Goal: Task Accomplishment & Management: Manage account settings

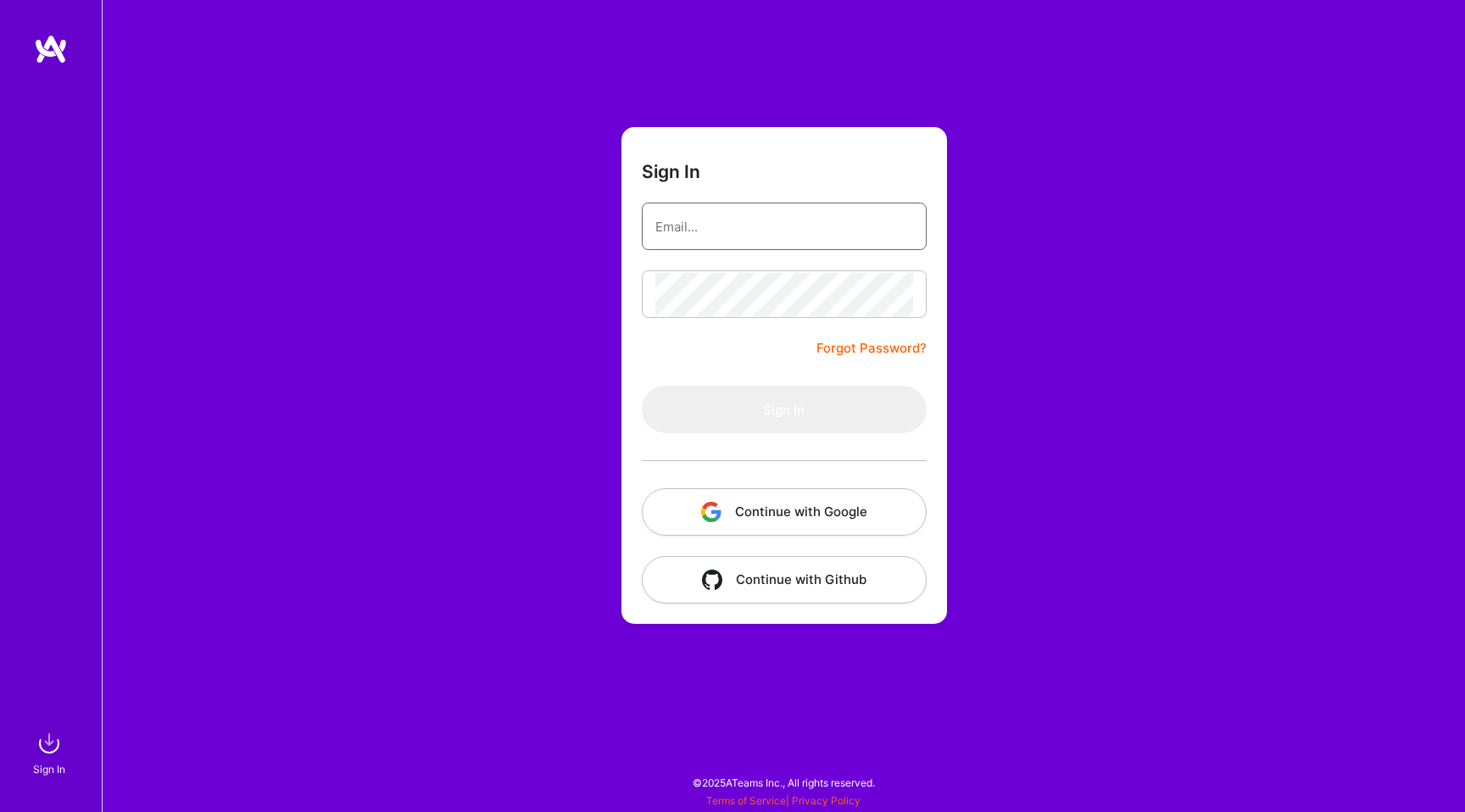
click at [742, 238] on input "email" at bounding box center [784, 227] width 257 height 44
type input "thanhnhanguyen2001@gmail.com"
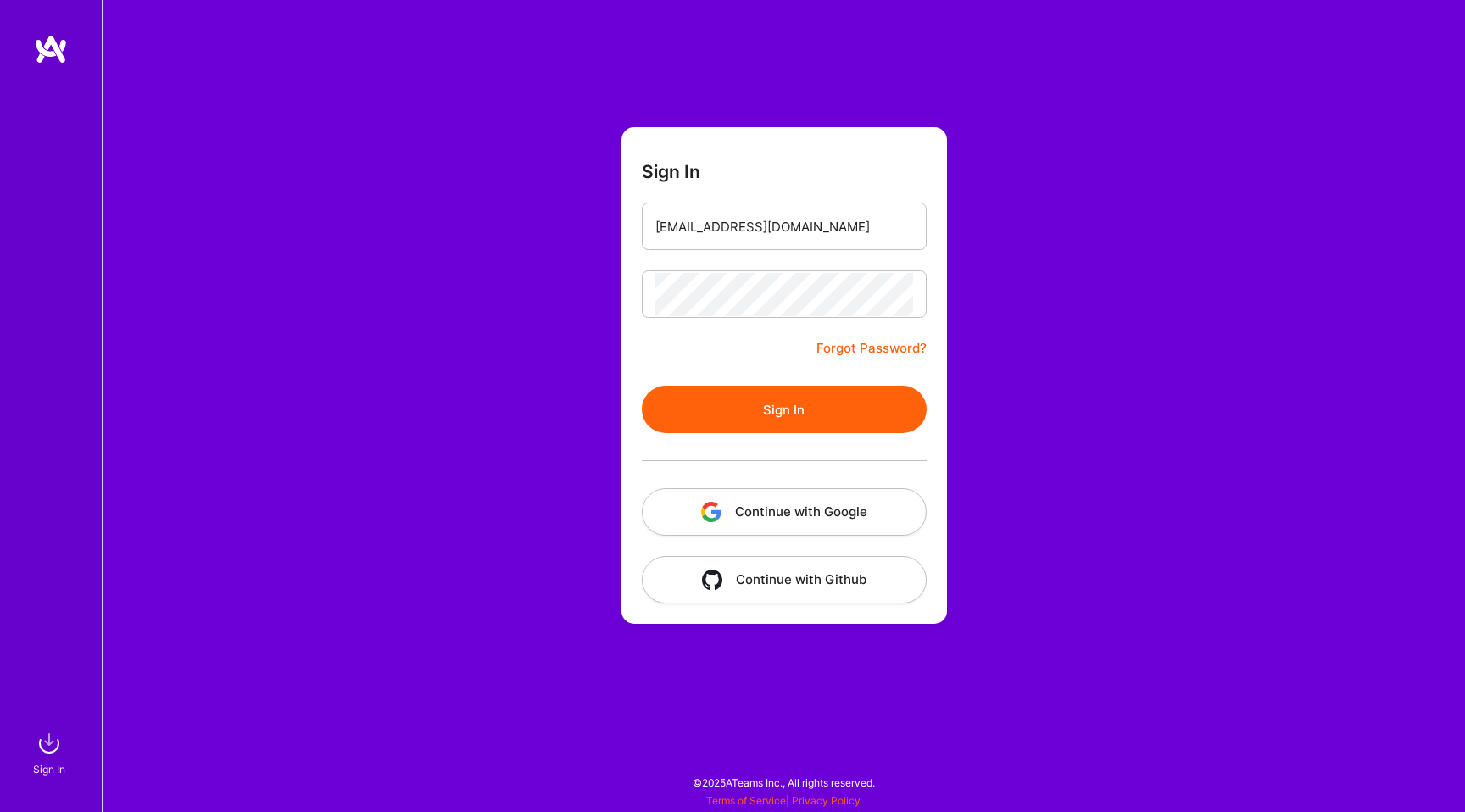
click at [777, 519] on button "Continue with Google" at bounding box center [784, 511] width 284 height 47
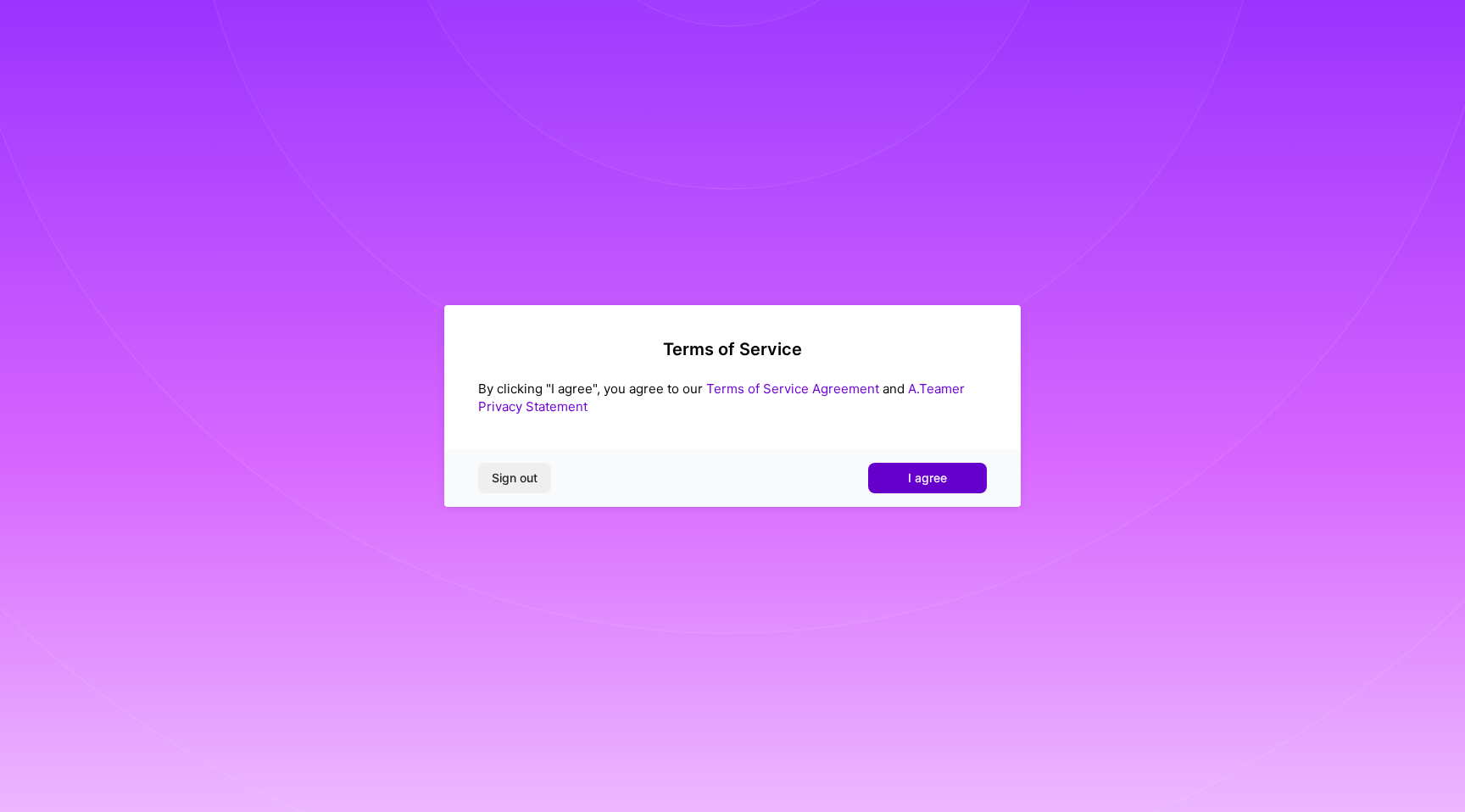
click at [950, 478] on button "I agree" at bounding box center [928, 478] width 119 height 31
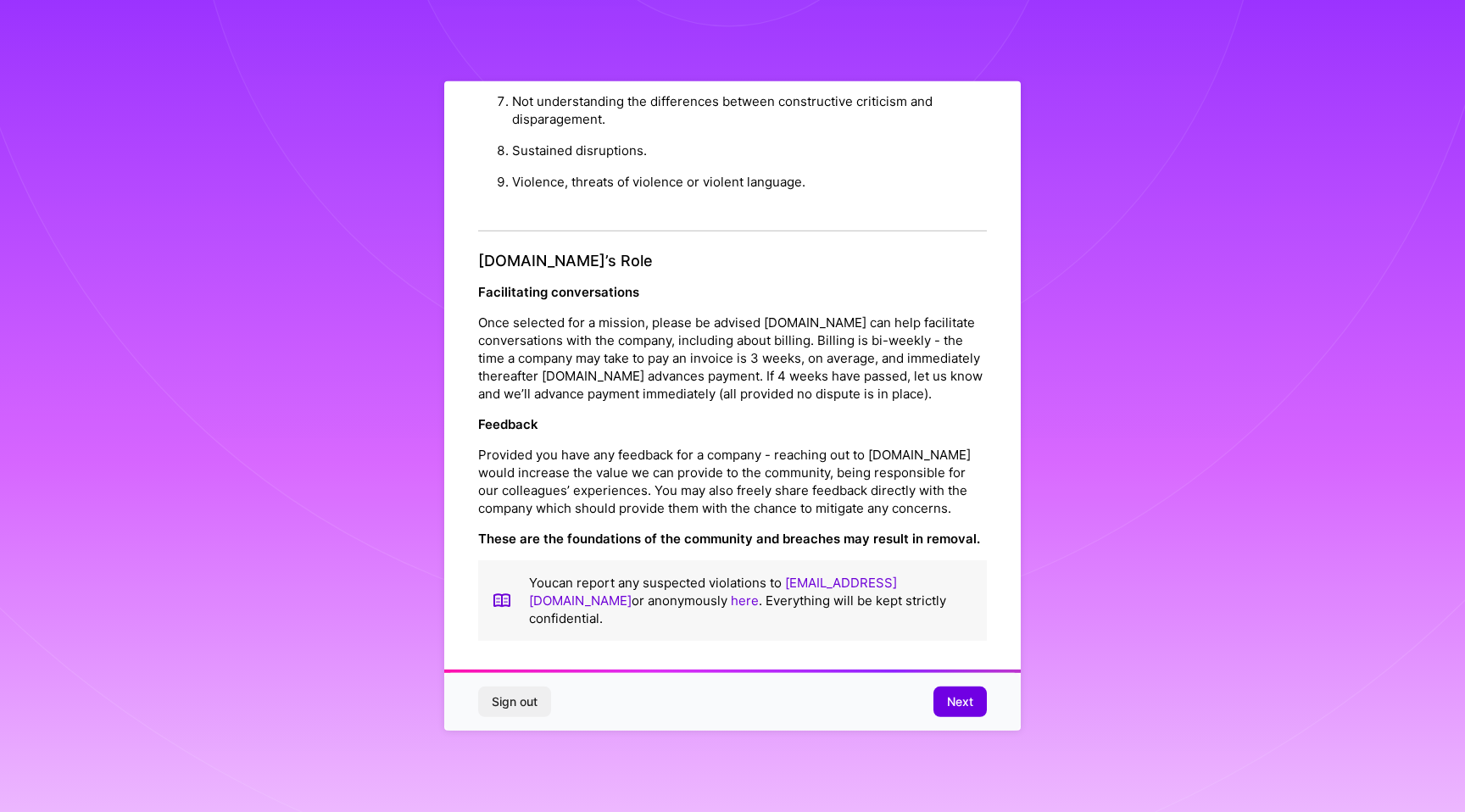
scroll to position [9, 0]
click at [953, 704] on span "Next" at bounding box center [960, 701] width 26 height 17
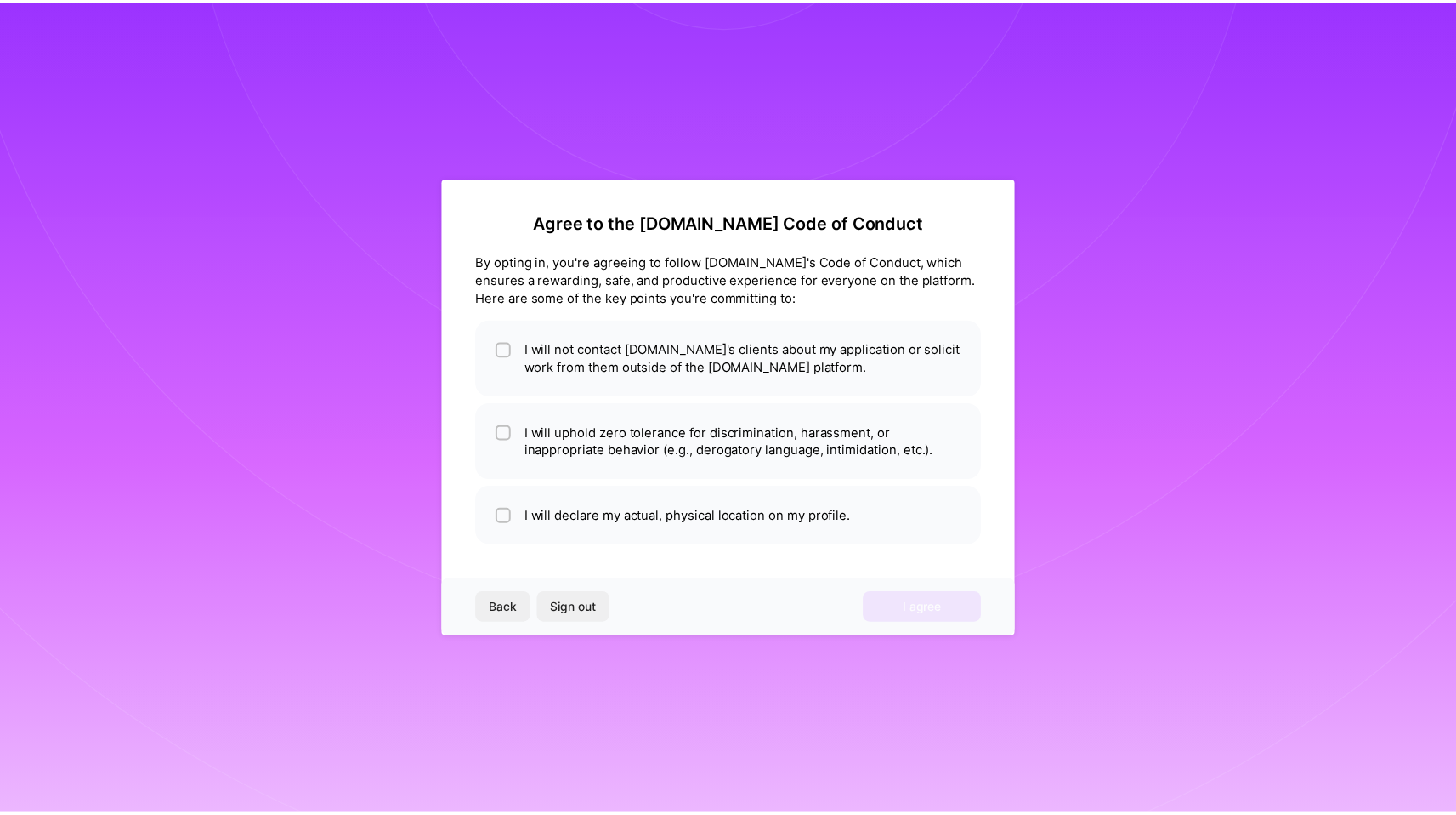
scroll to position [0, 0]
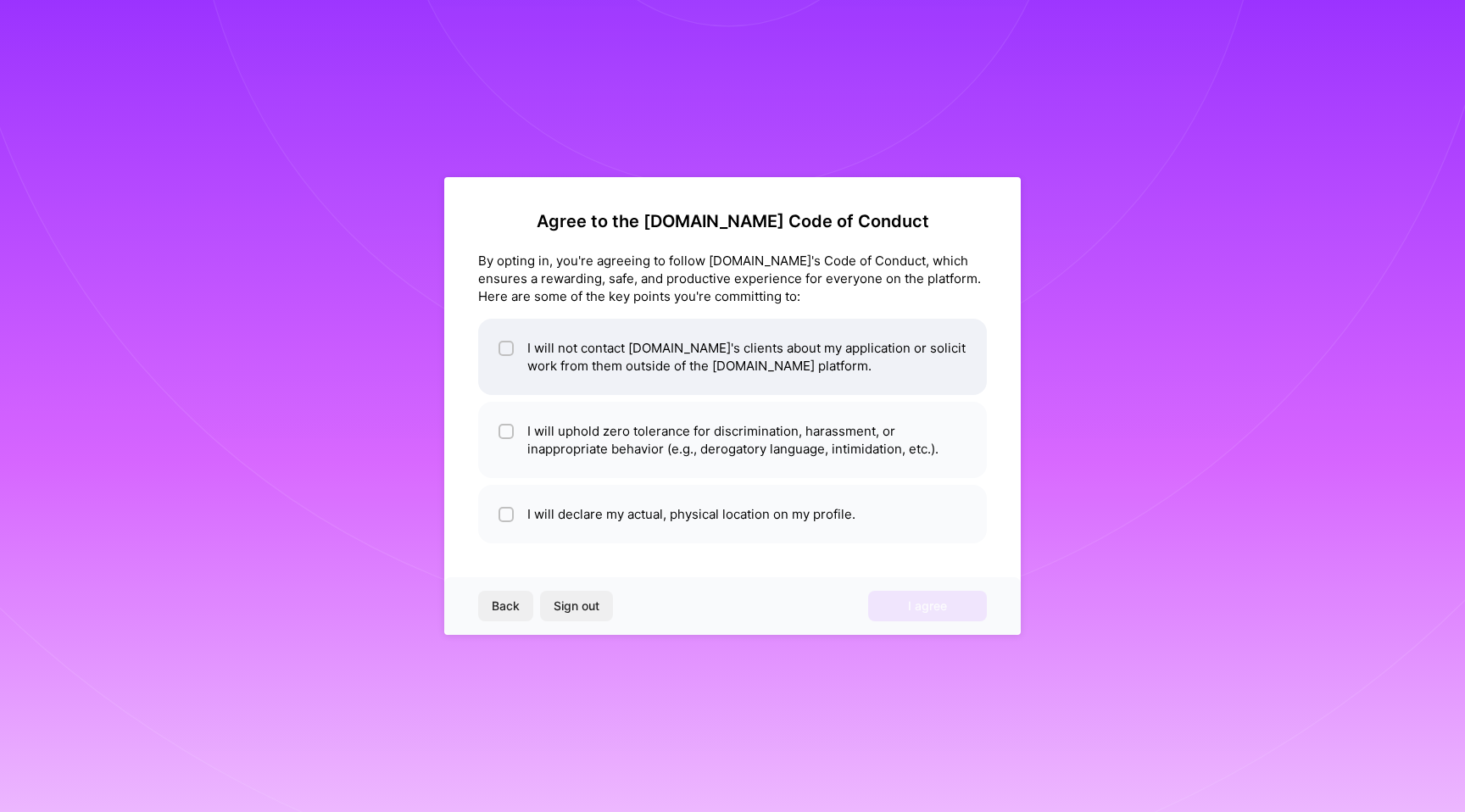
click at [508, 349] on input "checkbox" at bounding box center [508, 348] width 12 height 12
checkbox input "true"
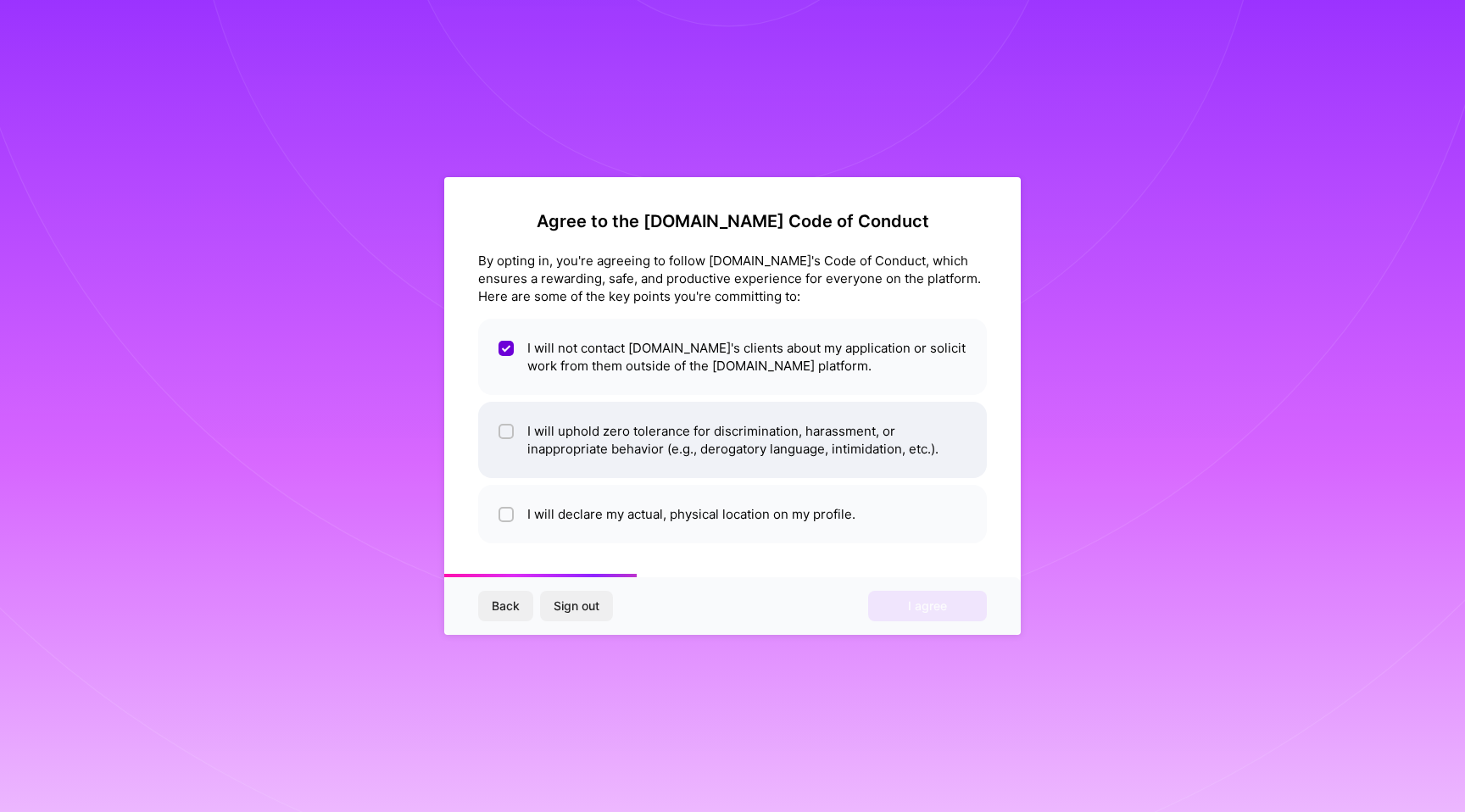
click at [503, 442] on span at bounding box center [506, 439] width 15 height 35
checkbox input "true"
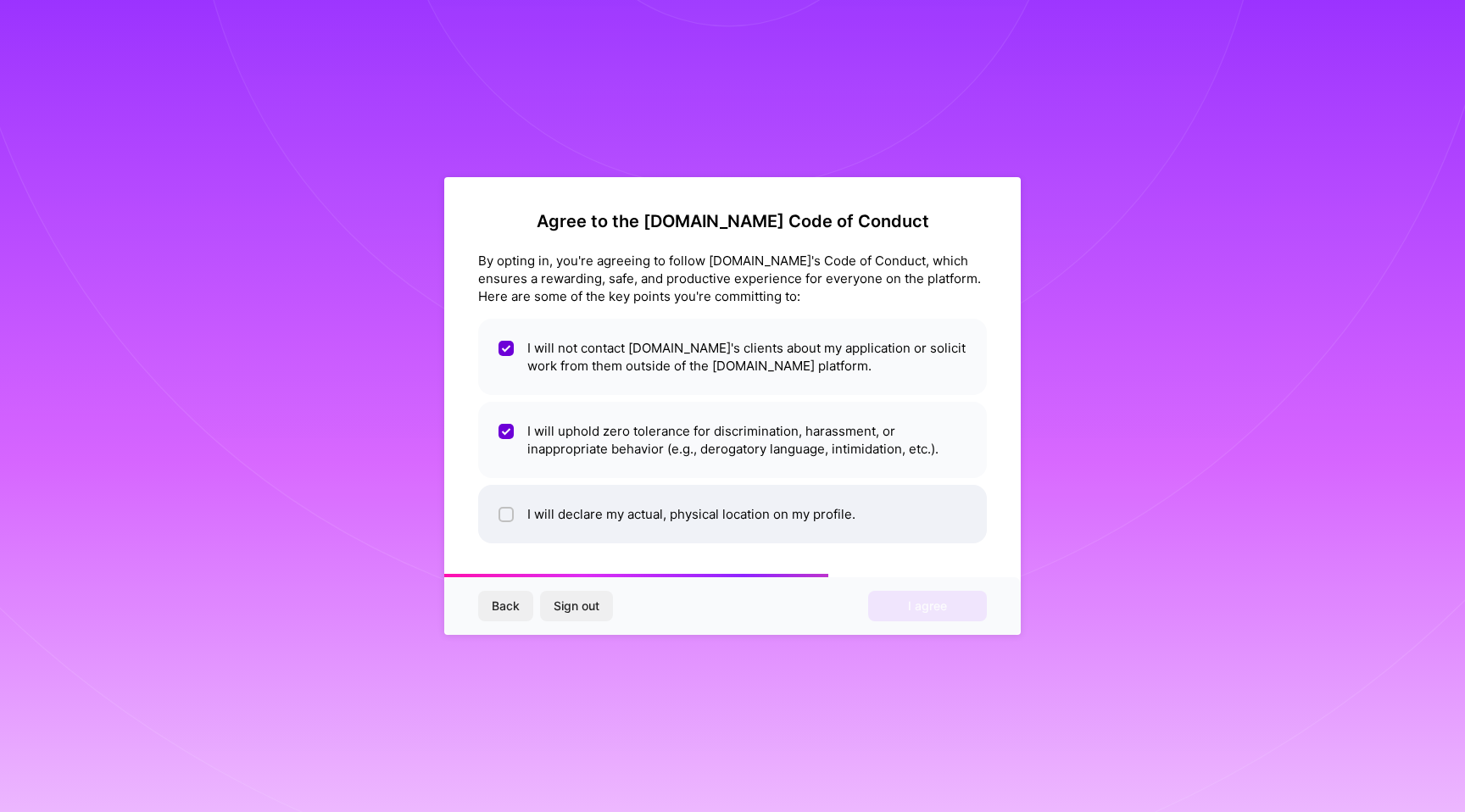
click at [503, 513] on input "checkbox" at bounding box center [508, 515] width 12 height 12
checkbox input "true"
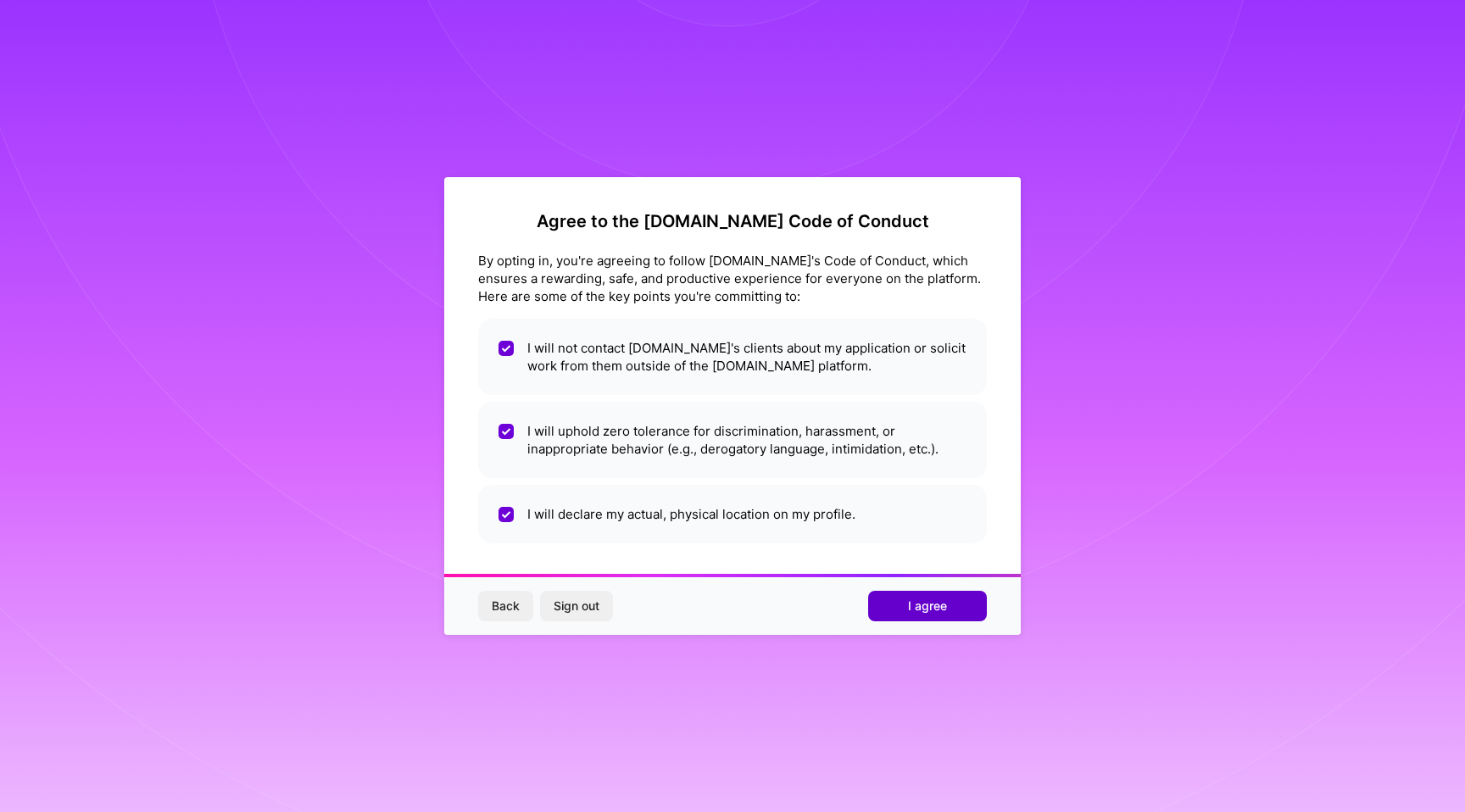
click at [886, 608] on button "I agree" at bounding box center [928, 606] width 119 height 31
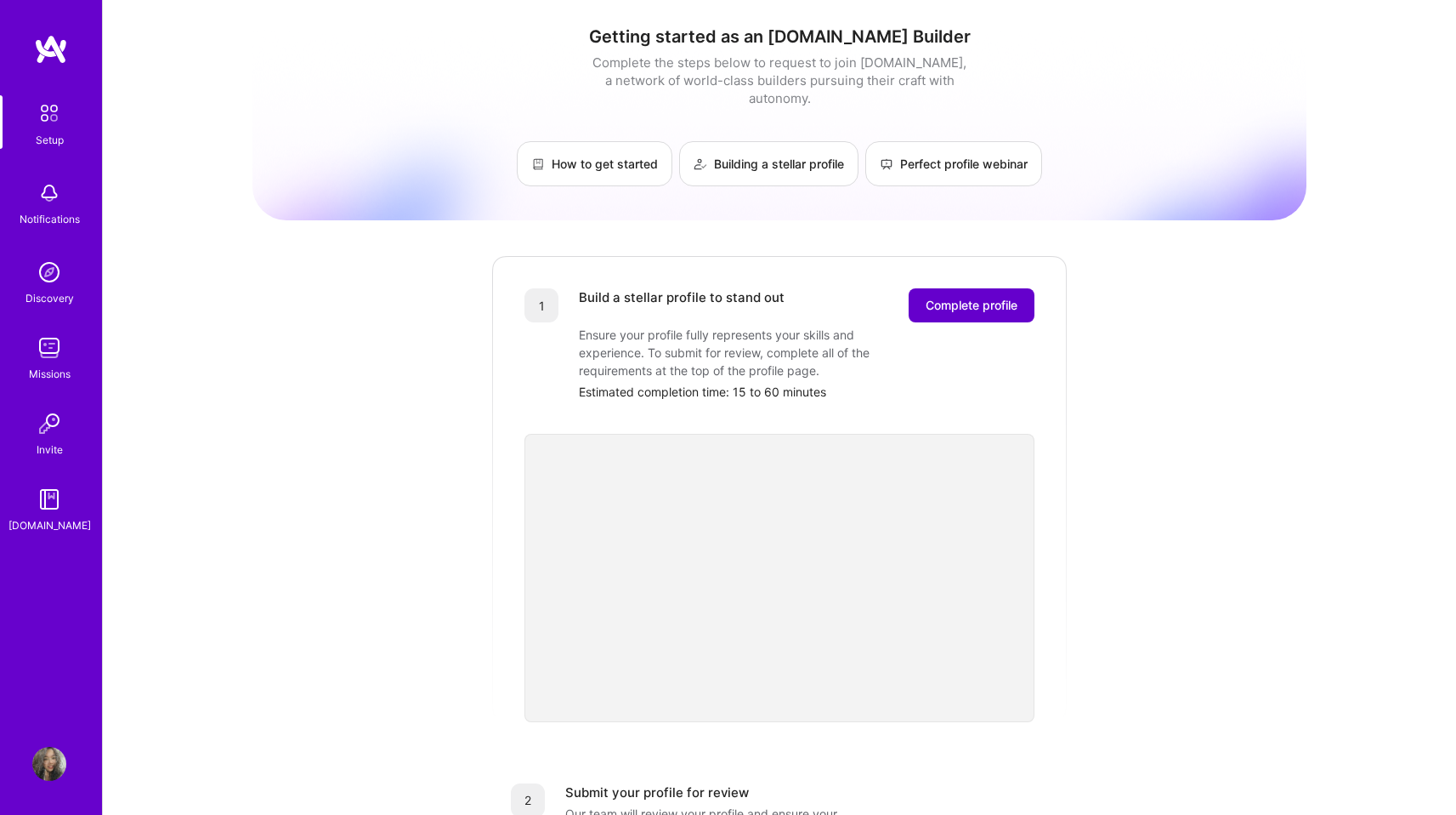
click at [985, 297] on span "Complete profile" at bounding box center [971, 305] width 92 height 17
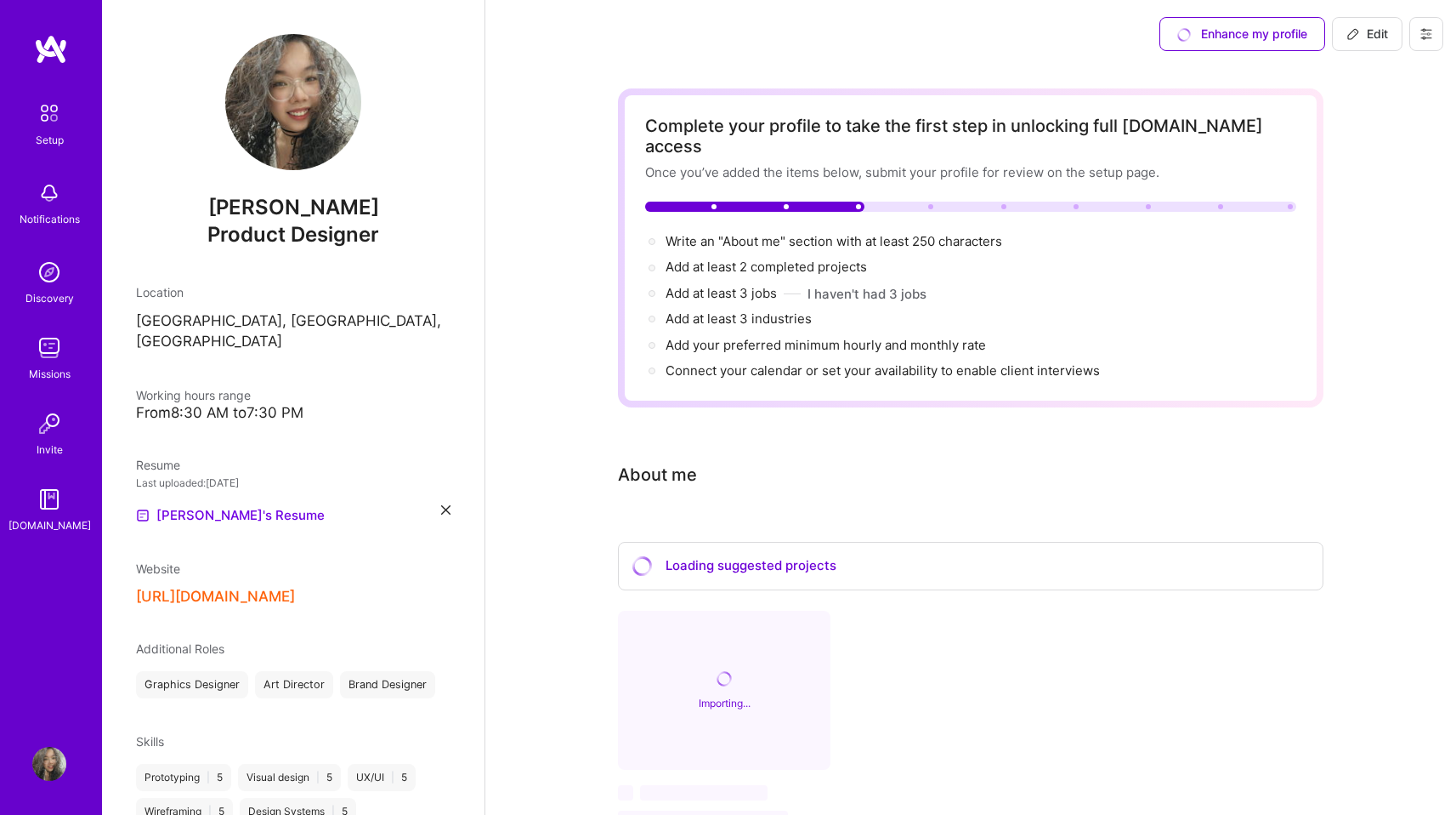
click at [185, 600] on button "[URL][DOMAIN_NAME]" at bounding box center [215, 596] width 159 height 18
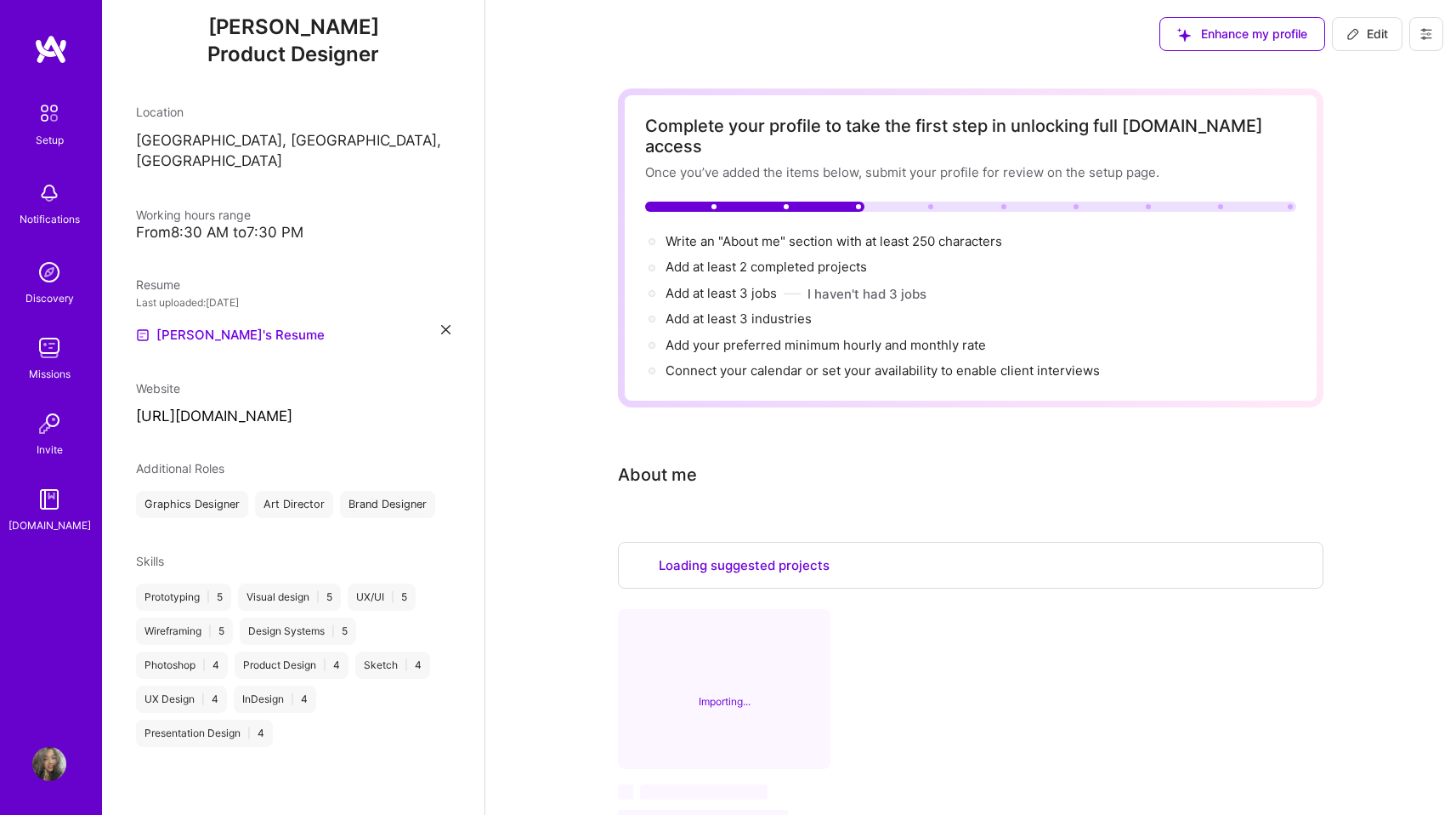
select select "US"
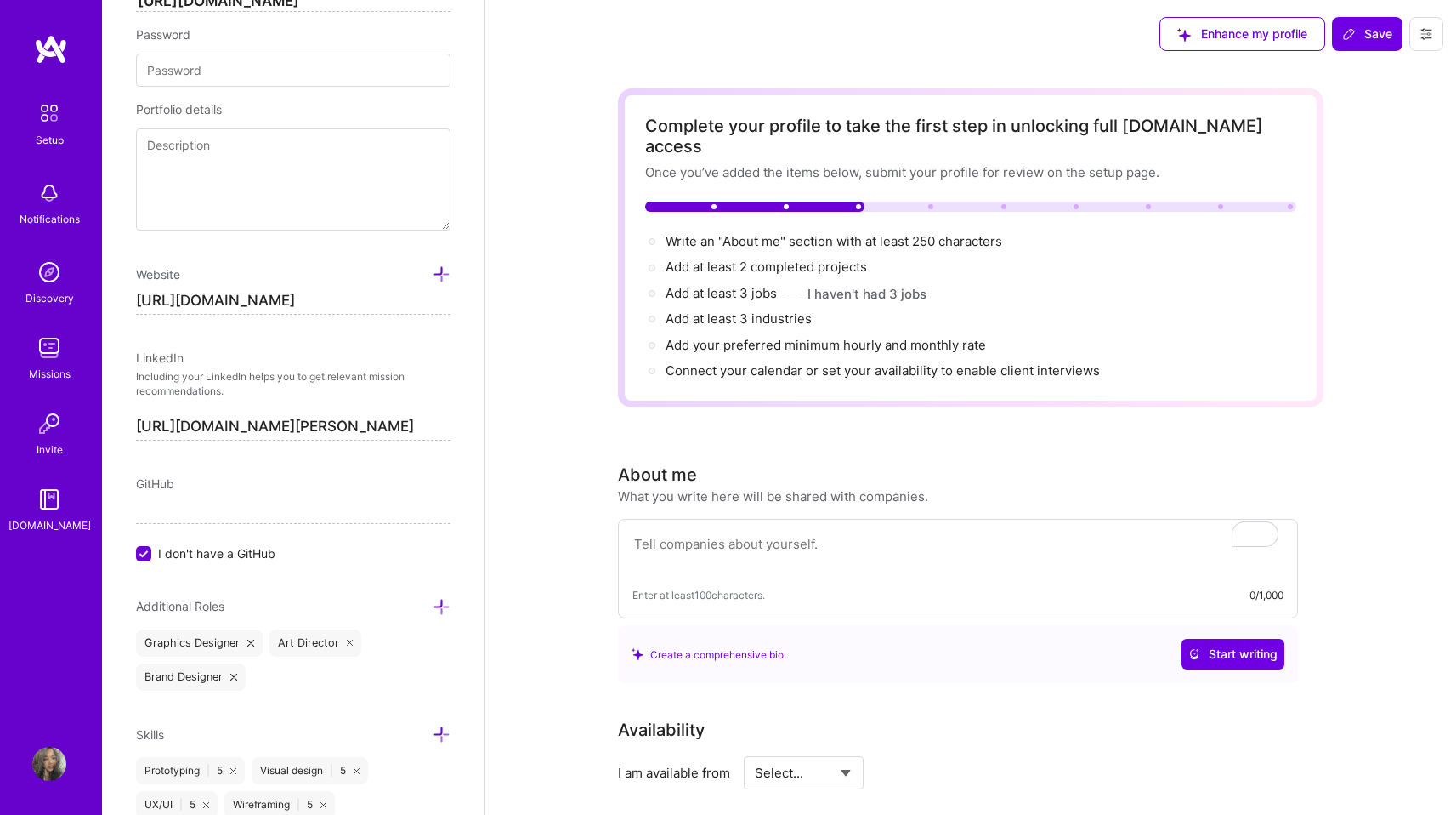
scroll to position [832, 0]
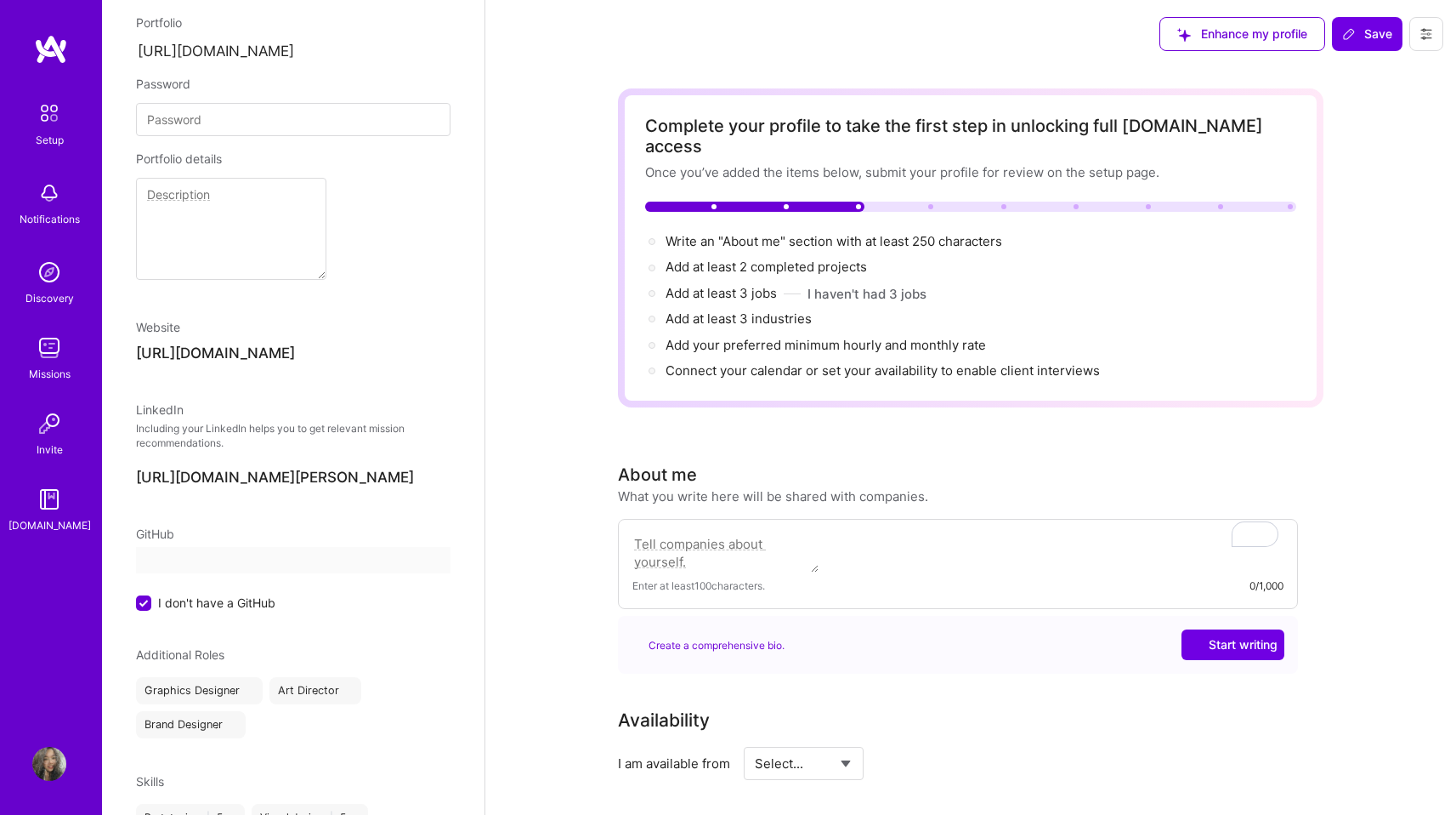
select select "US"
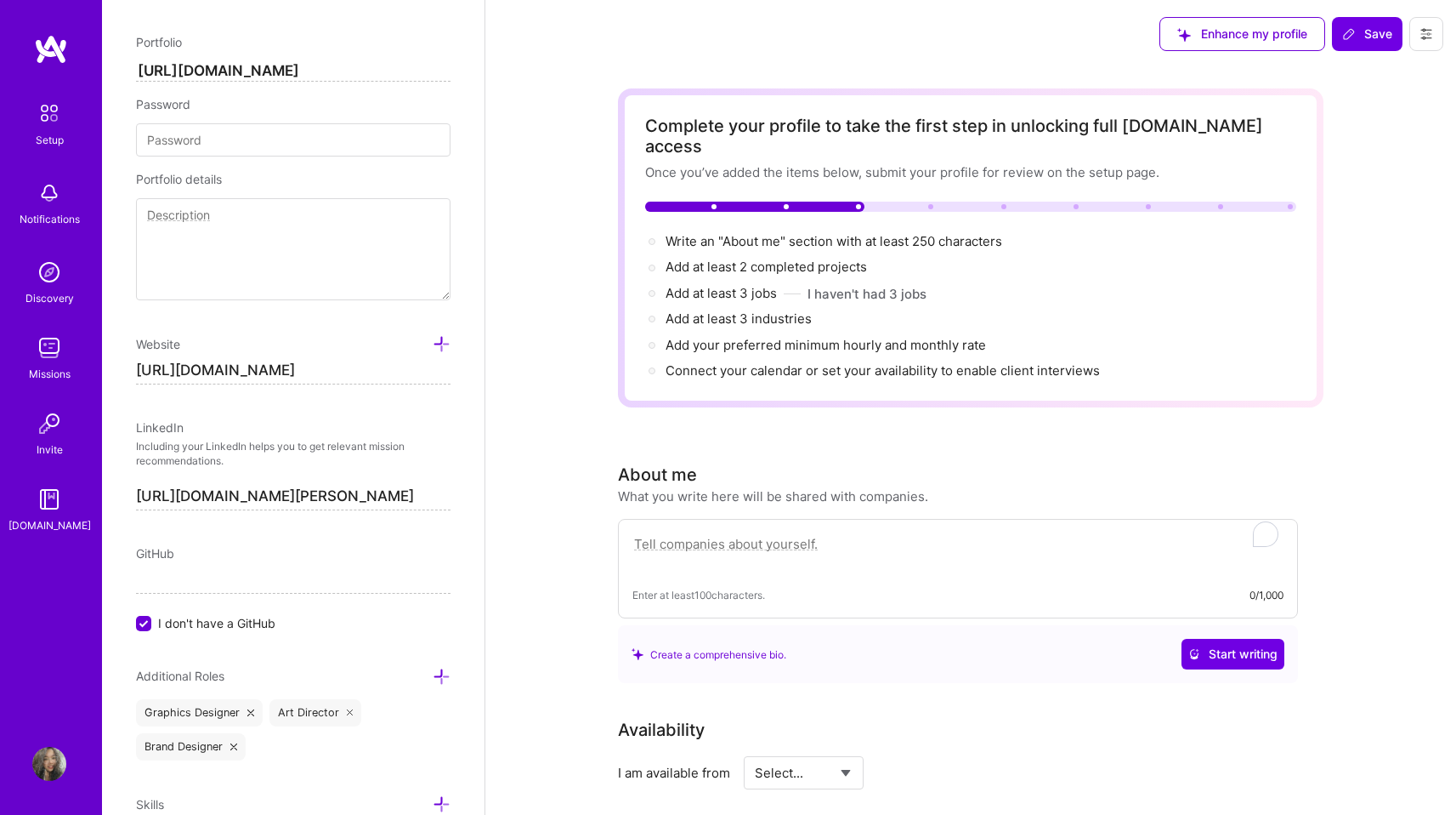
click at [276, 373] on input "[URL][DOMAIN_NAME]" at bounding box center [293, 370] width 314 height 27
paste input "[PERSON_NAME]"
type input "[PERSON_NAME]"
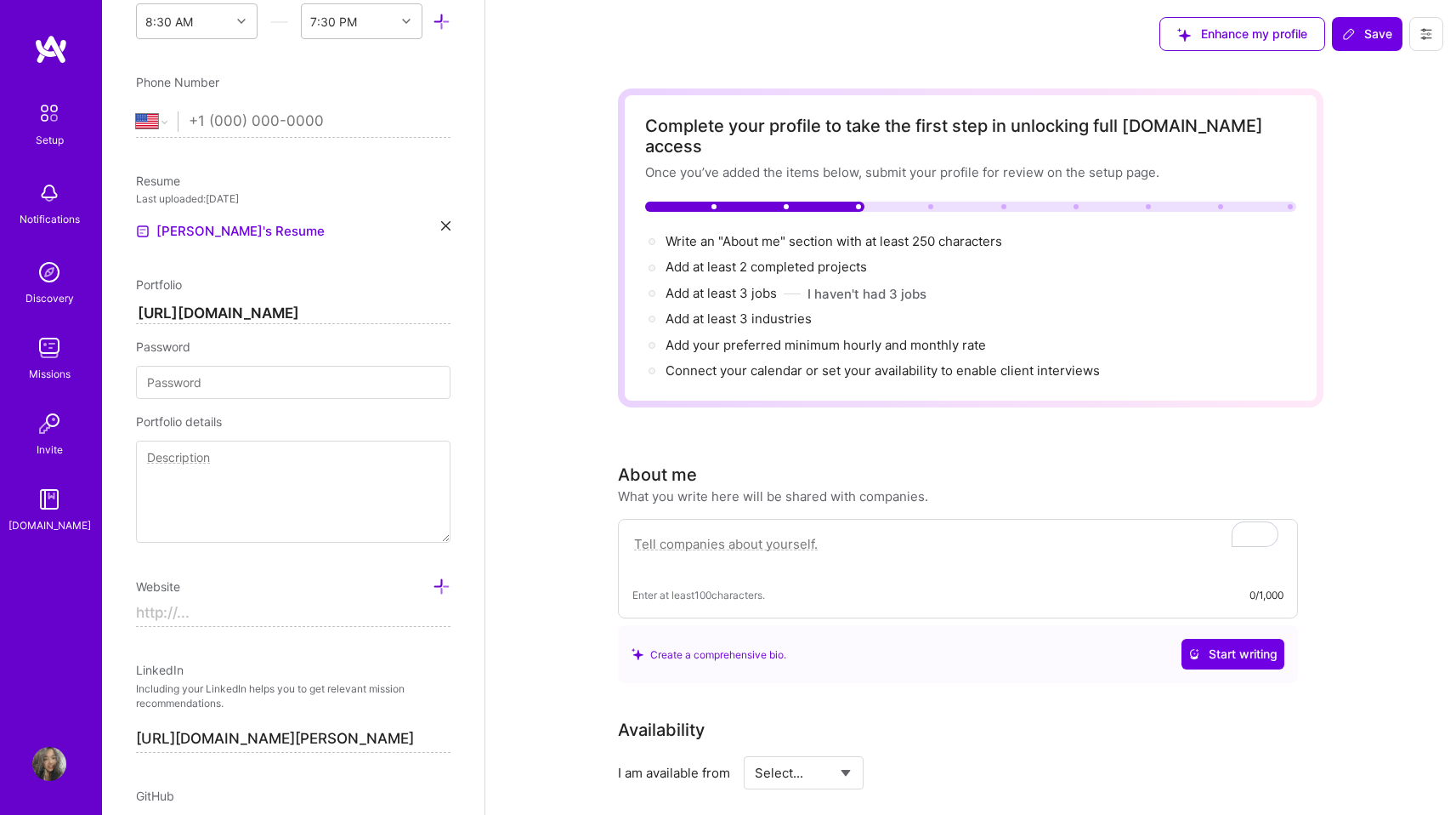
scroll to position [534, 0]
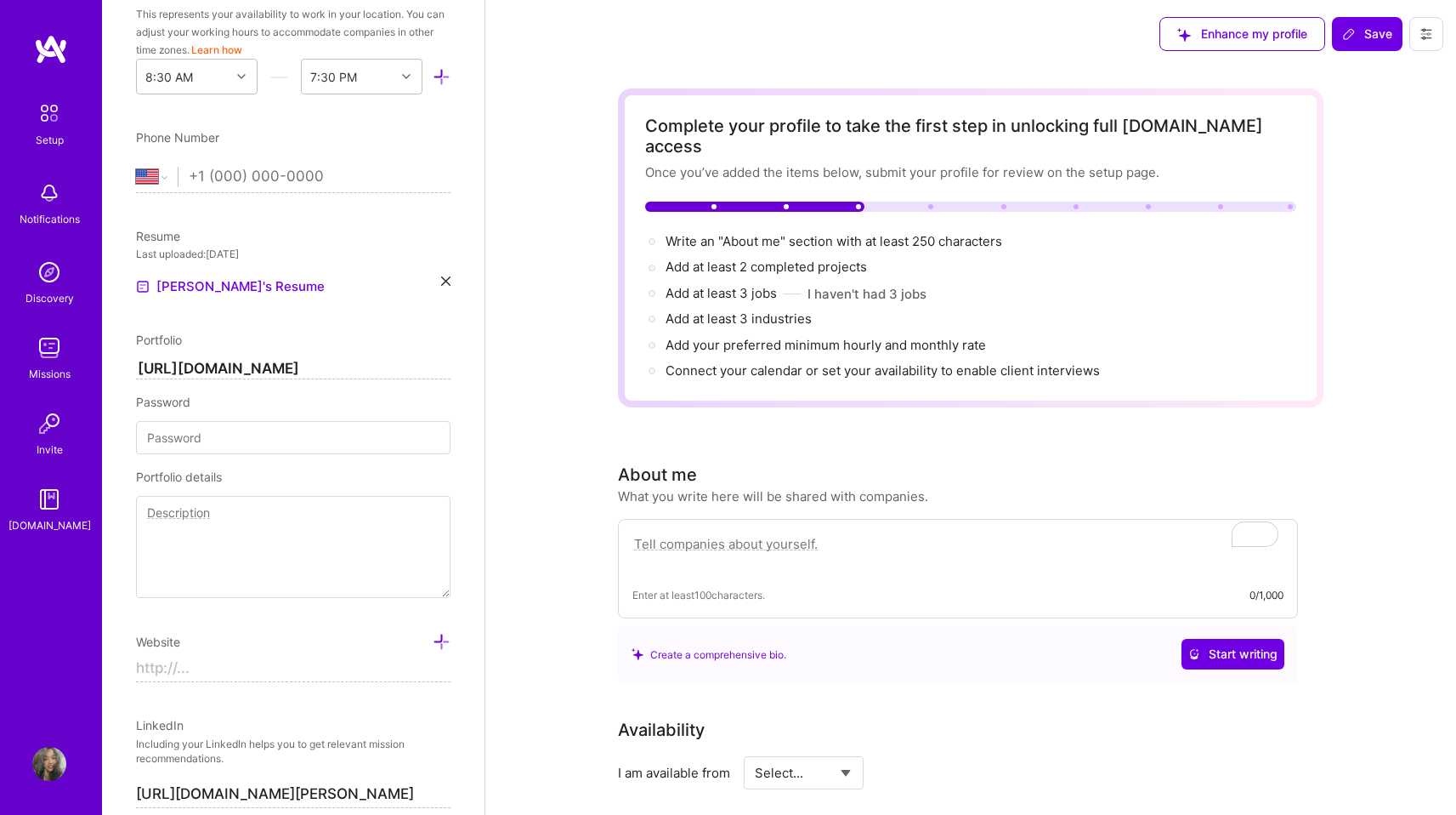
type input "https://"
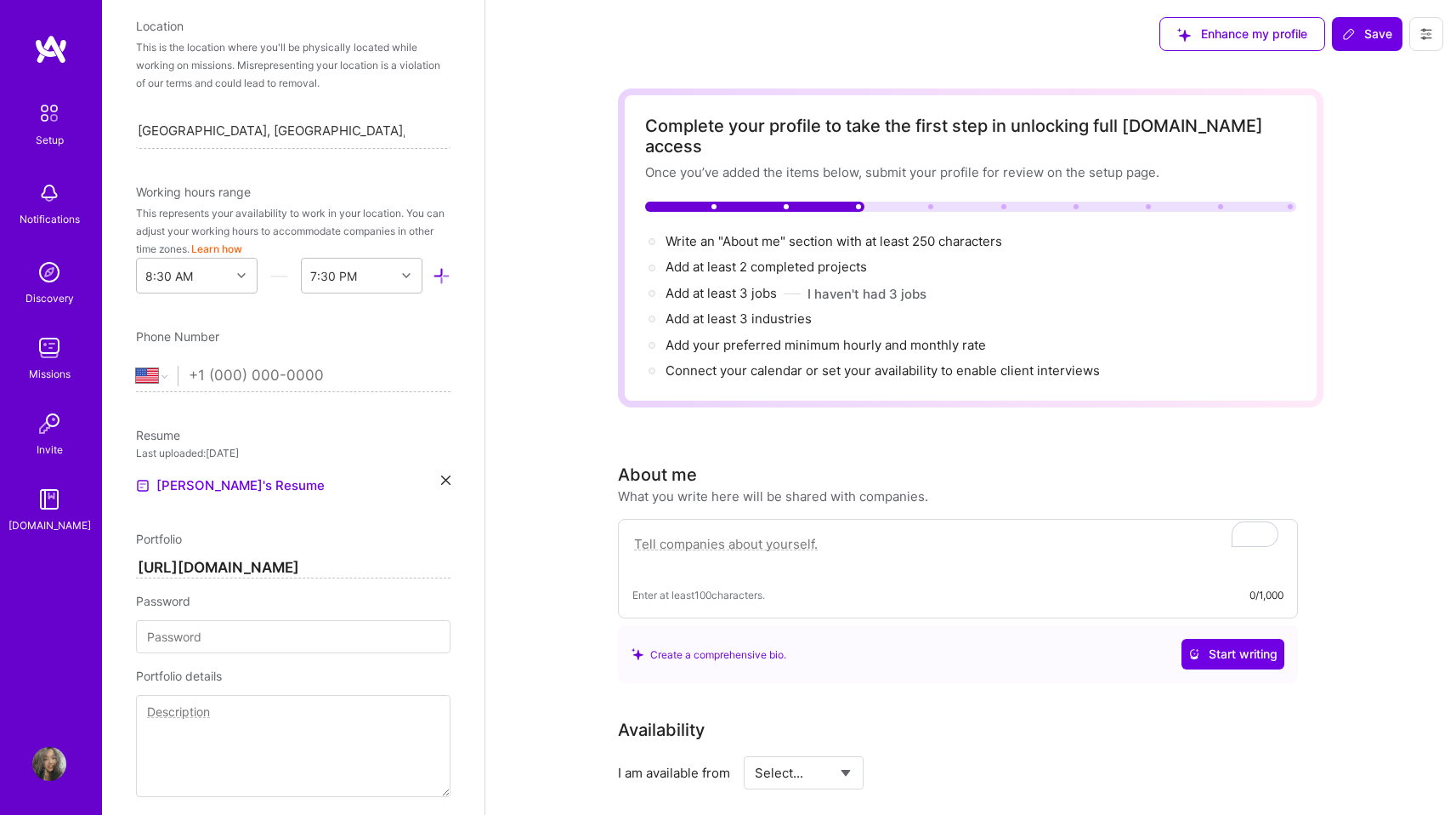
scroll to position [337, 0]
click at [422, 278] on div at bounding box center [436, 274] width 28 height 20
click at [238, 279] on div at bounding box center [243, 274] width 26 height 22
click at [182, 325] on div "4:00 PM" at bounding box center [197, 334] width 121 height 32
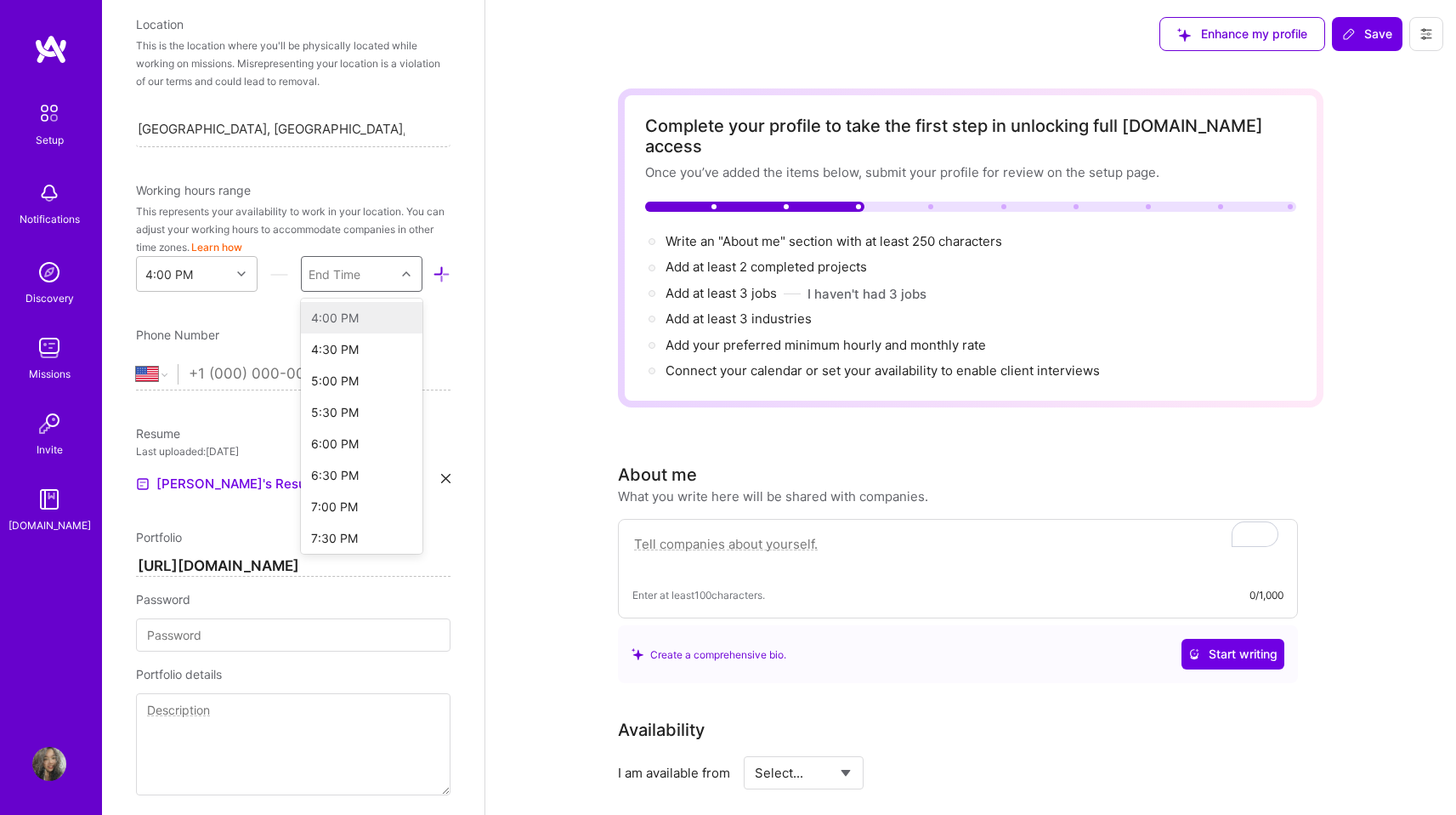
click at [395, 272] on div at bounding box center [408, 274] width 26 height 22
click at [324, 314] on div "2:00 AM" at bounding box center [362, 311] width 121 height 32
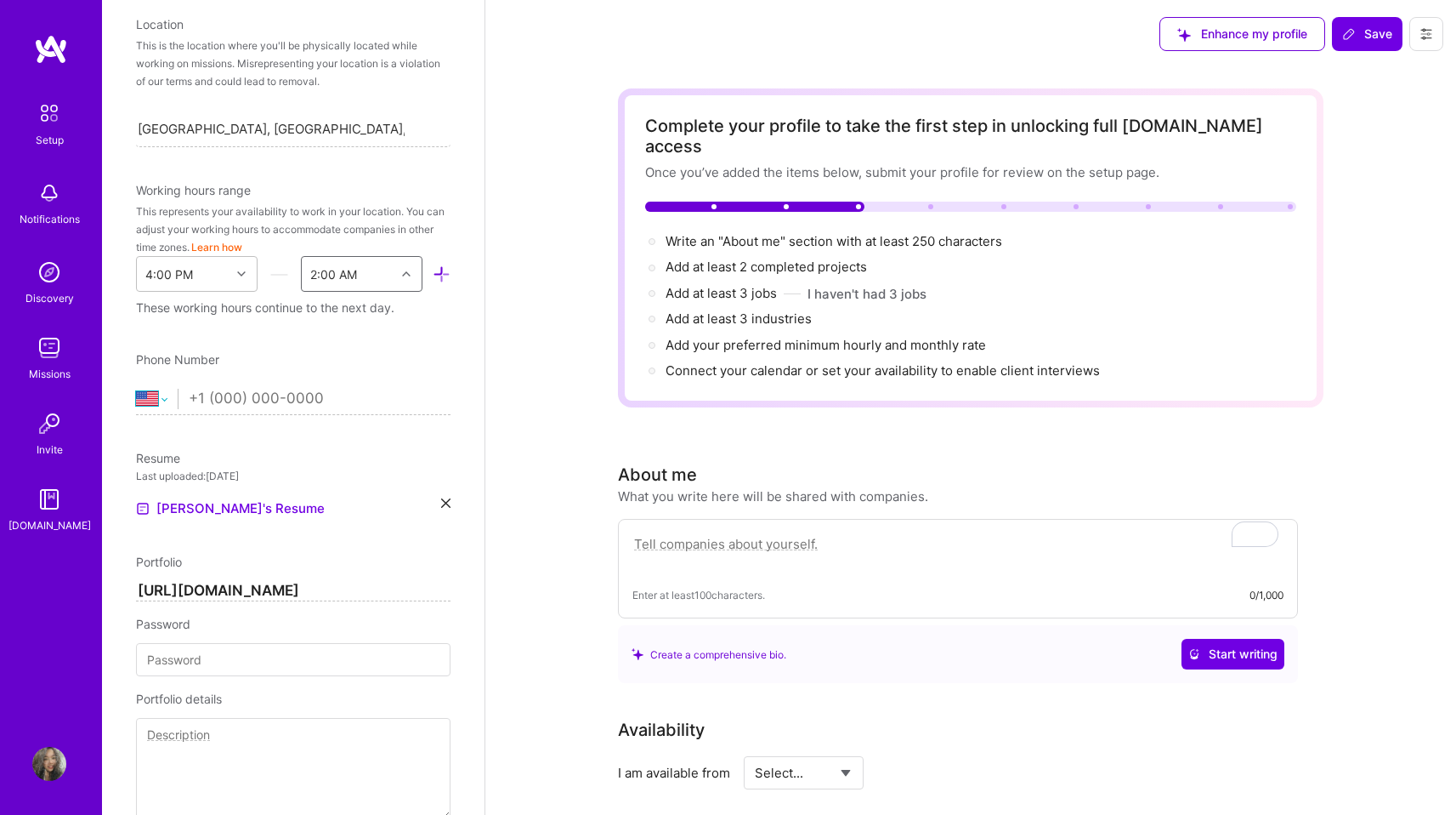
click at [154, 395] on select "[GEOGRAPHIC_DATA] [GEOGRAPHIC_DATA] [GEOGRAPHIC_DATA] [GEOGRAPHIC_DATA] [US_STA…" at bounding box center [157, 399] width 42 height 21
select select "VN"
click at [136, 389] on select "[GEOGRAPHIC_DATA] [GEOGRAPHIC_DATA] [GEOGRAPHIC_DATA] [GEOGRAPHIC_DATA] [US_STA…" at bounding box center [157, 399] width 42 height 21
click at [270, 397] on input "tel" at bounding box center [319, 398] width 262 height 49
type input "[PHONE_NUMBER]"
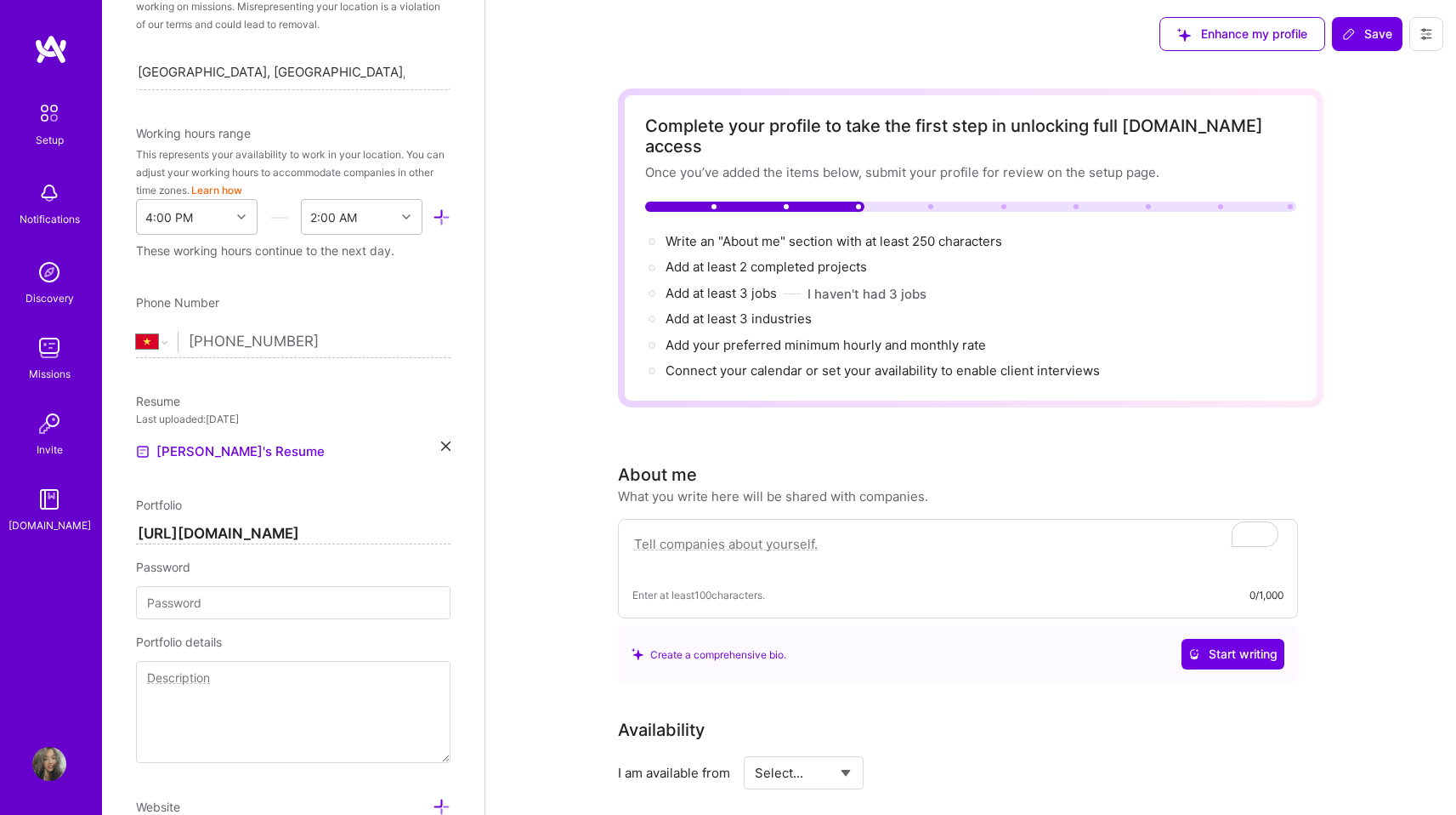
scroll to position [1023, 0]
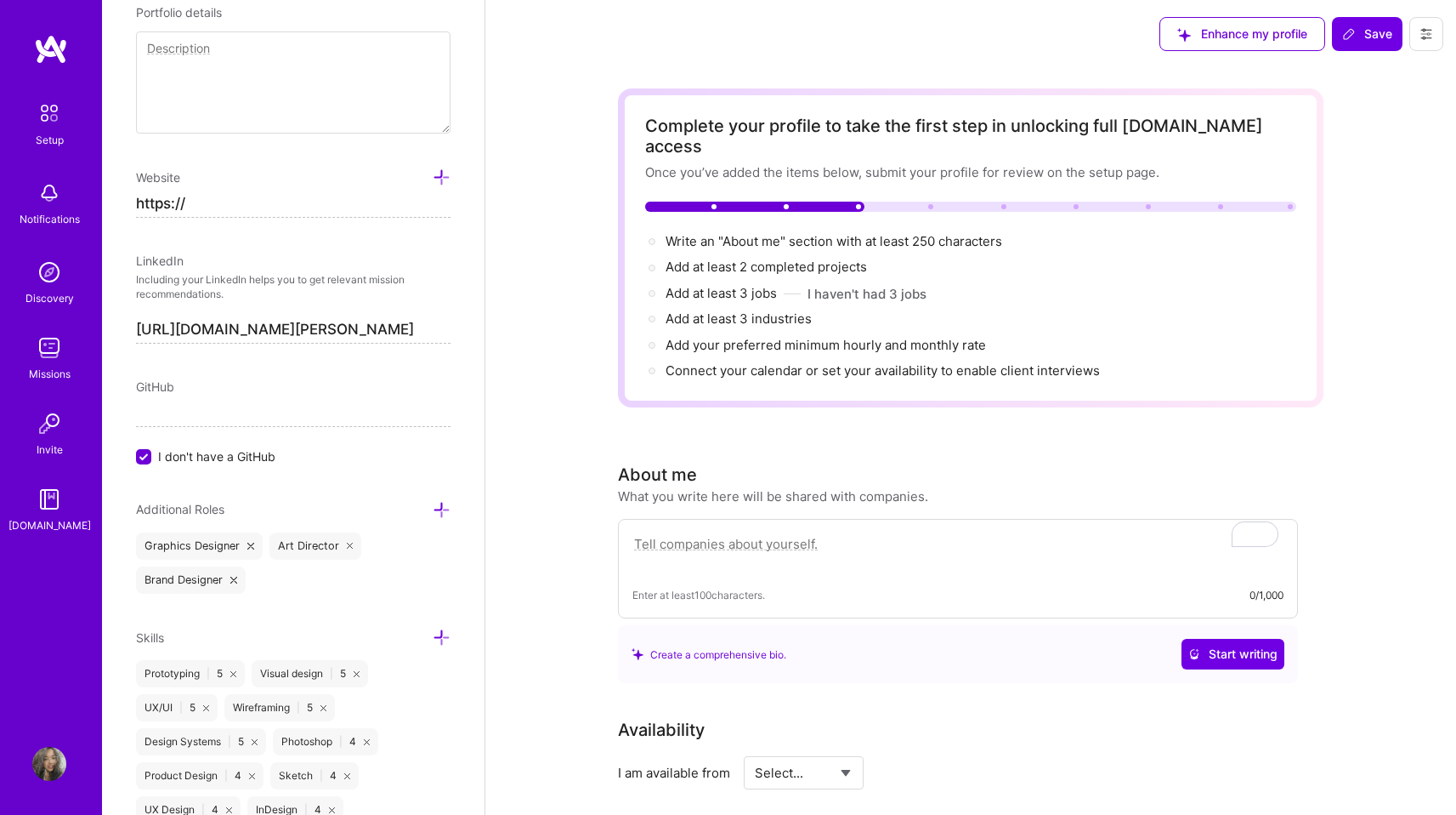
drag, startPoint x: 199, startPoint y: 203, endPoint x: 77, endPoint y: 202, distance: 122.0
paste input "[DOMAIN_NAME][URL]"
type input "[URL][DOMAIN_NAME]"
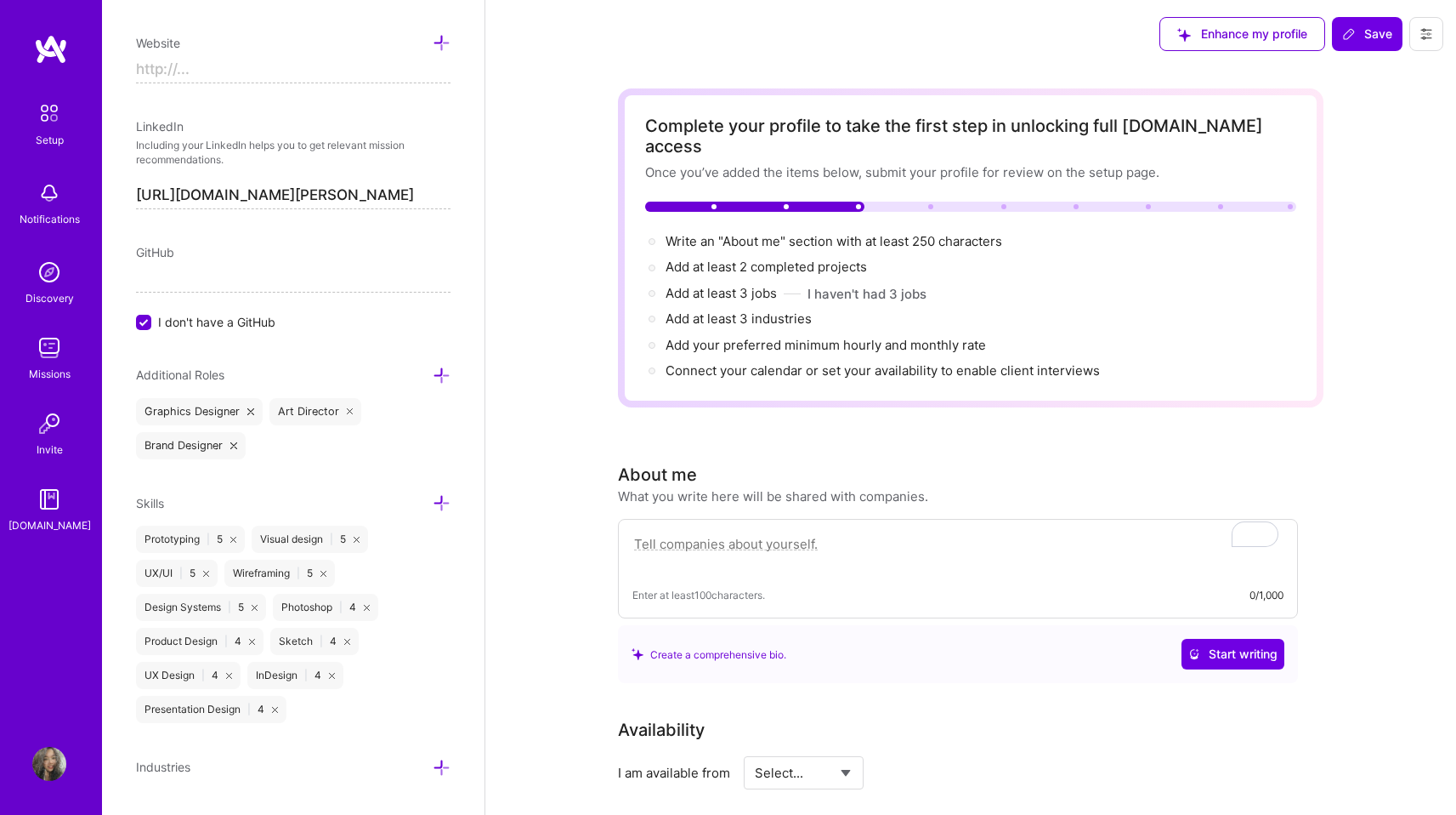
scroll to position [1166, 0]
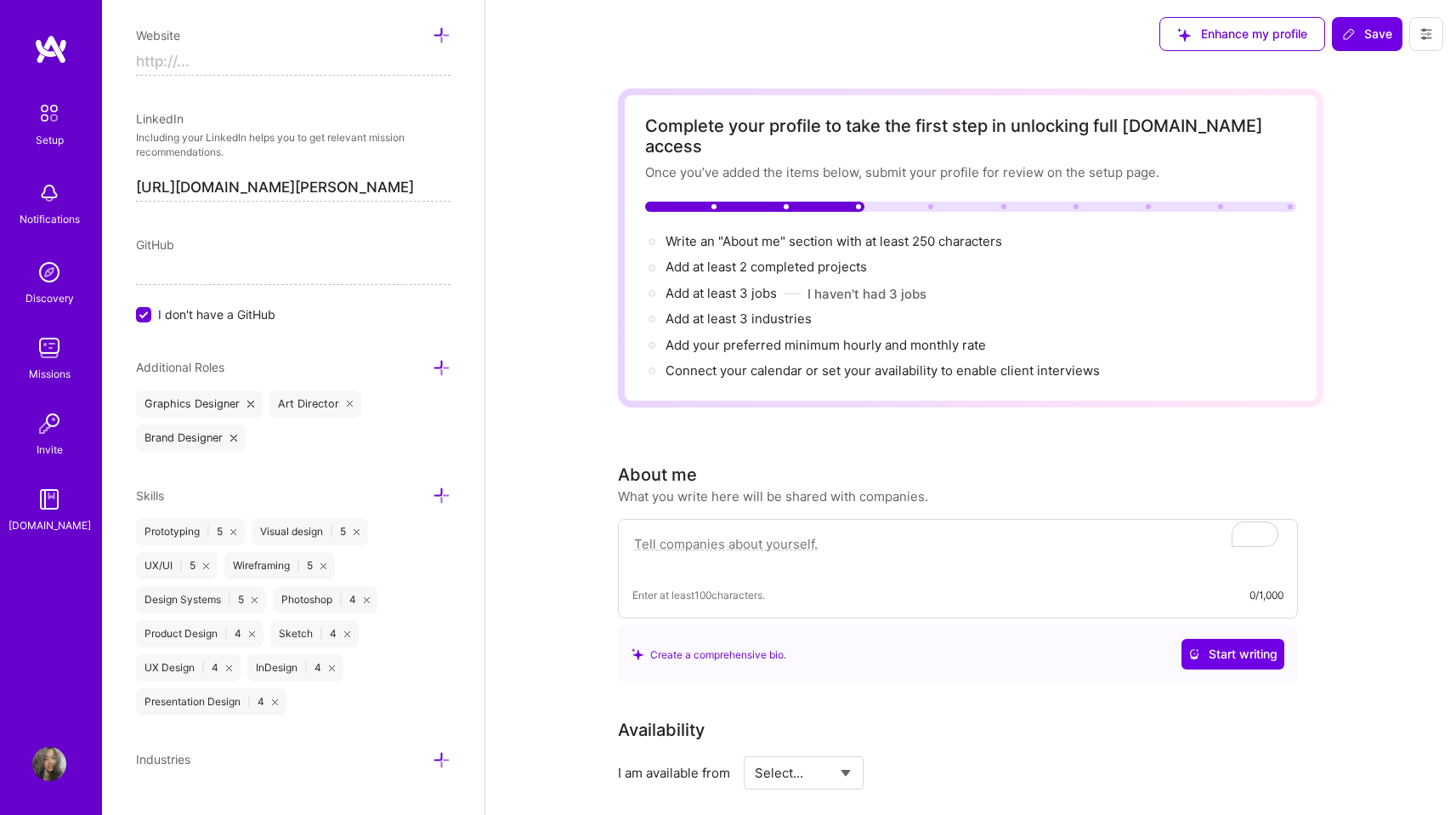
type input "https://"
click at [199, 436] on div "Brand Designer" at bounding box center [191, 437] width 110 height 27
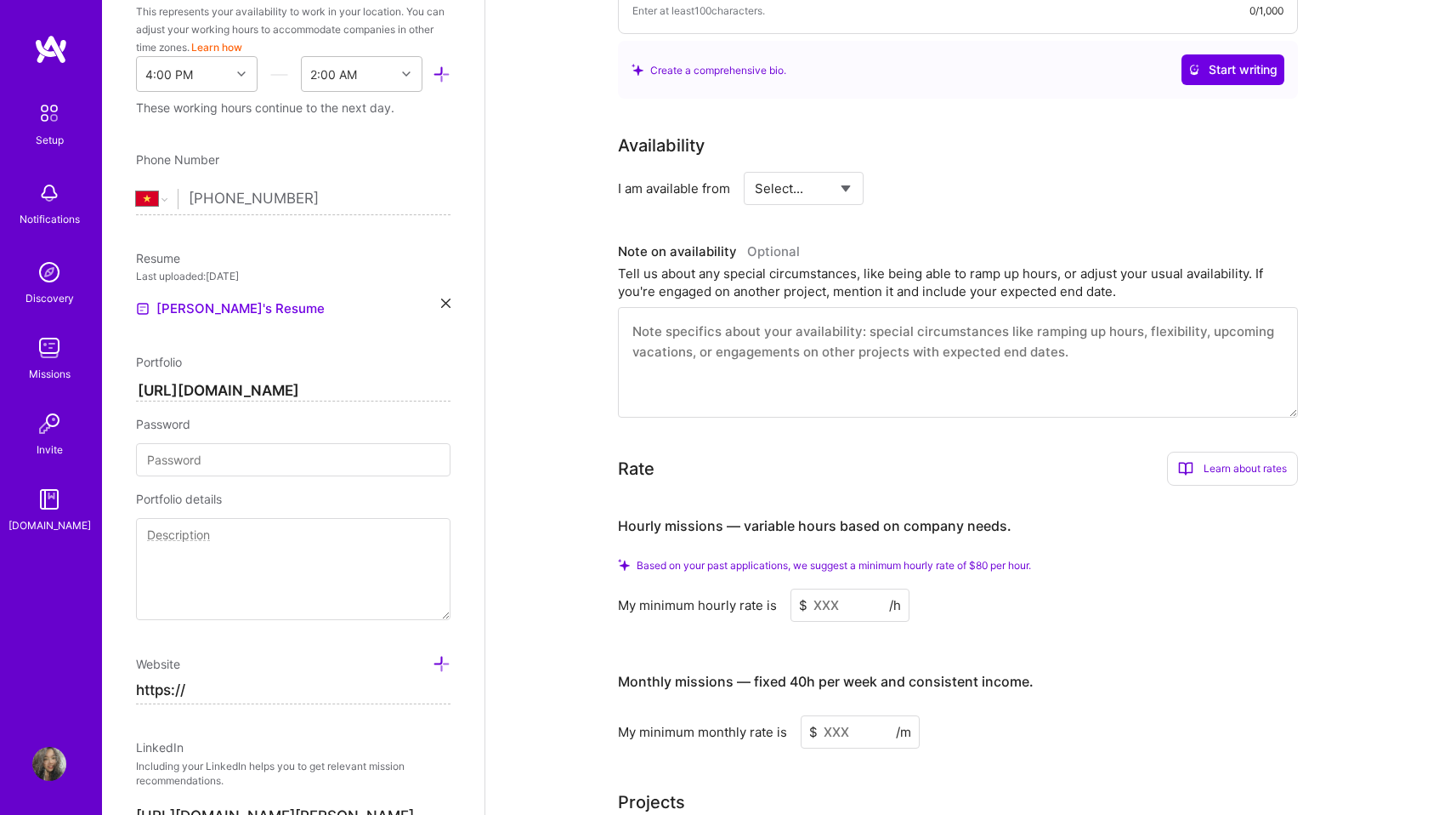
scroll to position [574, 0]
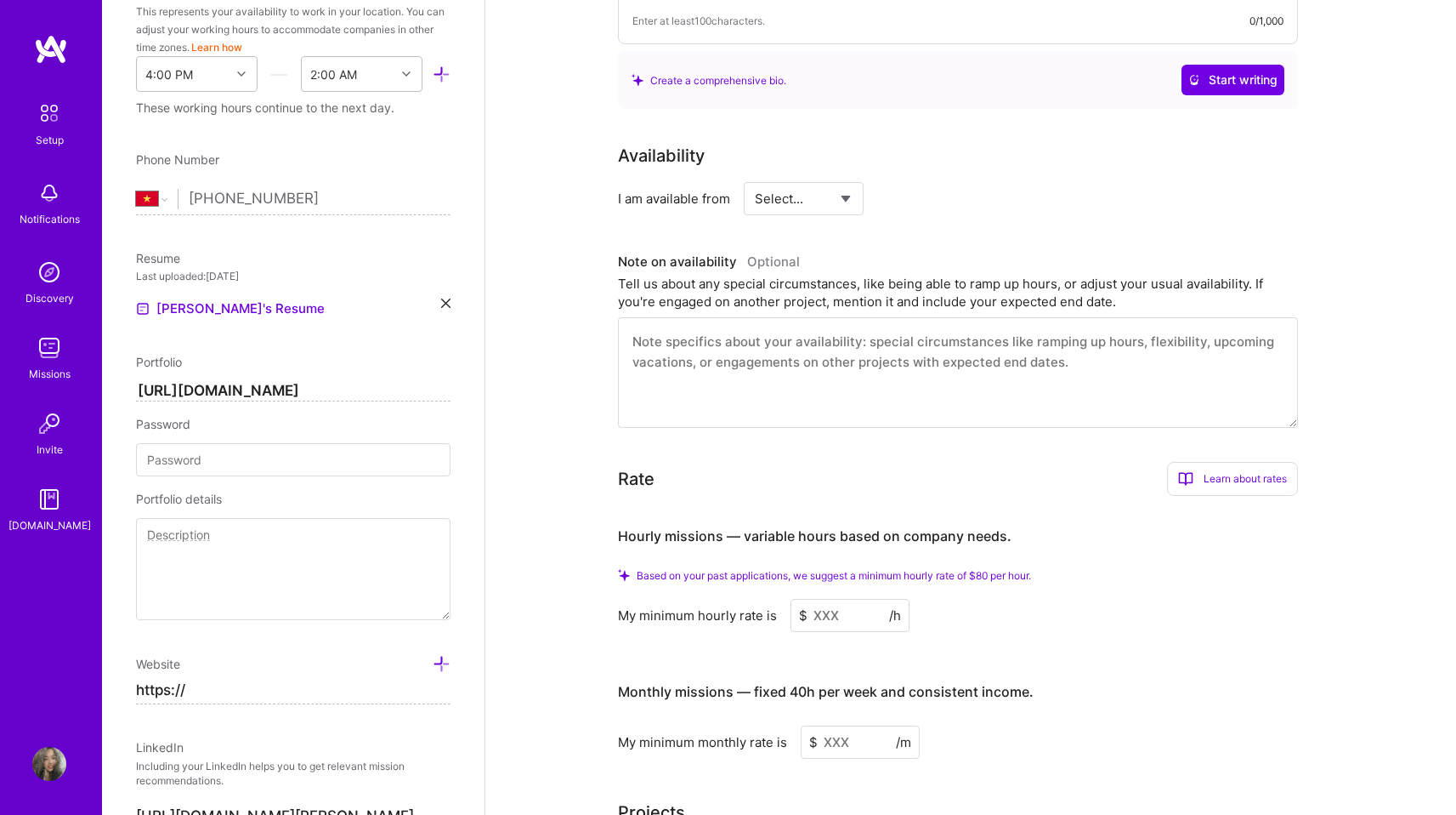
click at [800, 186] on select "Select... Right Now Future Date Not Available" at bounding box center [804, 199] width 98 height 44
select select "Right Now"
click at [755, 177] on select "Select... Right Now Future Date Not Available" at bounding box center [804, 199] width 98 height 44
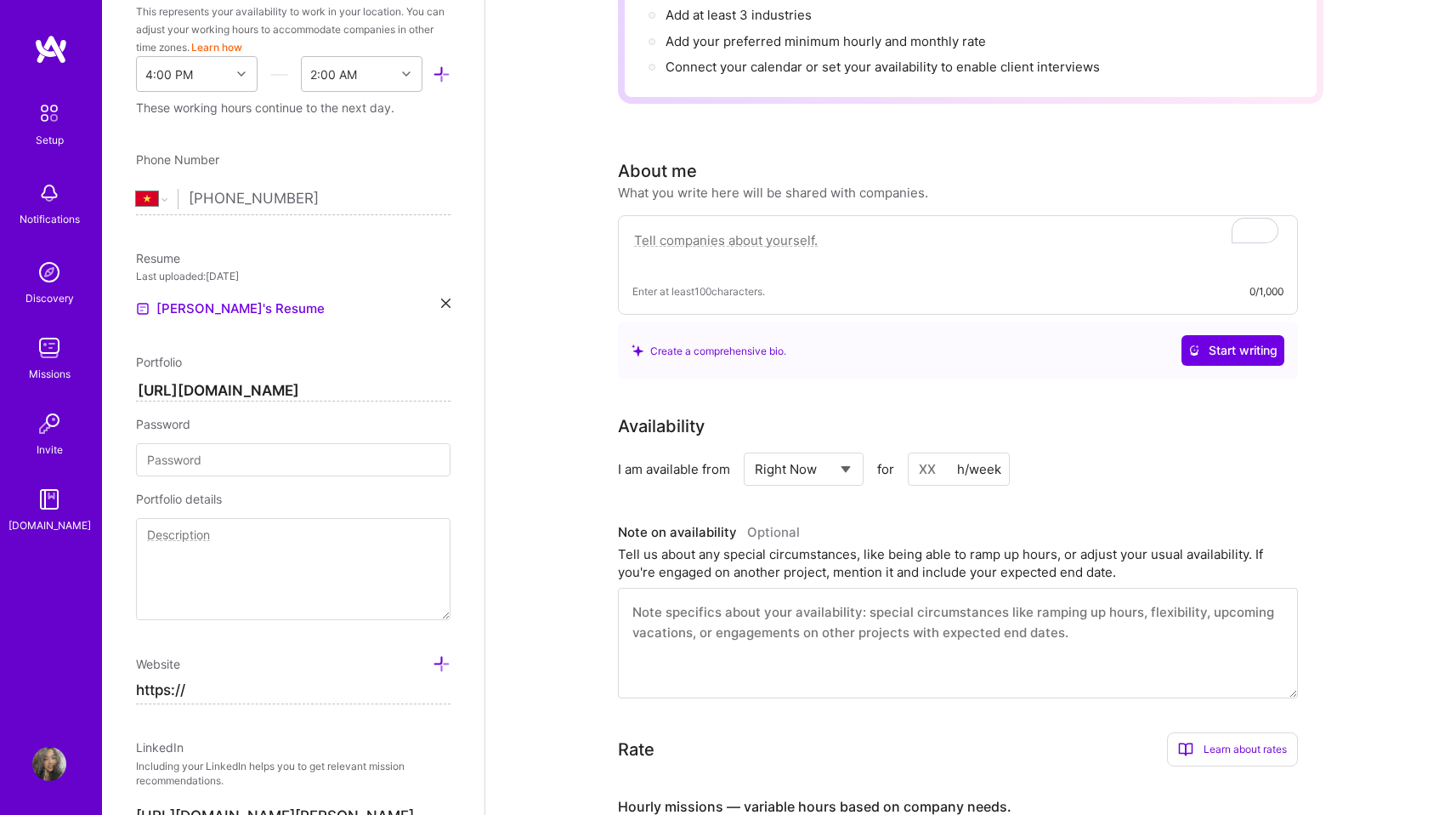
scroll to position [112, 0]
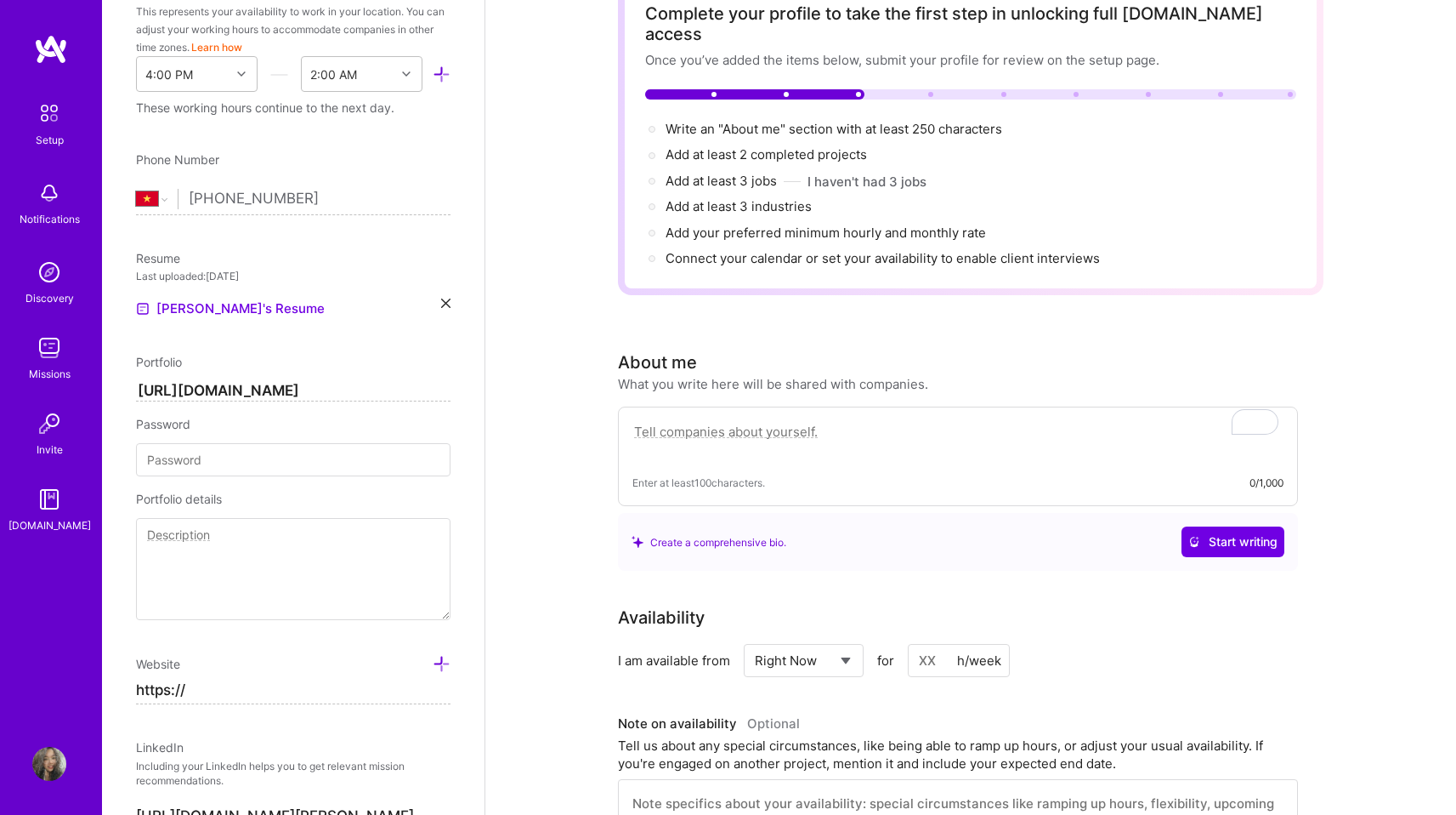
click at [931, 643] on input at bounding box center [958, 660] width 102 height 34
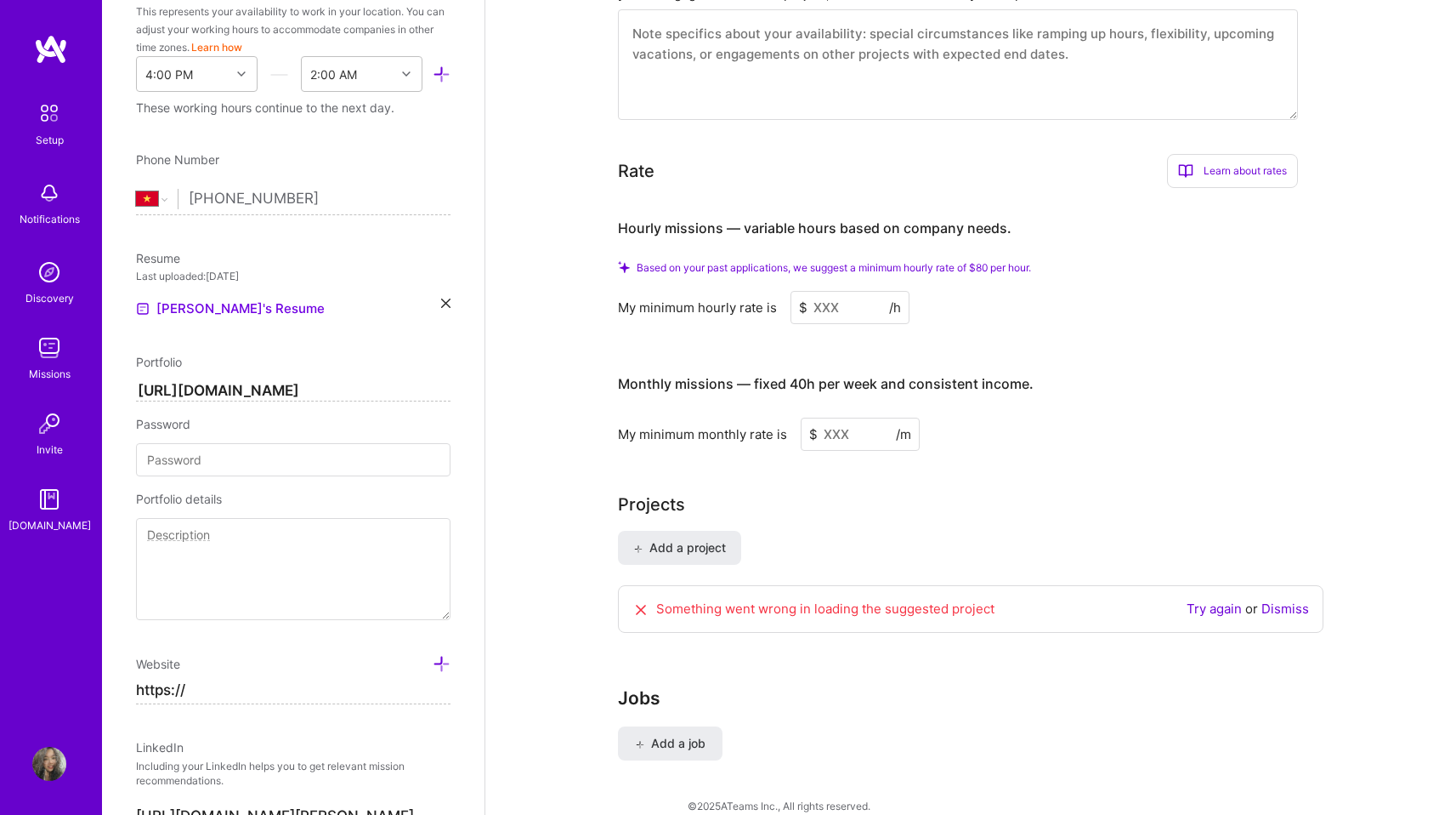
type input "40"
click at [833, 291] on input at bounding box center [850, 308] width 119 height 34
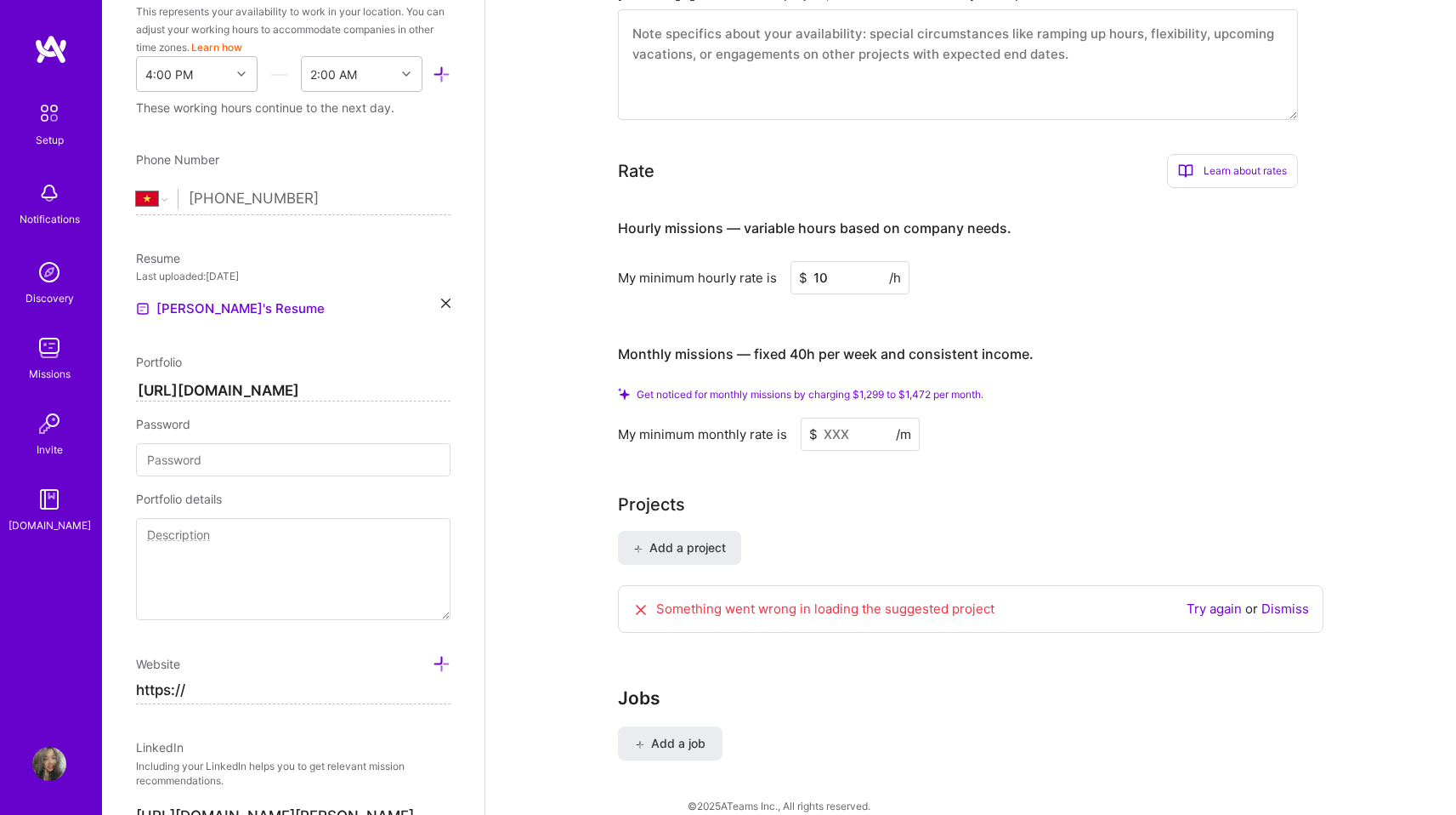
type input "1"
type input "80"
click at [872, 420] on input at bounding box center [860, 435] width 119 height 34
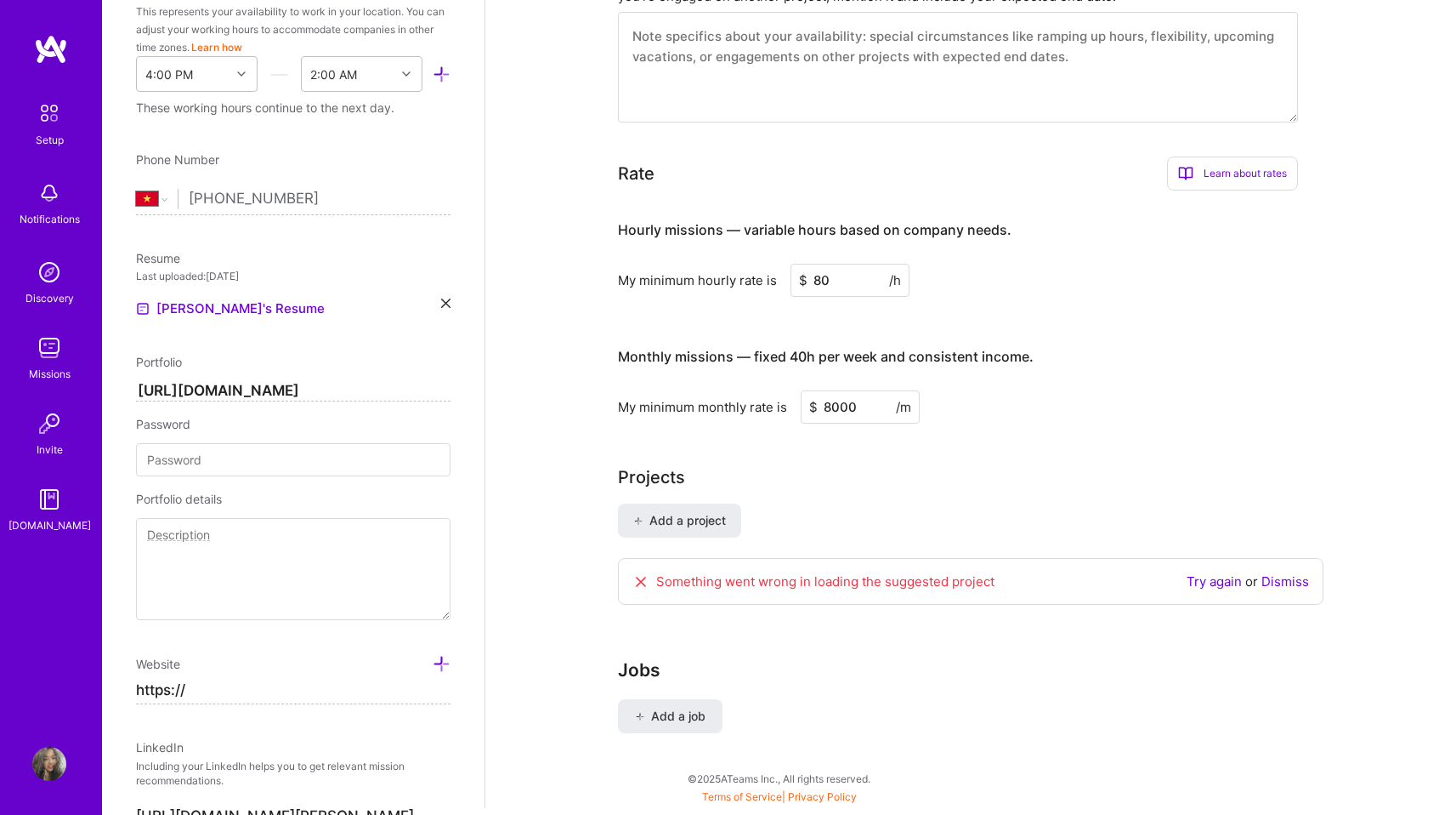
scroll to position [834, 0]
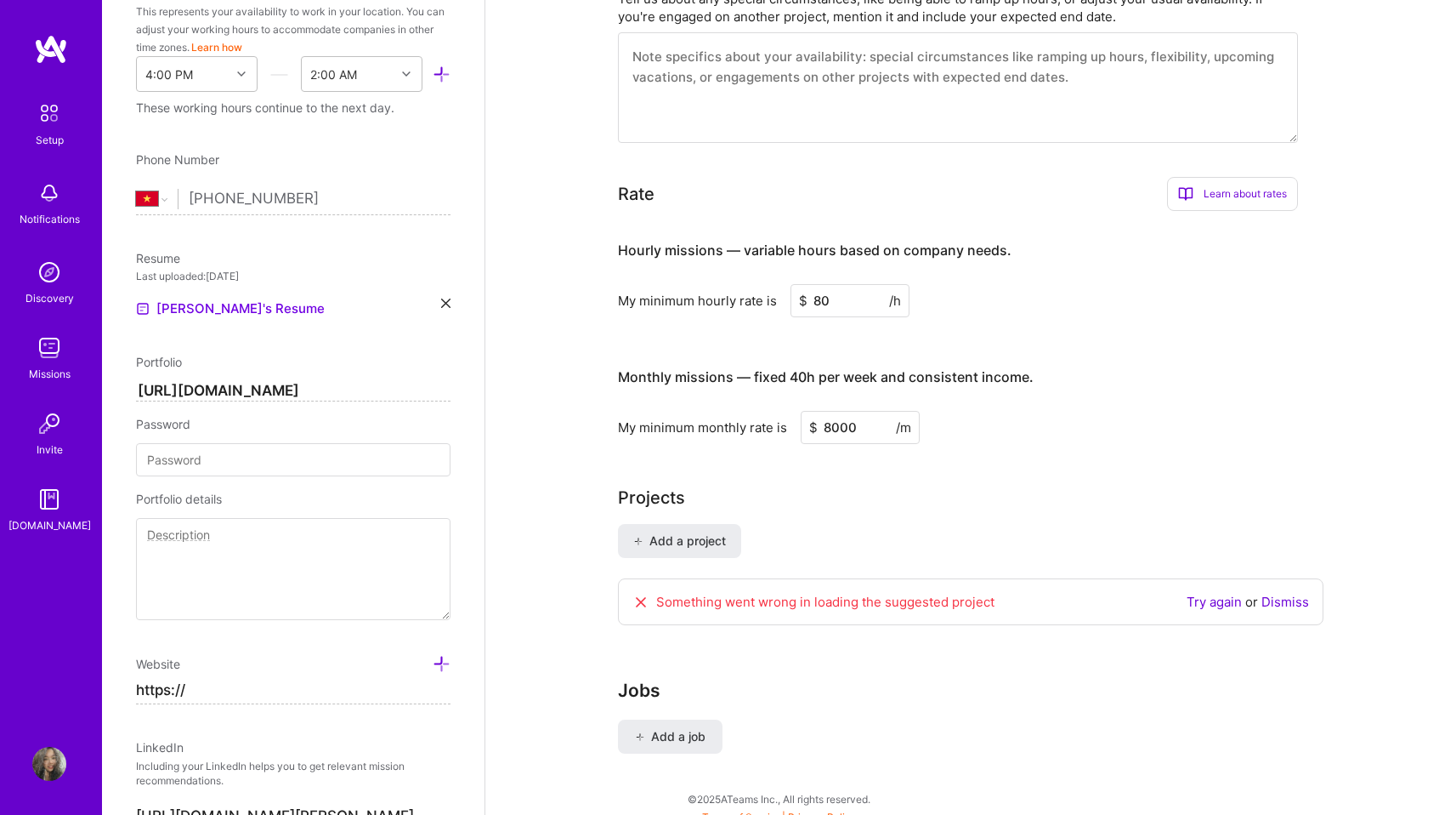
click at [845, 411] on input "8000" at bounding box center [860, 428] width 119 height 34
type input "8000"
click at [814, 284] on input "80" at bounding box center [850, 301] width 119 height 34
type input "60"
click at [831, 411] on input "8000" at bounding box center [860, 428] width 119 height 34
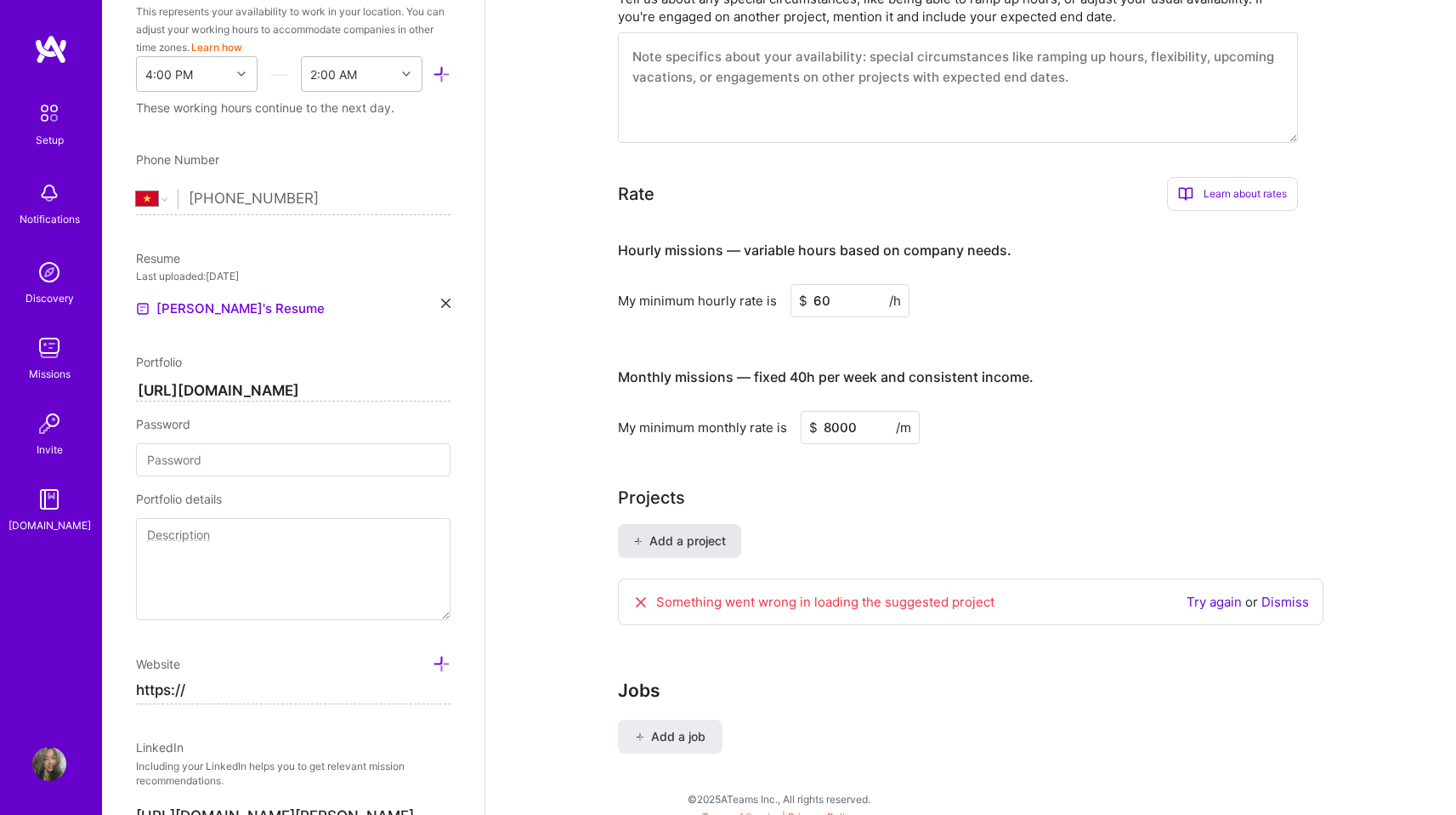
click at [652, 532] on span "Add a project" at bounding box center [680, 541] width 92 height 17
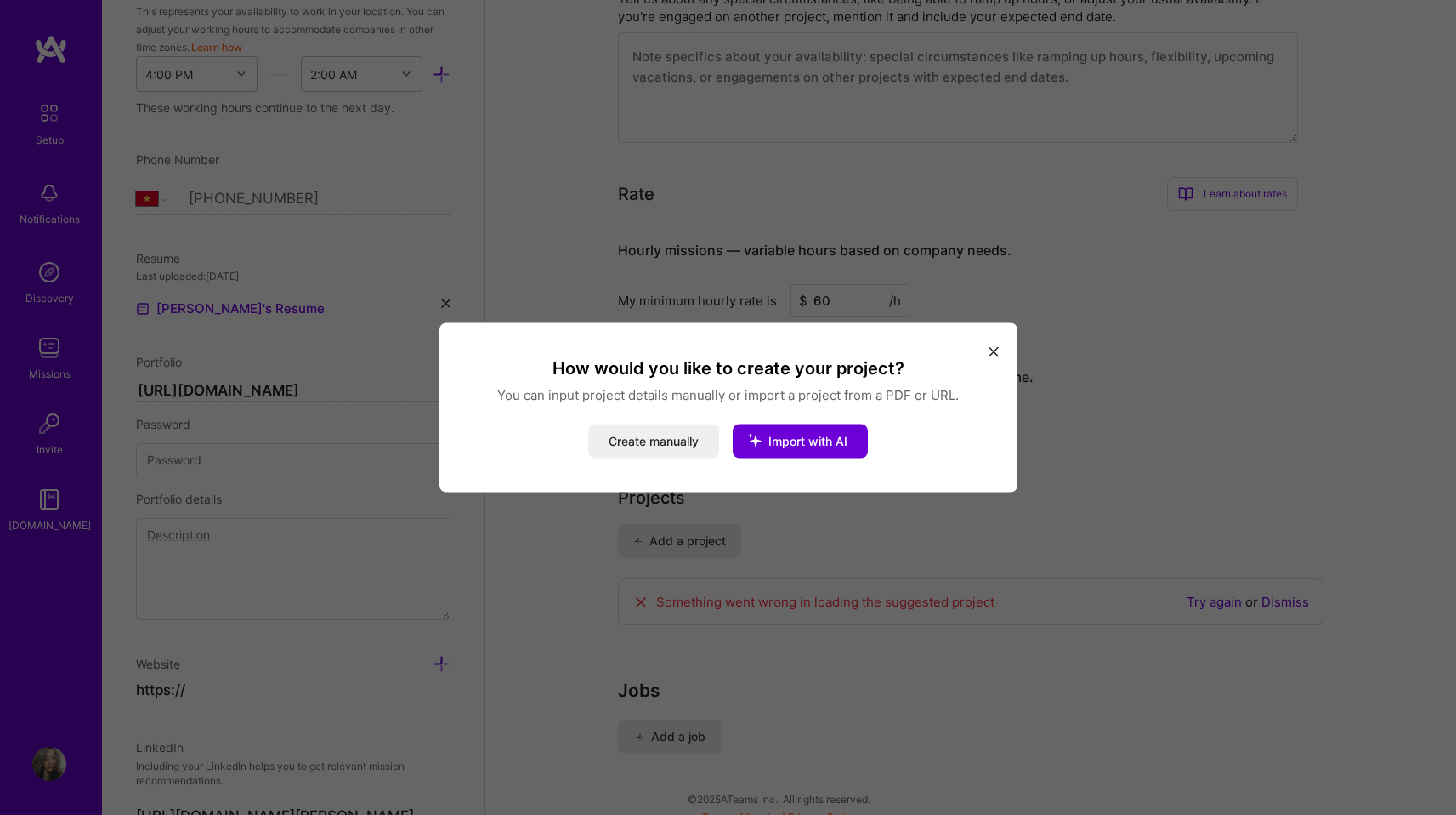
click at [991, 346] on icon "modal" at bounding box center [994, 351] width 10 height 10
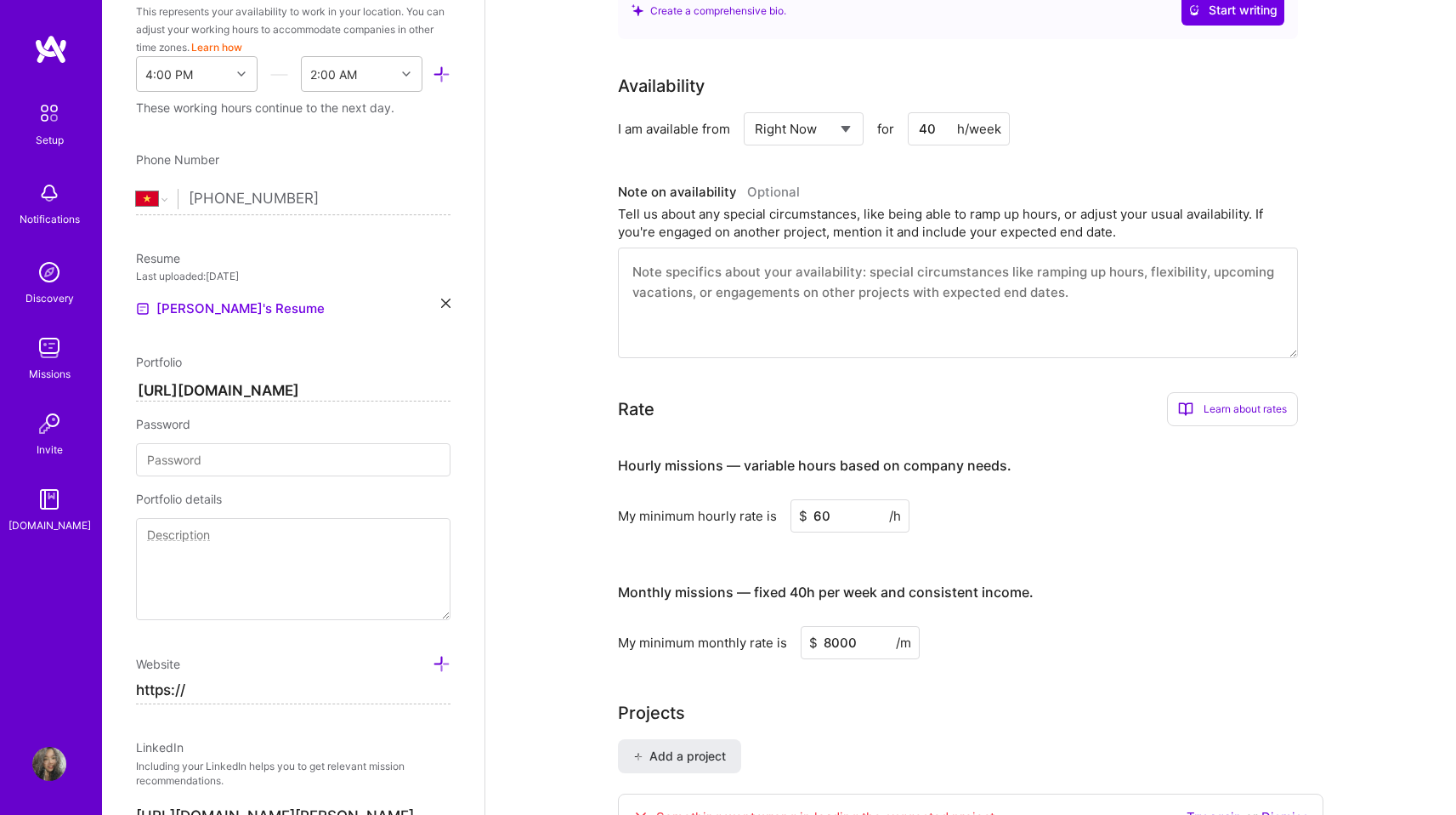
scroll to position [0, 0]
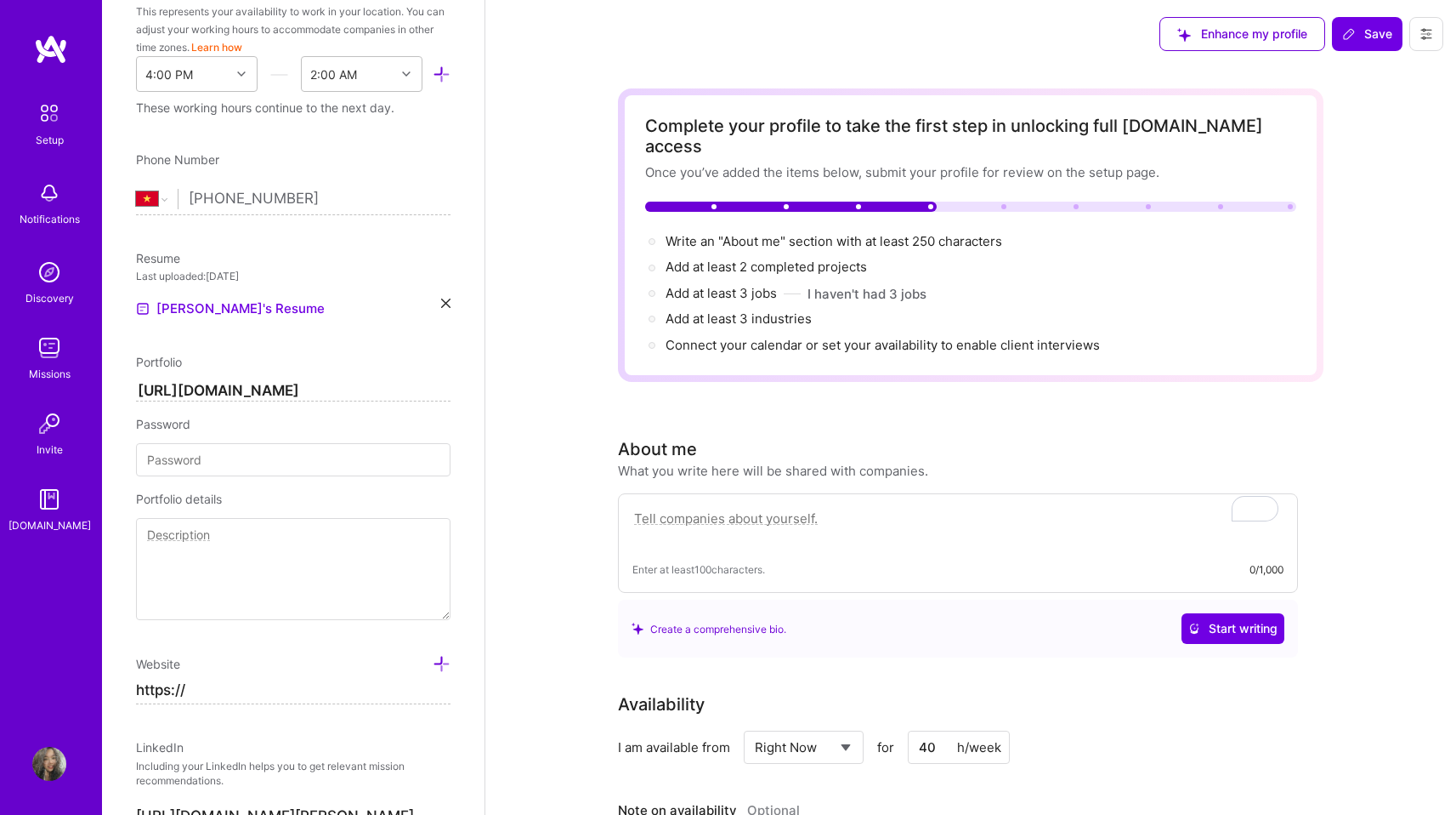
click at [769, 508] on textarea "To enrich screen reader interactions, please activate Accessibility in Grammarl…" at bounding box center [958, 528] width 652 height 39
paste textarea "12+ years shaping Products, Brands, and experiences — fullstack designer fueled…"
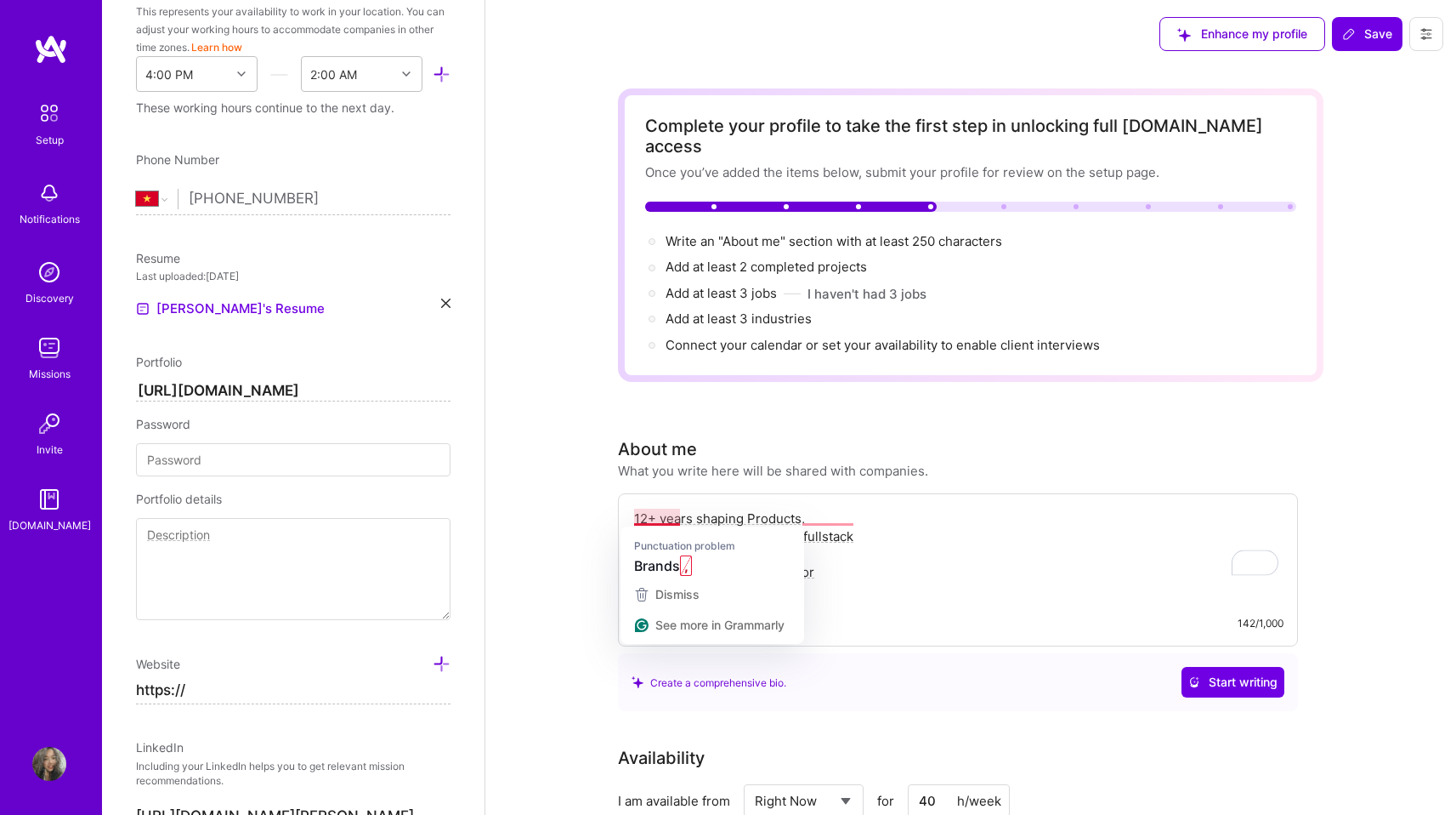
click at [634, 517] on textarea "12+ years shaping Products, Brands, and experiences — fullstack designer fueled…" at bounding box center [958, 554] width 652 height 92
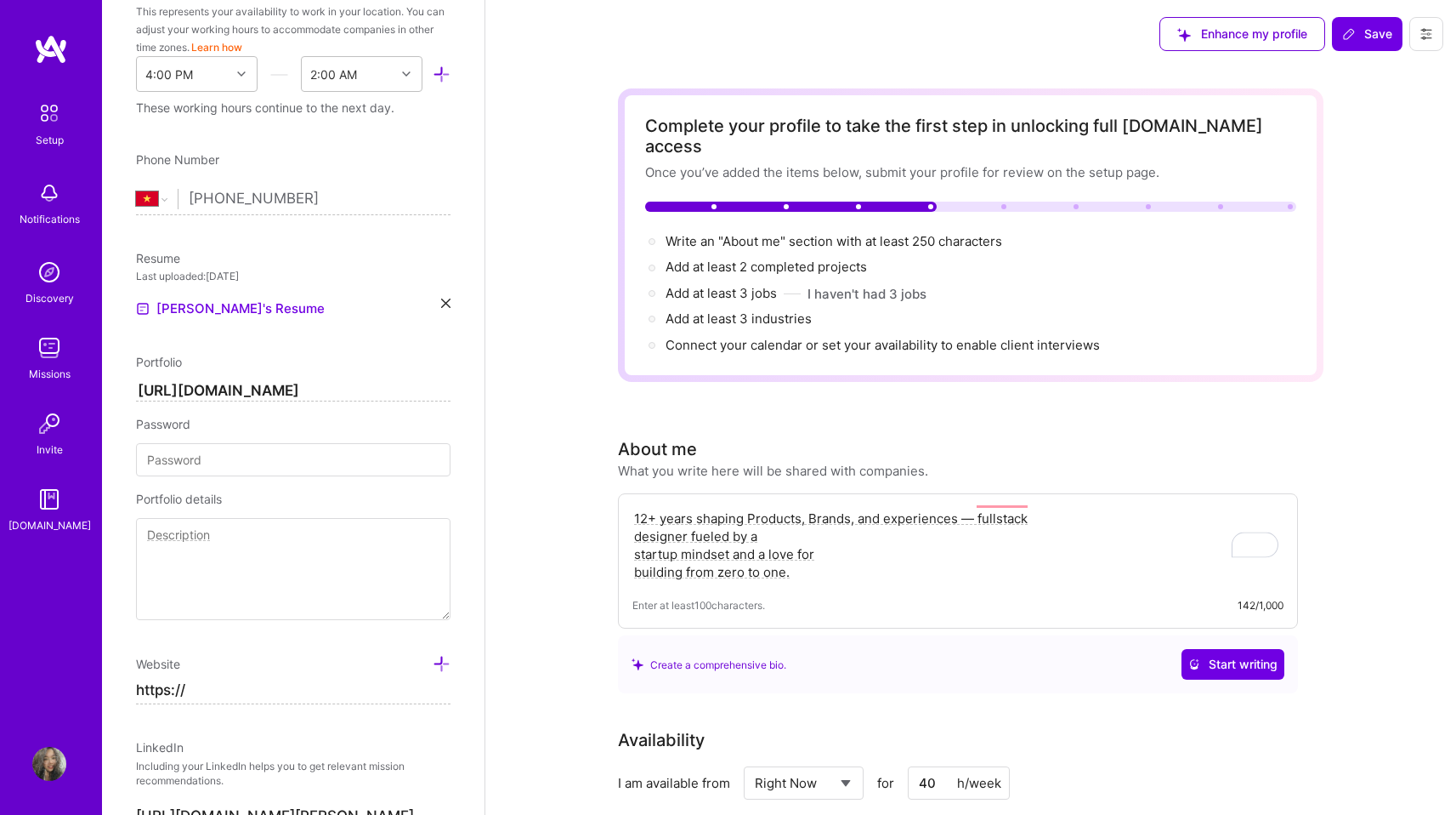
click at [635, 517] on textarea "12+ years shaping Products, Brands, and experiences — fullstack designer fueled…" at bounding box center [958, 546] width 652 height 75
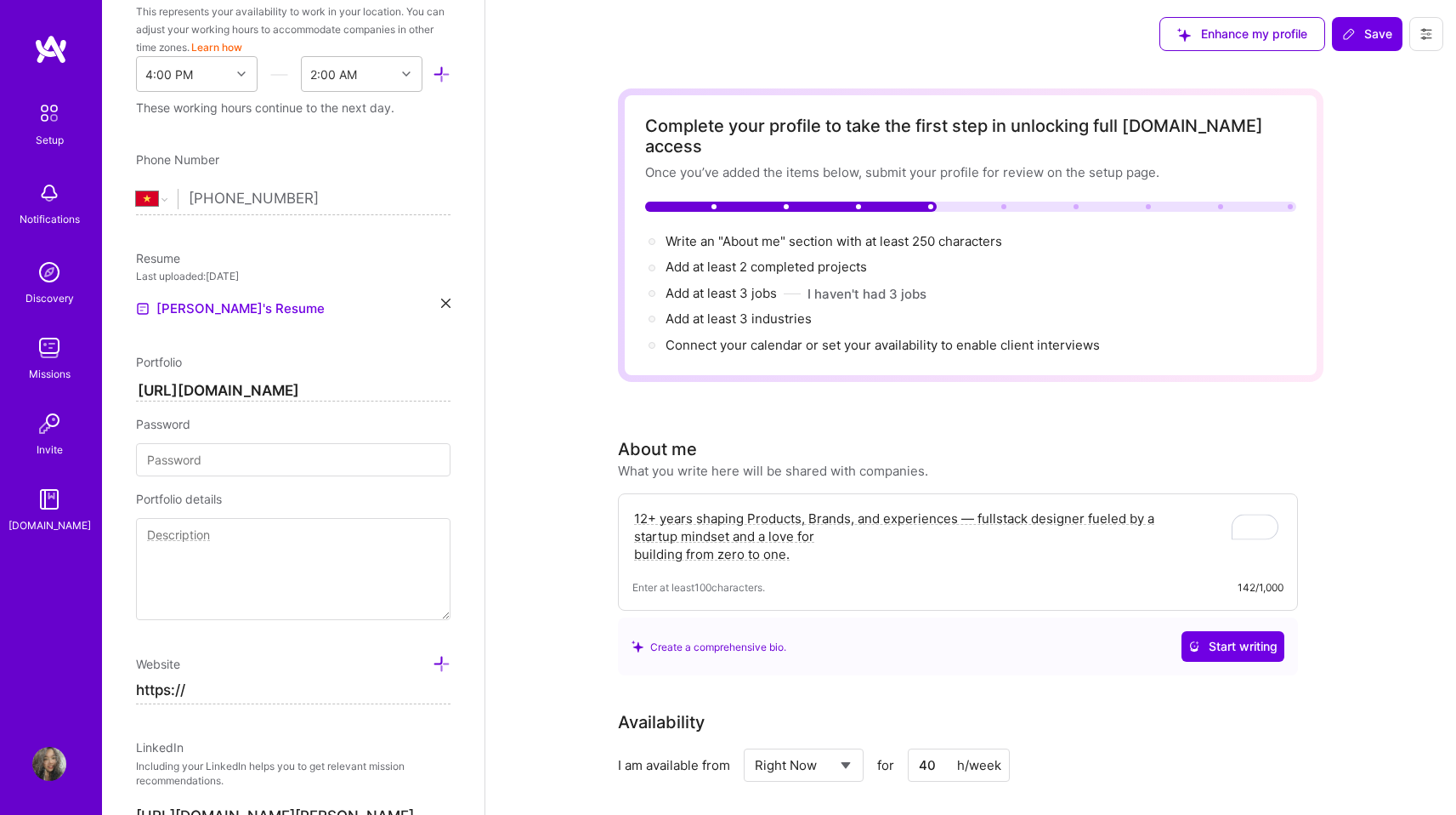
click at [634, 516] on textarea "12+ years shaping Products, Brands, and experiences — fullstack designer fueled…" at bounding box center [958, 536] width 652 height 57
click at [635, 520] on textarea "12+ years shaping Products, Brands, and experiences — fullstack designer fueled…" at bounding box center [958, 536] width 652 height 57
click at [637, 538] on textarea "12+ years shaping Products, Brands, and experiences — fullstack designer fueled…" at bounding box center [958, 536] width 652 height 57
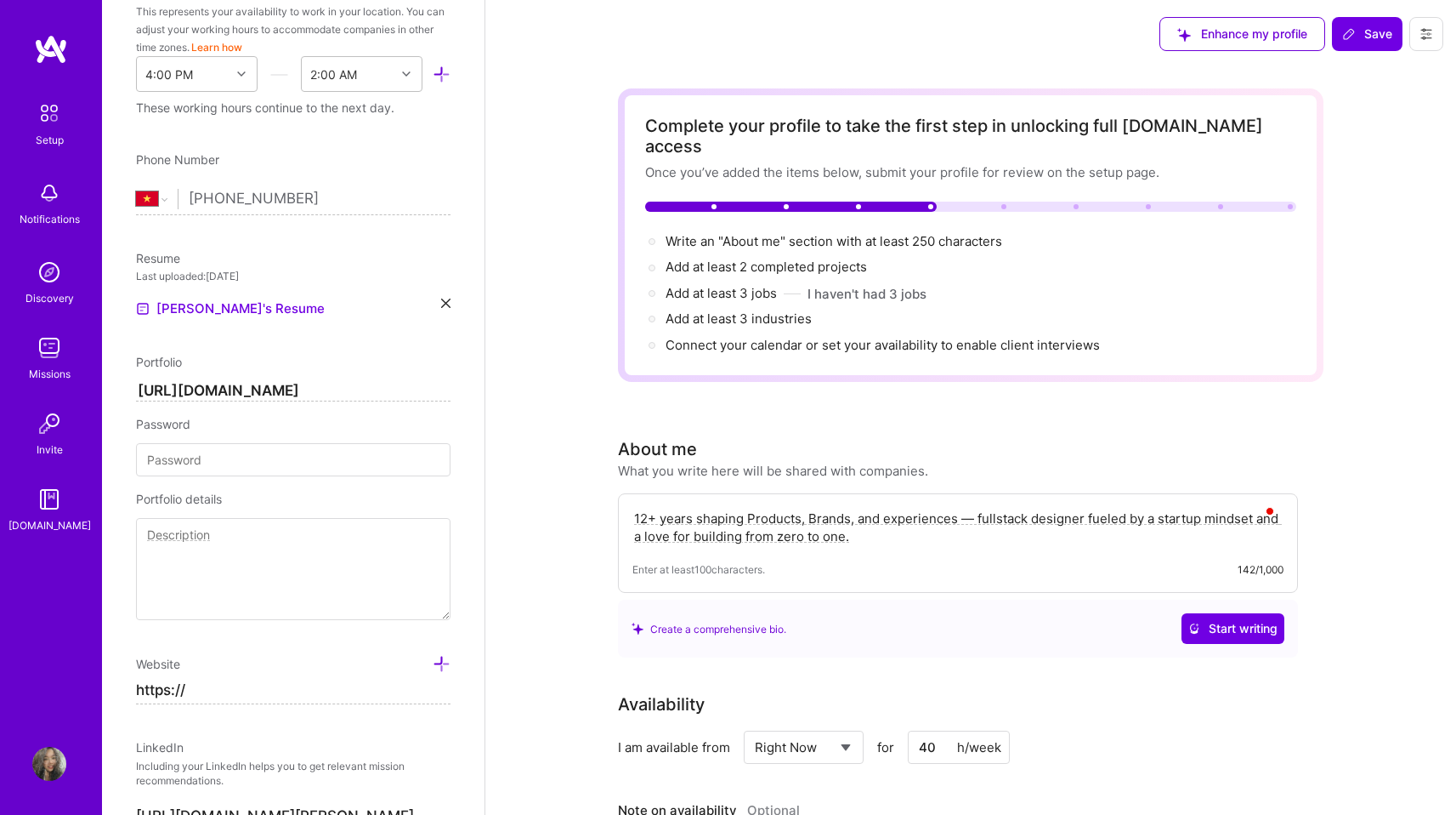
type textarea "12+ years shaping Products, Brands, and experiences — fullstack designer fueled…"
click at [813, 560] on div "Enter at least 100 characters. 142/1,000" at bounding box center [958, 569] width 652 height 18
click at [1351, 44] on button "Save" at bounding box center [1367, 34] width 71 height 34
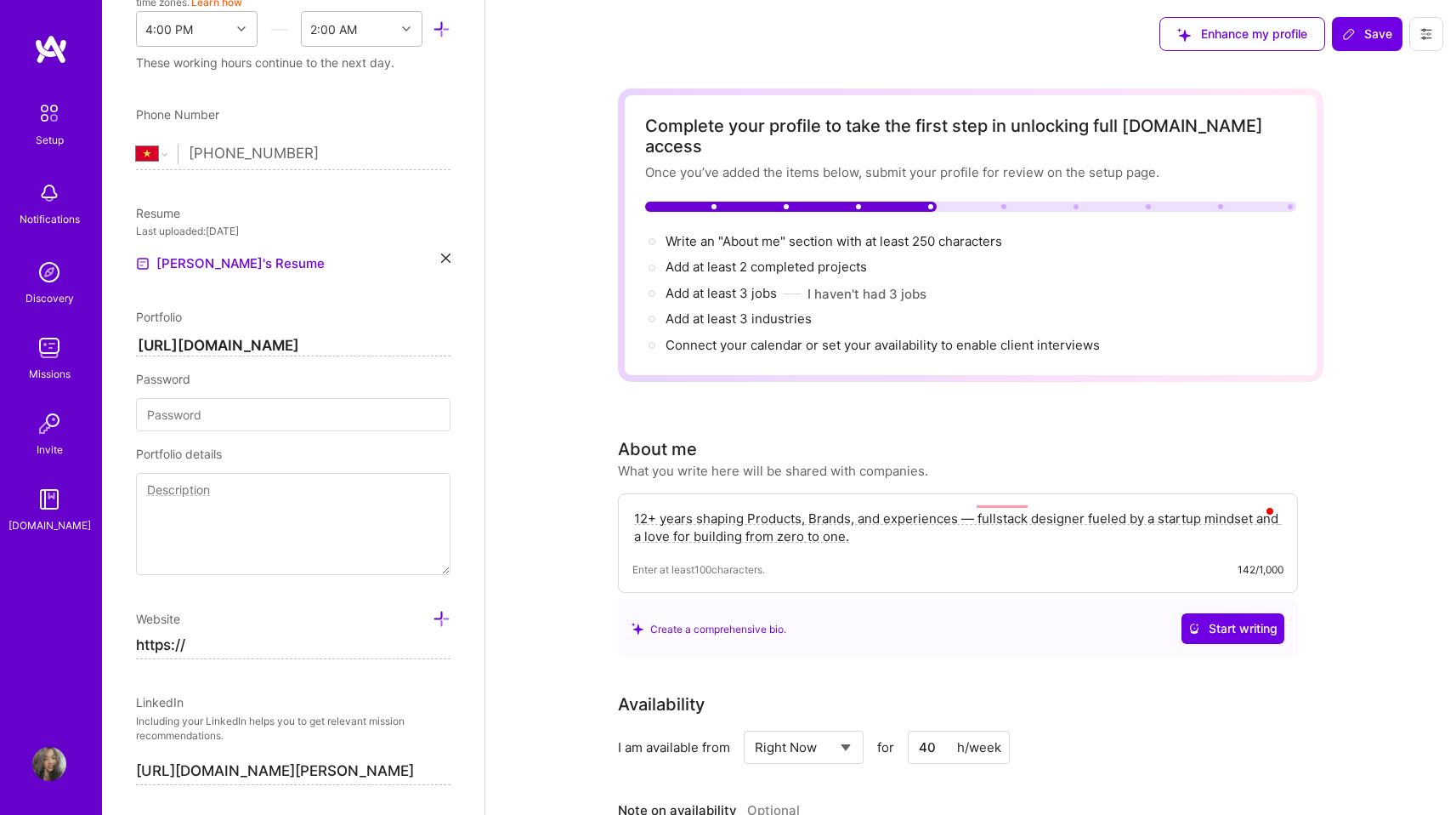
scroll to position [585, 0]
drag, startPoint x: 199, startPoint y: 647, endPoint x: 111, endPoint y: 643, distance: 88.1
click at [111, 643] on div "Edit photo [PERSON_NAME] Product Designer Years Experience Location This is the…" at bounding box center [293, 408] width 382 height 815
click at [1359, 35] on span "Save" at bounding box center [1367, 34] width 50 height 17
drag, startPoint x: 200, startPoint y: 643, endPoint x: 95, endPoint y: 615, distance: 108.7
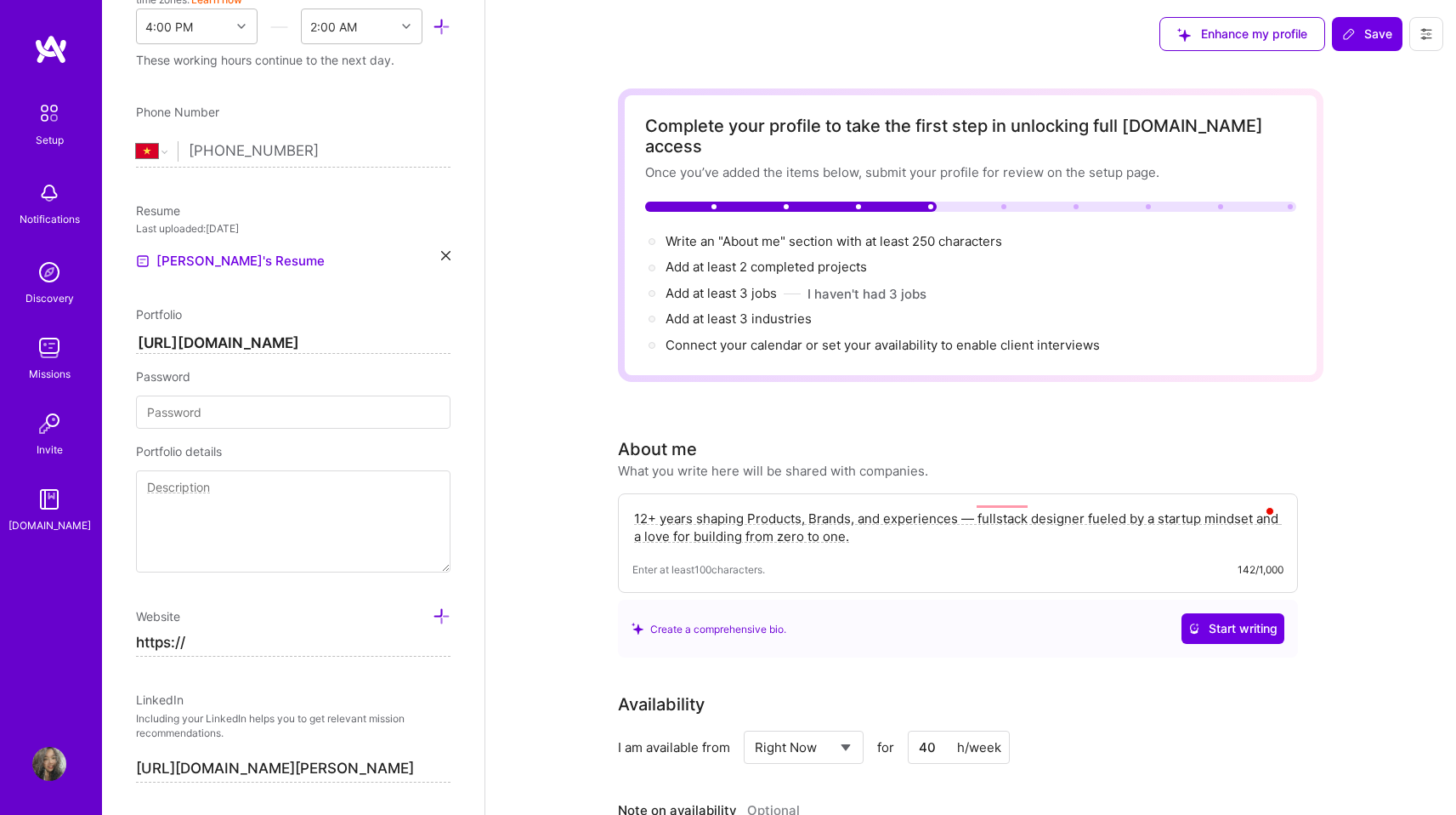
click at [112, 634] on div "Edit photo [PERSON_NAME] Product Designer Years Experience Location This is the…" at bounding box center [293, 408] width 382 height 815
paste input "[DOMAIN_NAME][URL]"
type input "[URL][DOMAIN_NAME]"
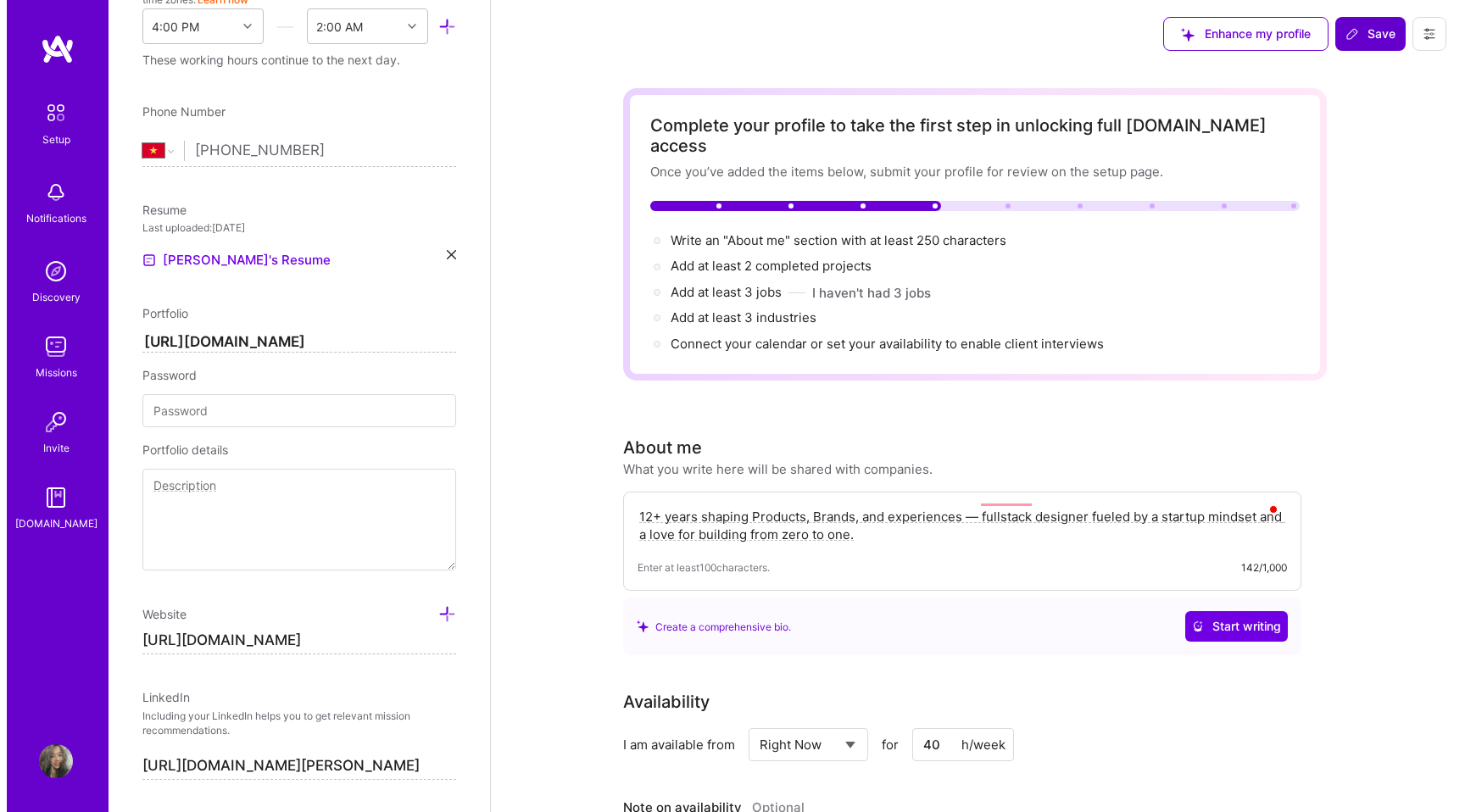
scroll to position [0, 0]
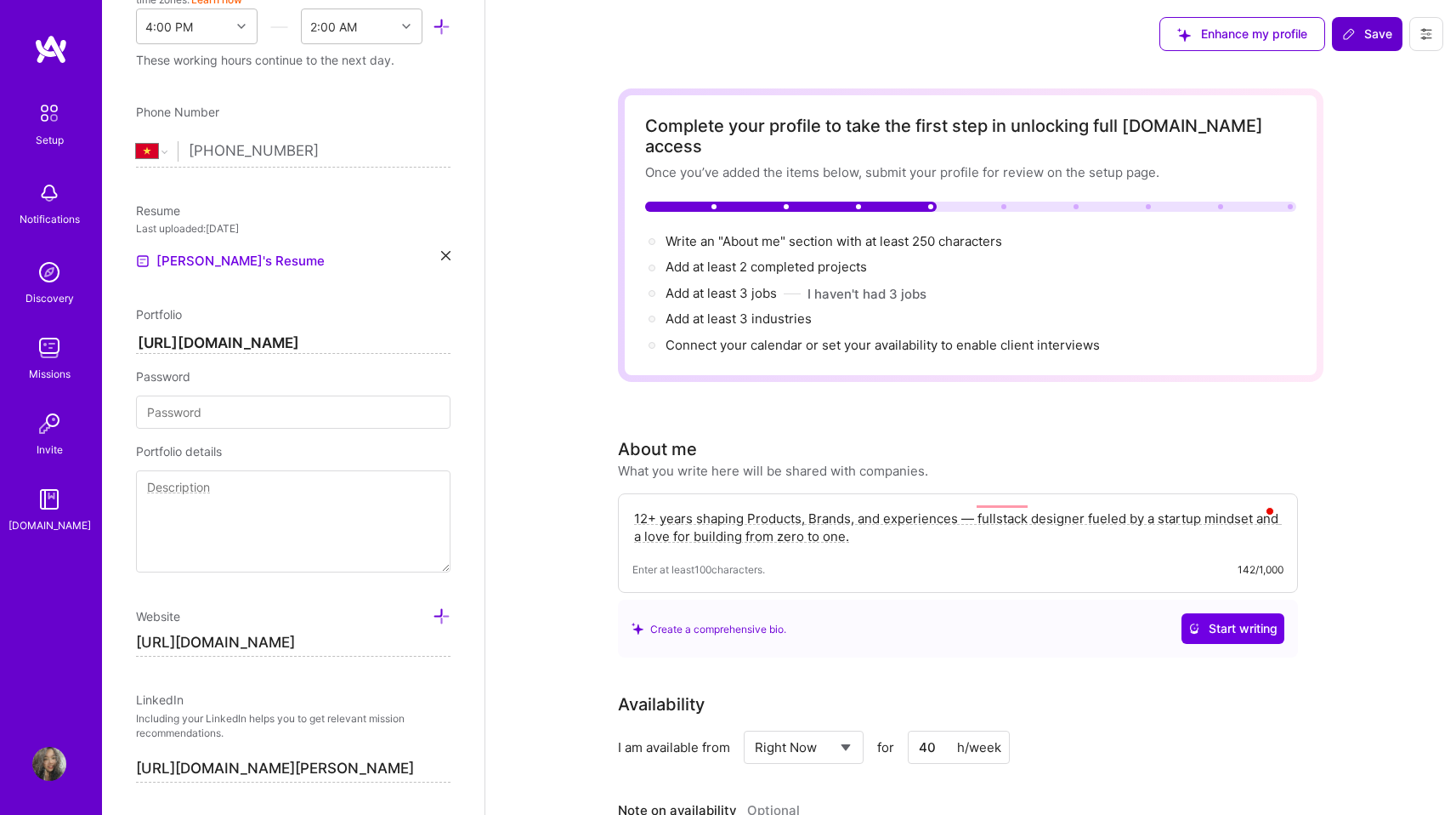
click at [1368, 47] on button "Save" at bounding box center [1367, 34] width 71 height 34
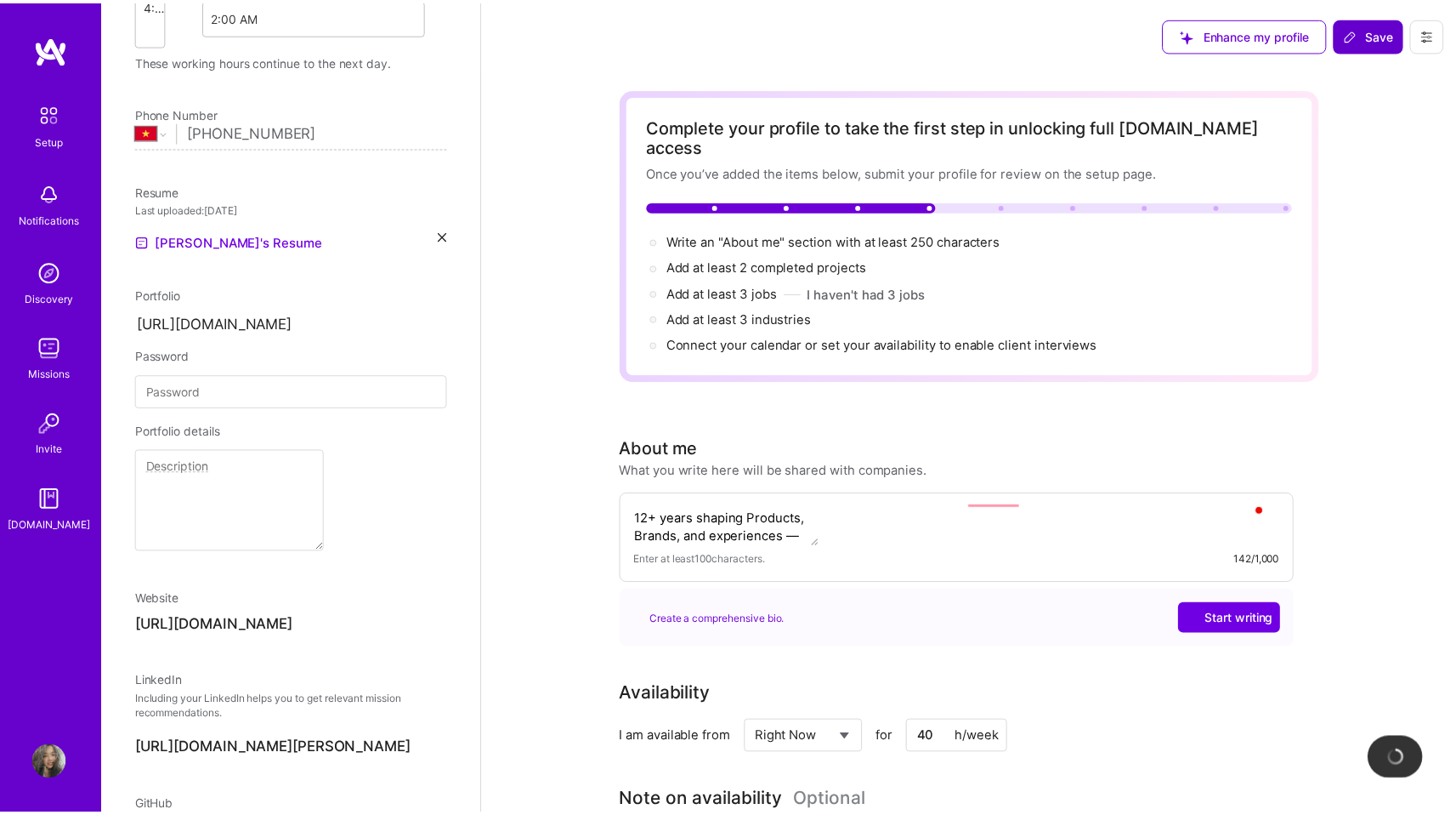
scroll to position [214, 0]
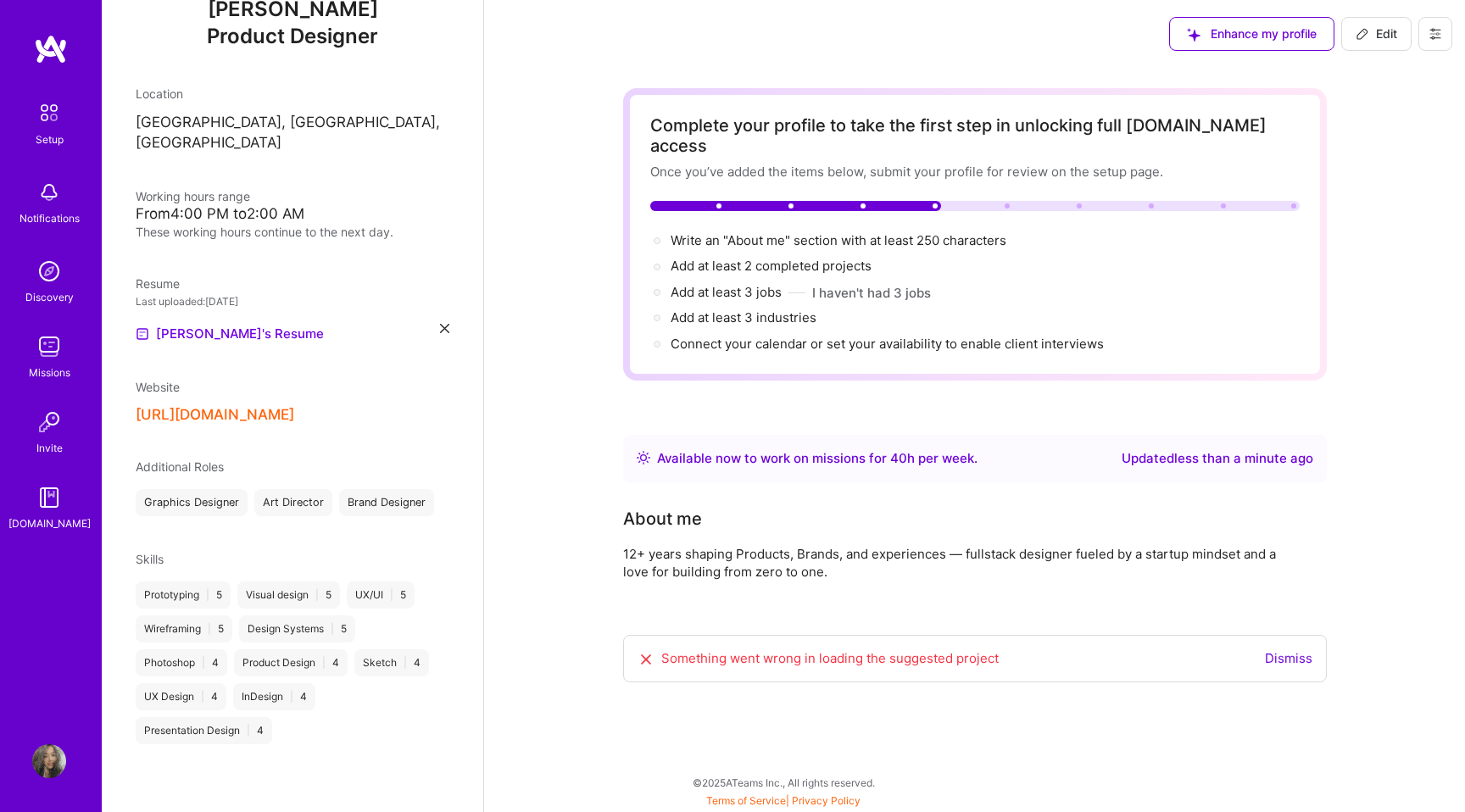
click at [1398, 44] on button "Edit" at bounding box center [1377, 33] width 71 height 33
select select "US"
select select "Right Now"
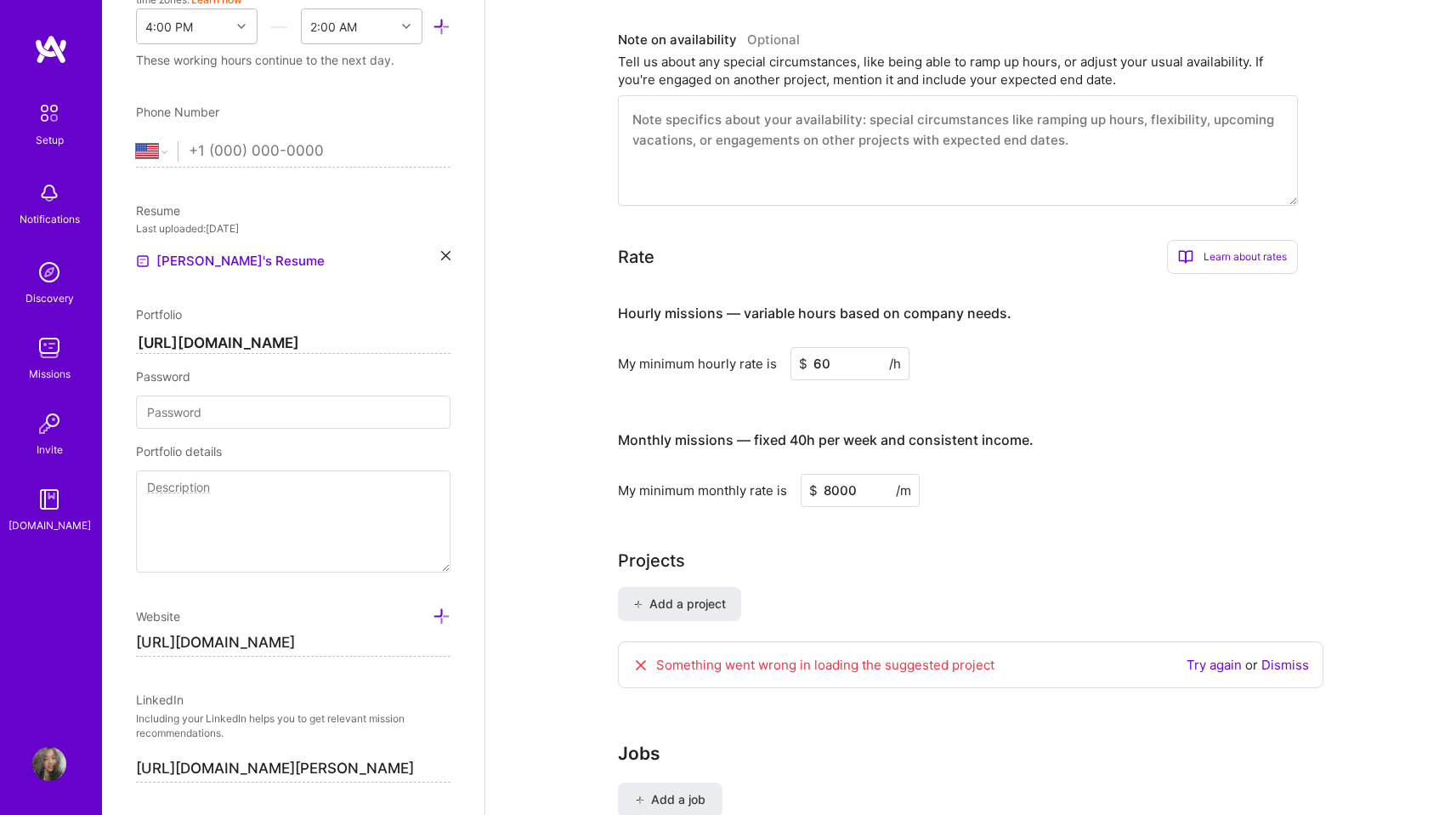
scroll to position [834, 0]
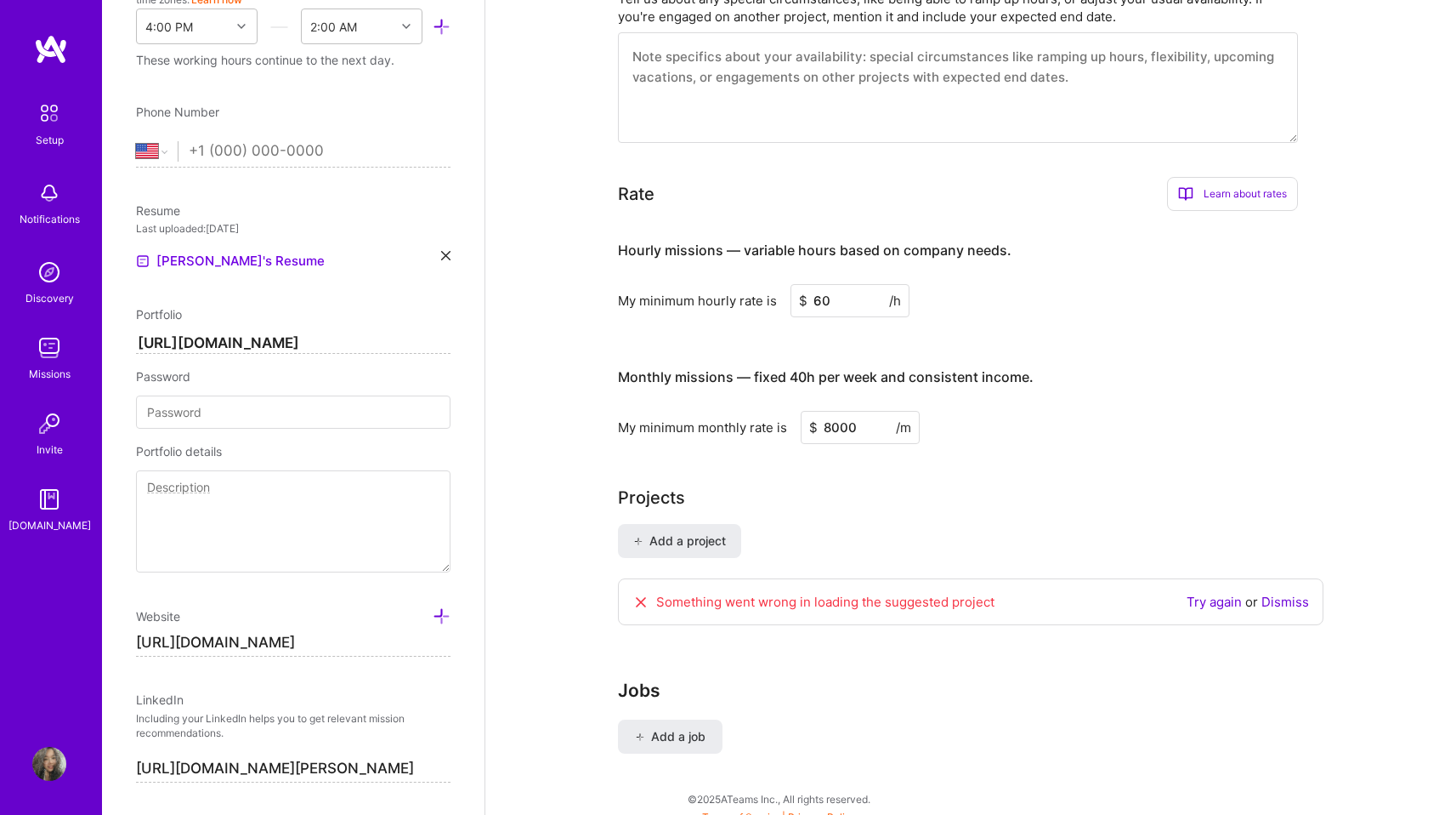
click at [1207, 594] on link "Try again" at bounding box center [1214, 601] width 55 height 16
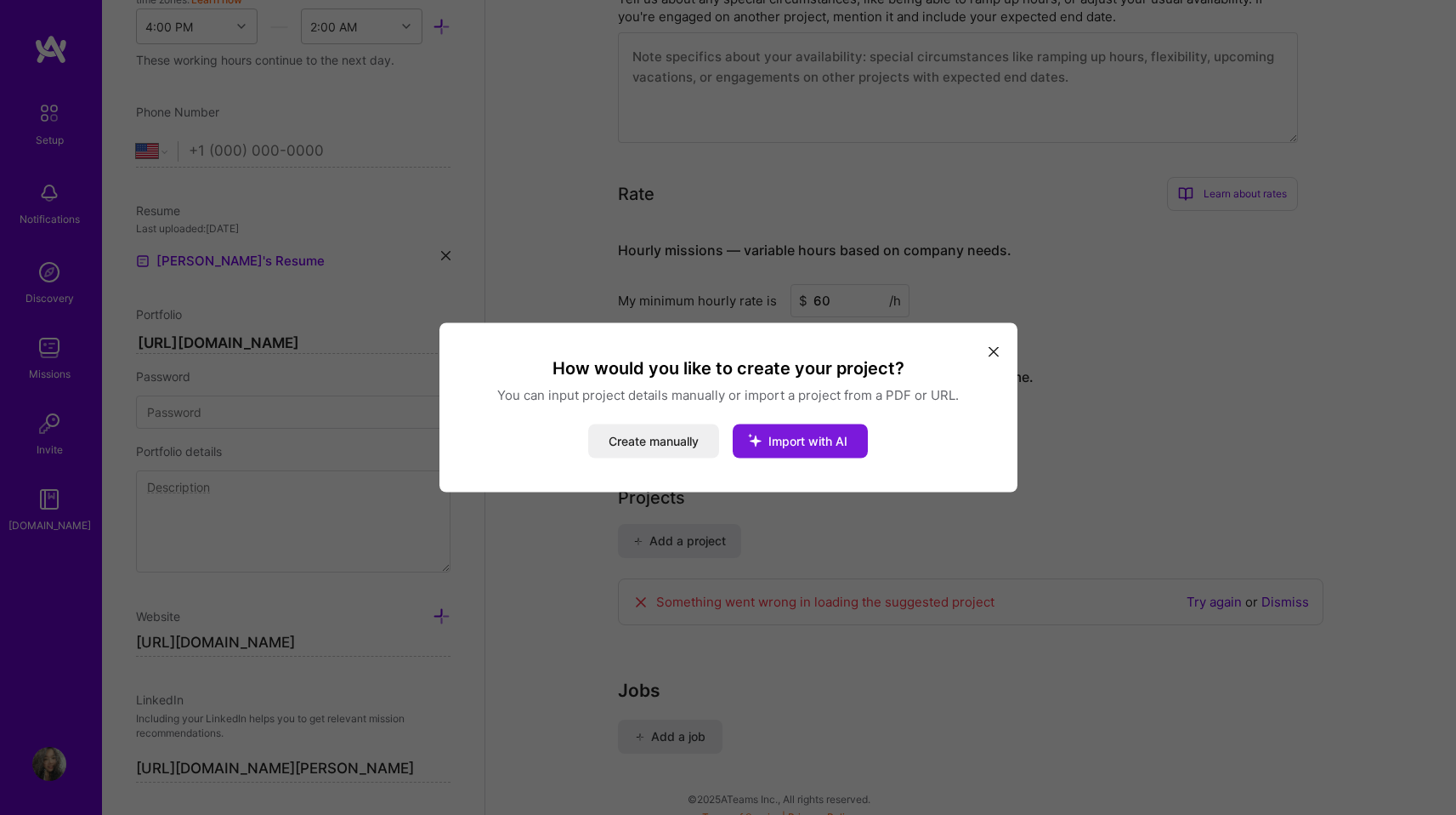
click at [786, 449] on button "Import with AI" at bounding box center [800, 441] width 135 height 34
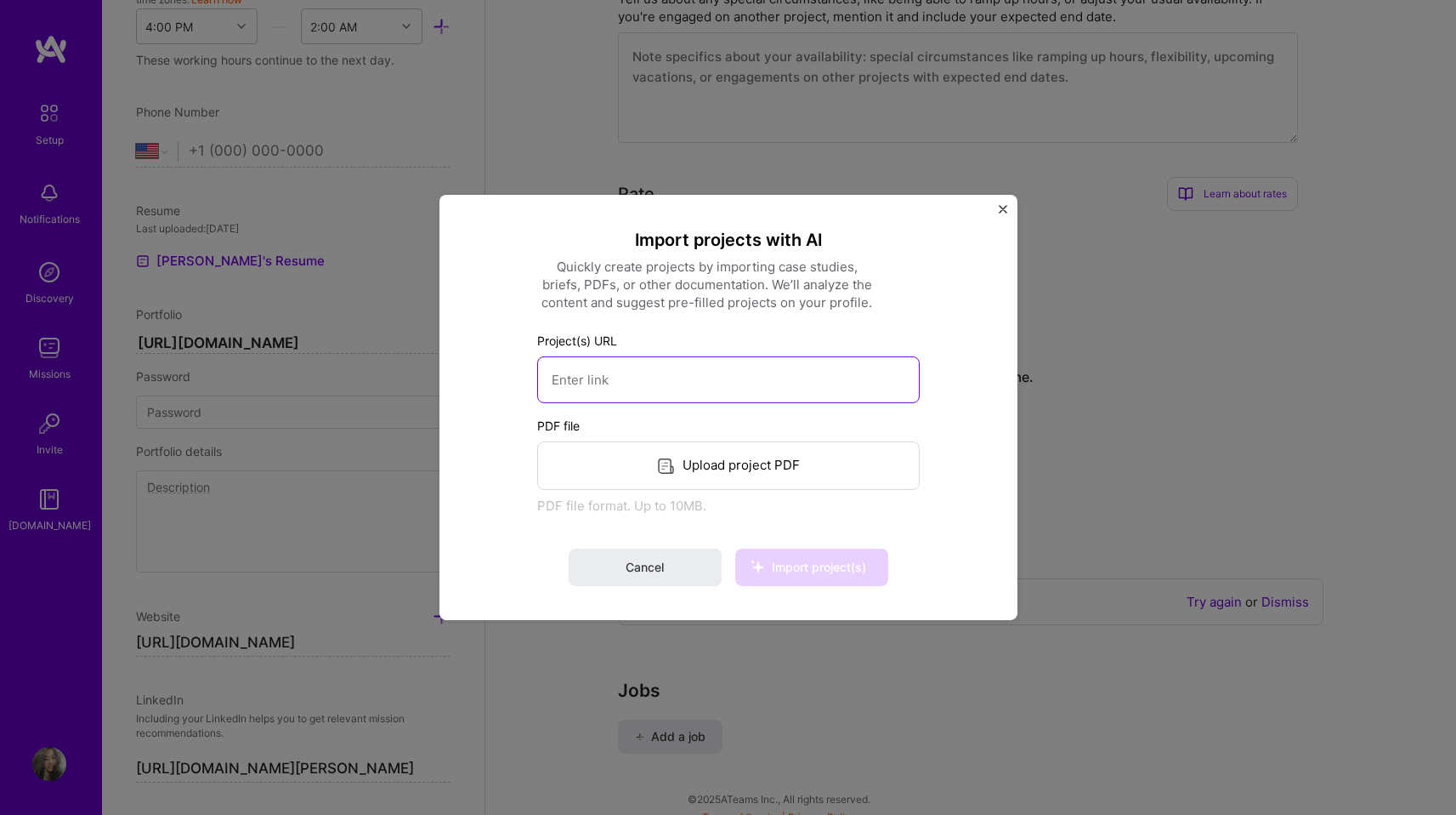
click at [618, 369] on input at bounding box center [728, 380] width 382 height 47
click at [586, 379] on input at bounding box center [728, 380] width 382 height 47
paste input "[URL][DOMAIN_NAME]"
type input "[URL][DOMAIN_NAME]"
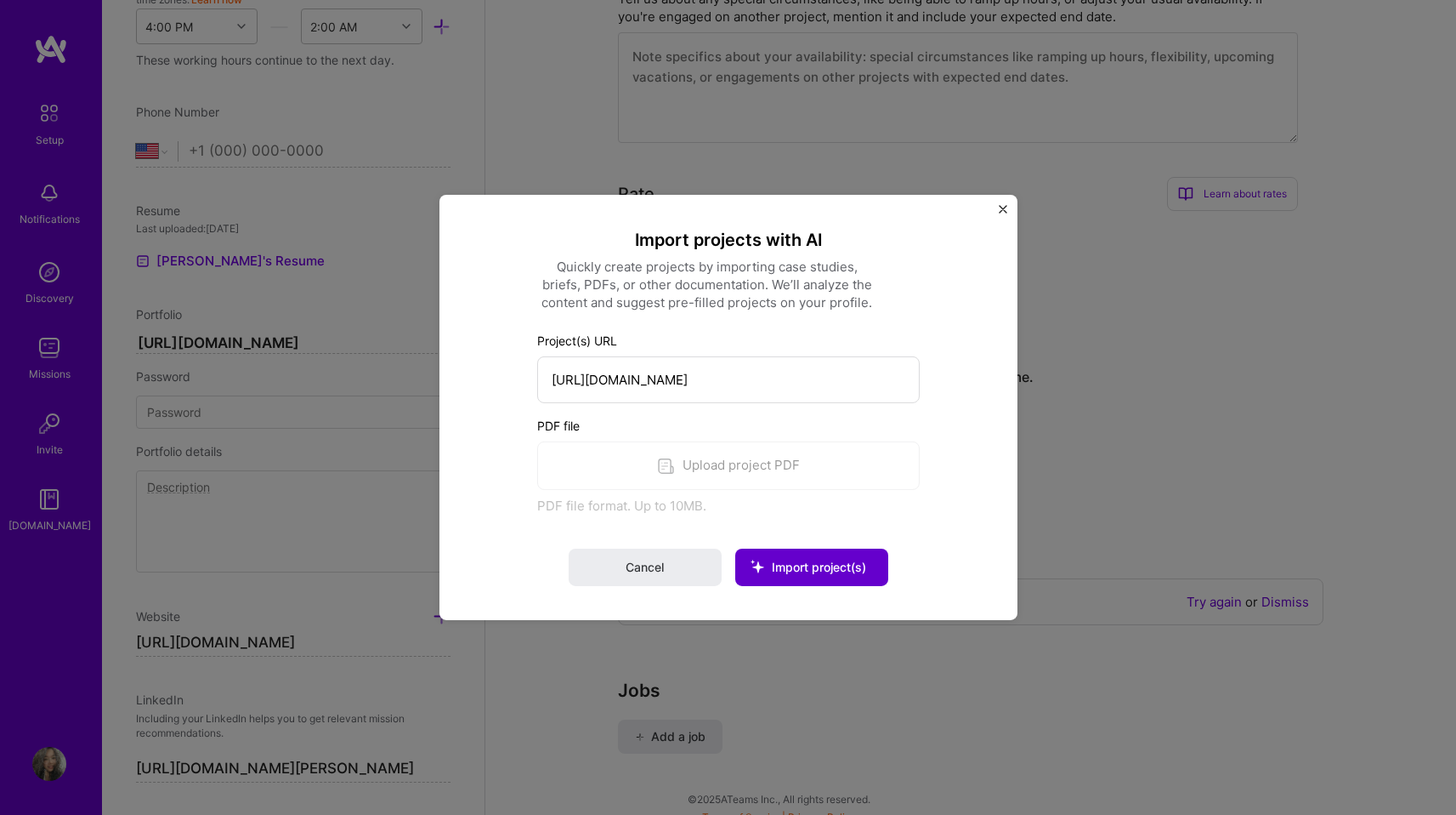
click at [809, 573] on span "Import project(s)" at bounding box center [818, 567] width 94 height 15
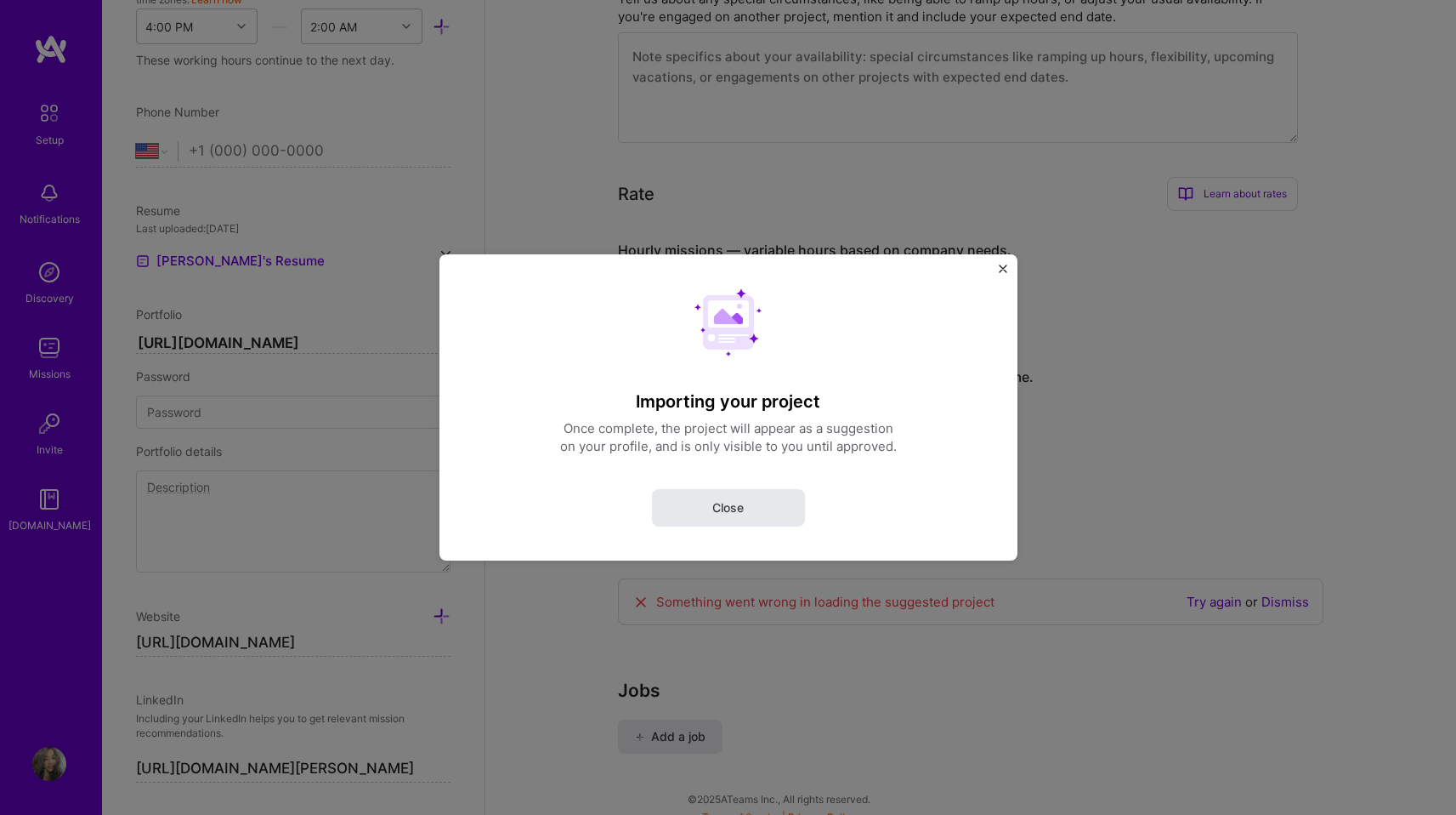
click at [725, 504] on span "Close" at bounding box center [728, 507] width 32 height 17
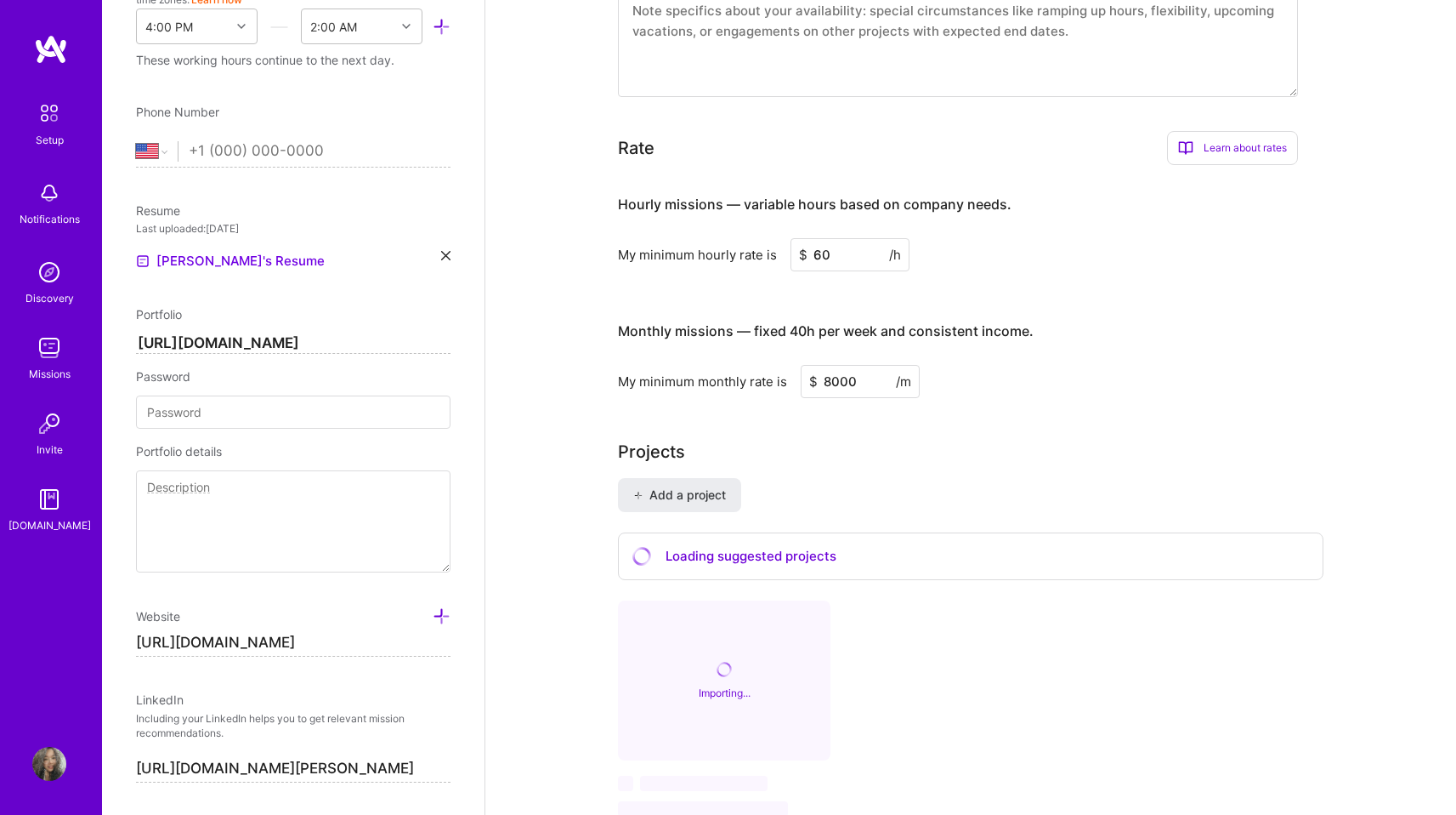
scroll to position [1046, 0]
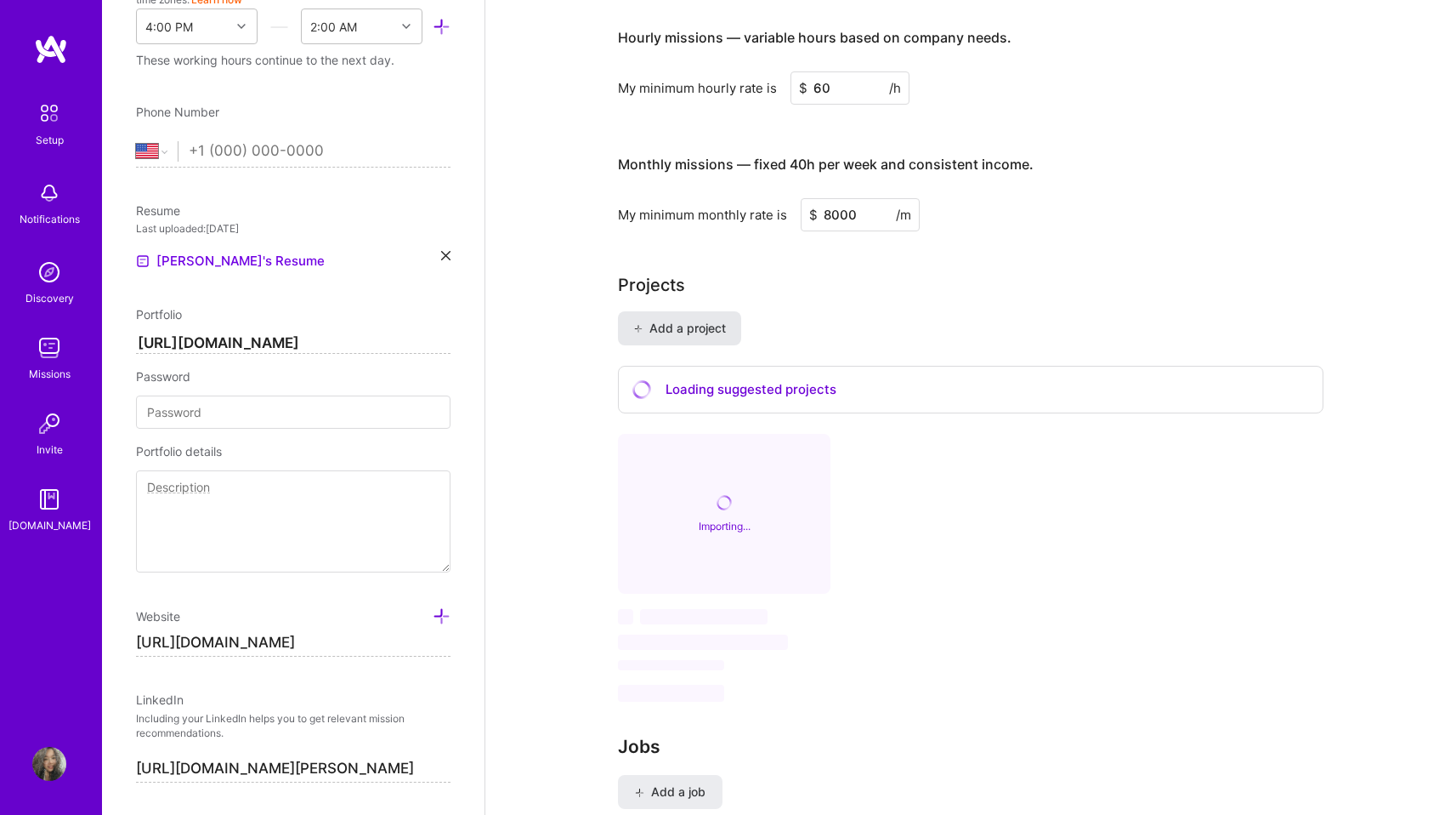
click at [699, 320] on span "Add a project" at bounding box center [680, 328] width 92 height 17
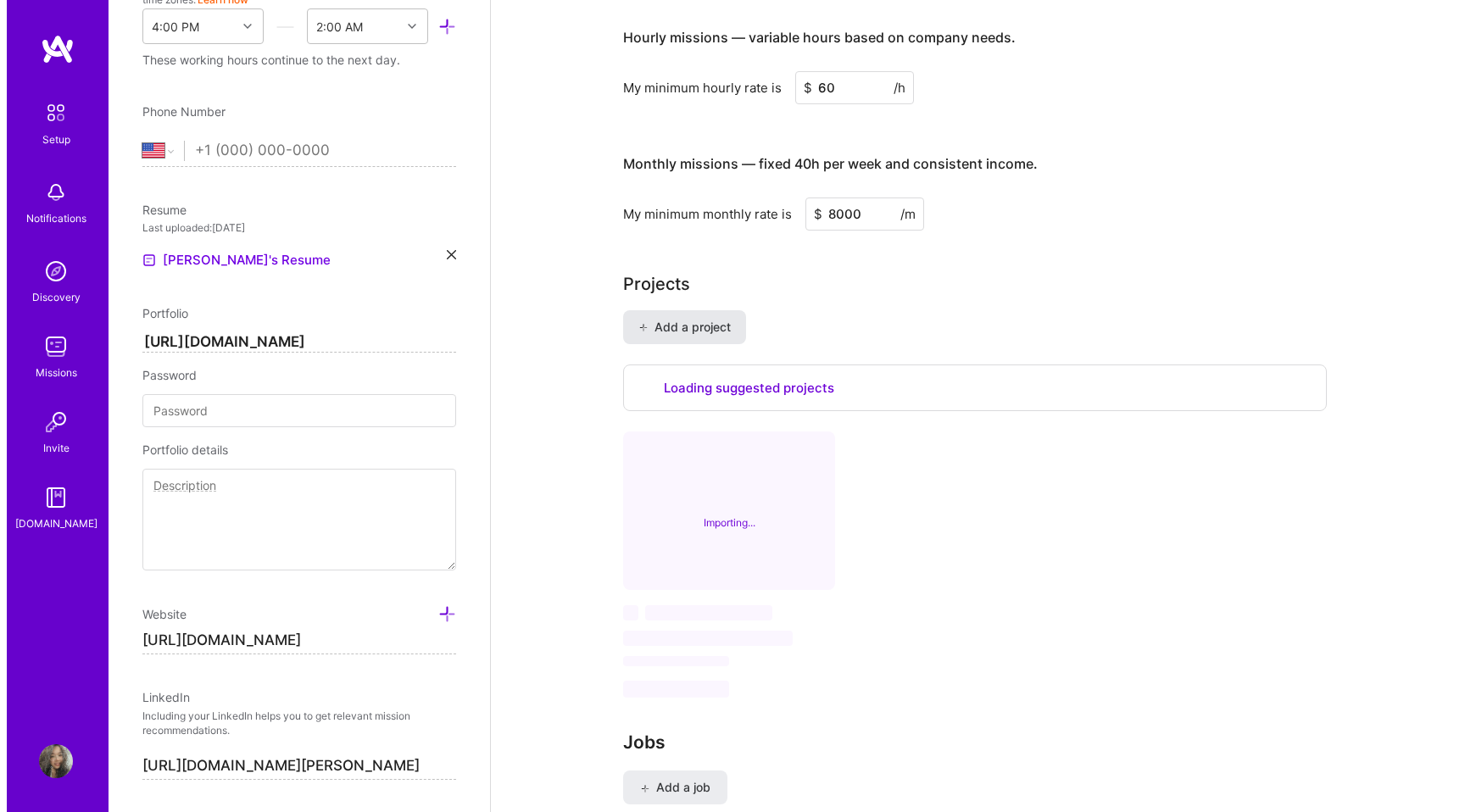
scroll to position [831, 0]
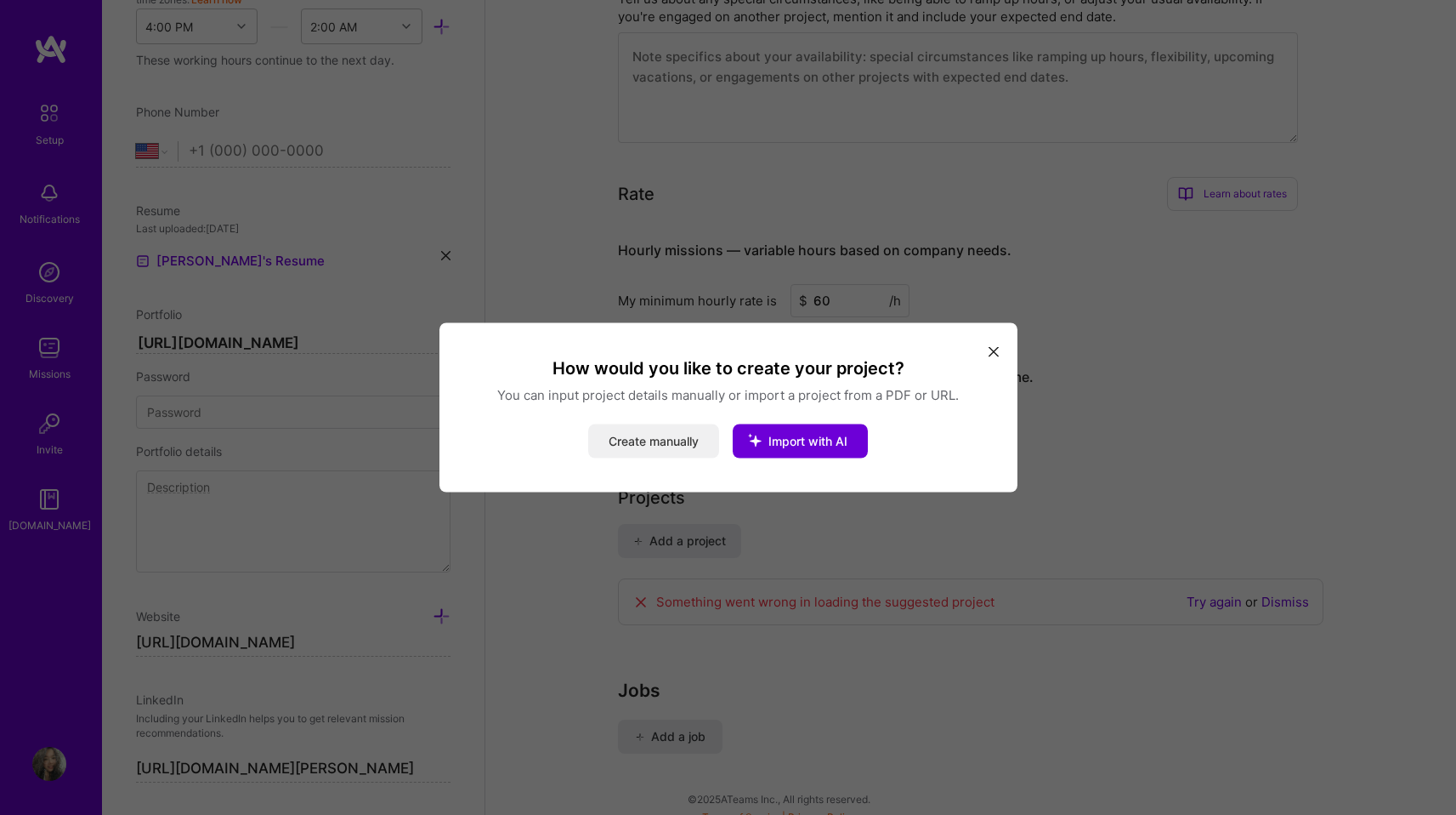
click at [651, 434] on button "Create manually" at bounding box center [653, 441] width 130 height 34
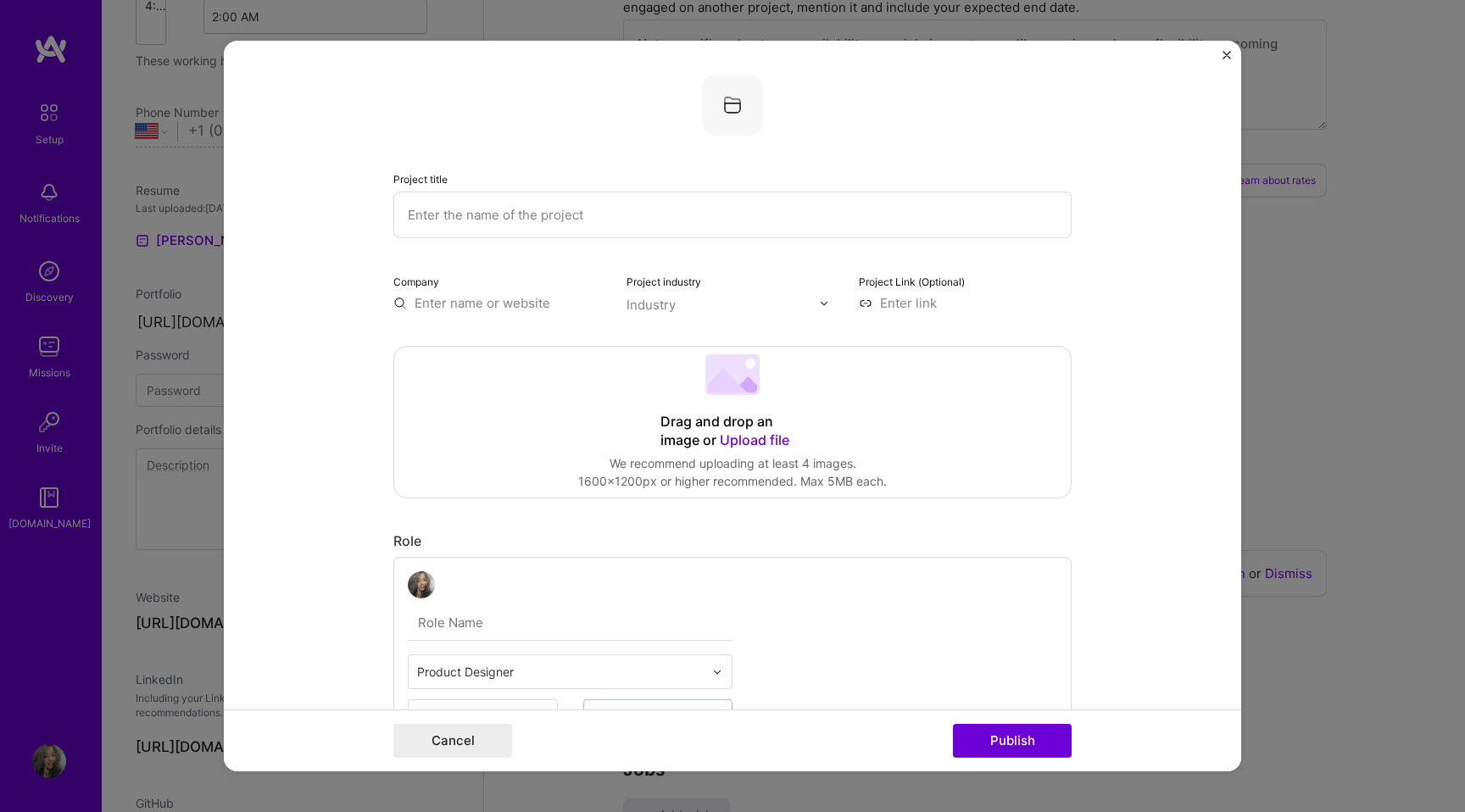
scroll to position [634, 0]
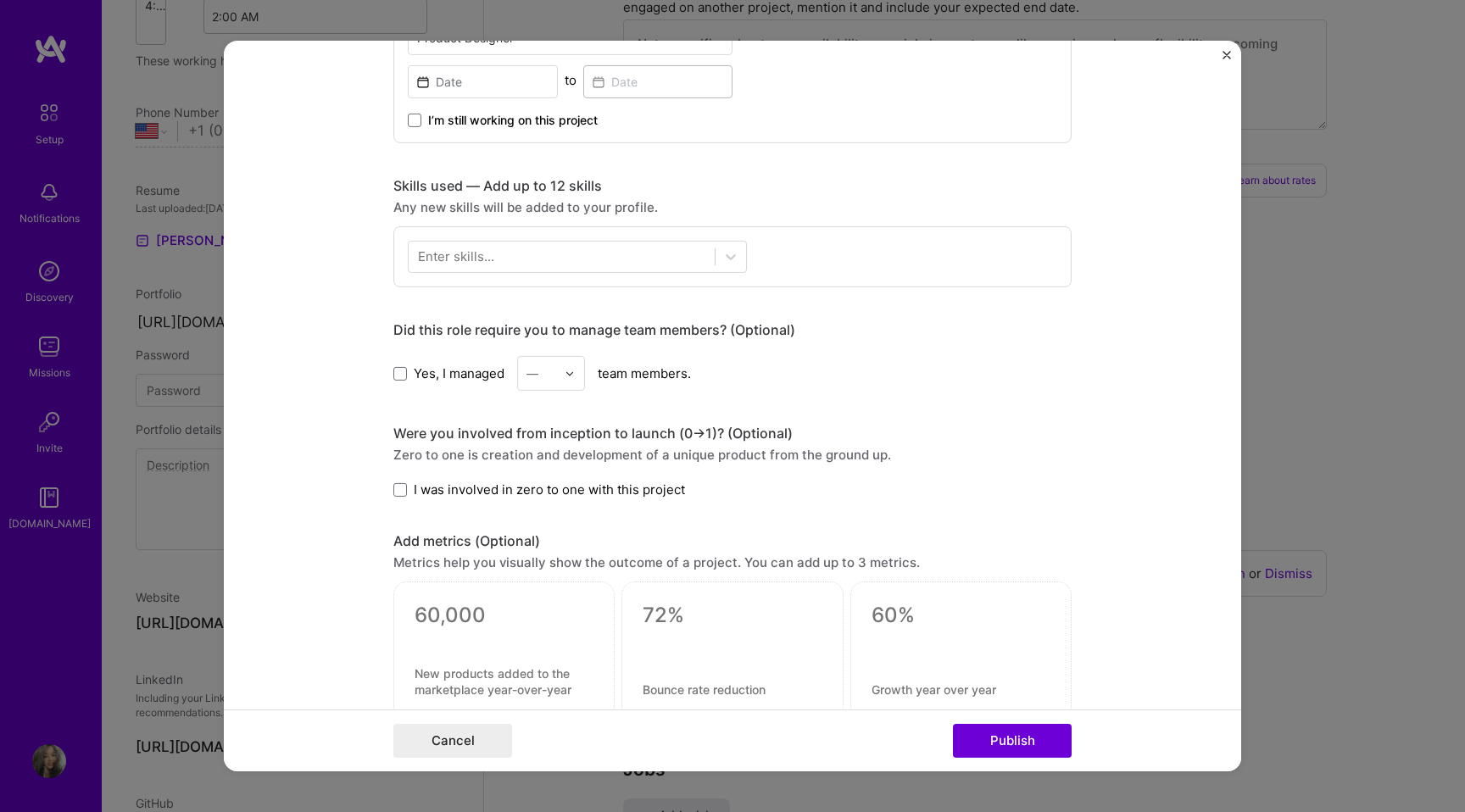
select select "Right Now"
select select "VN"
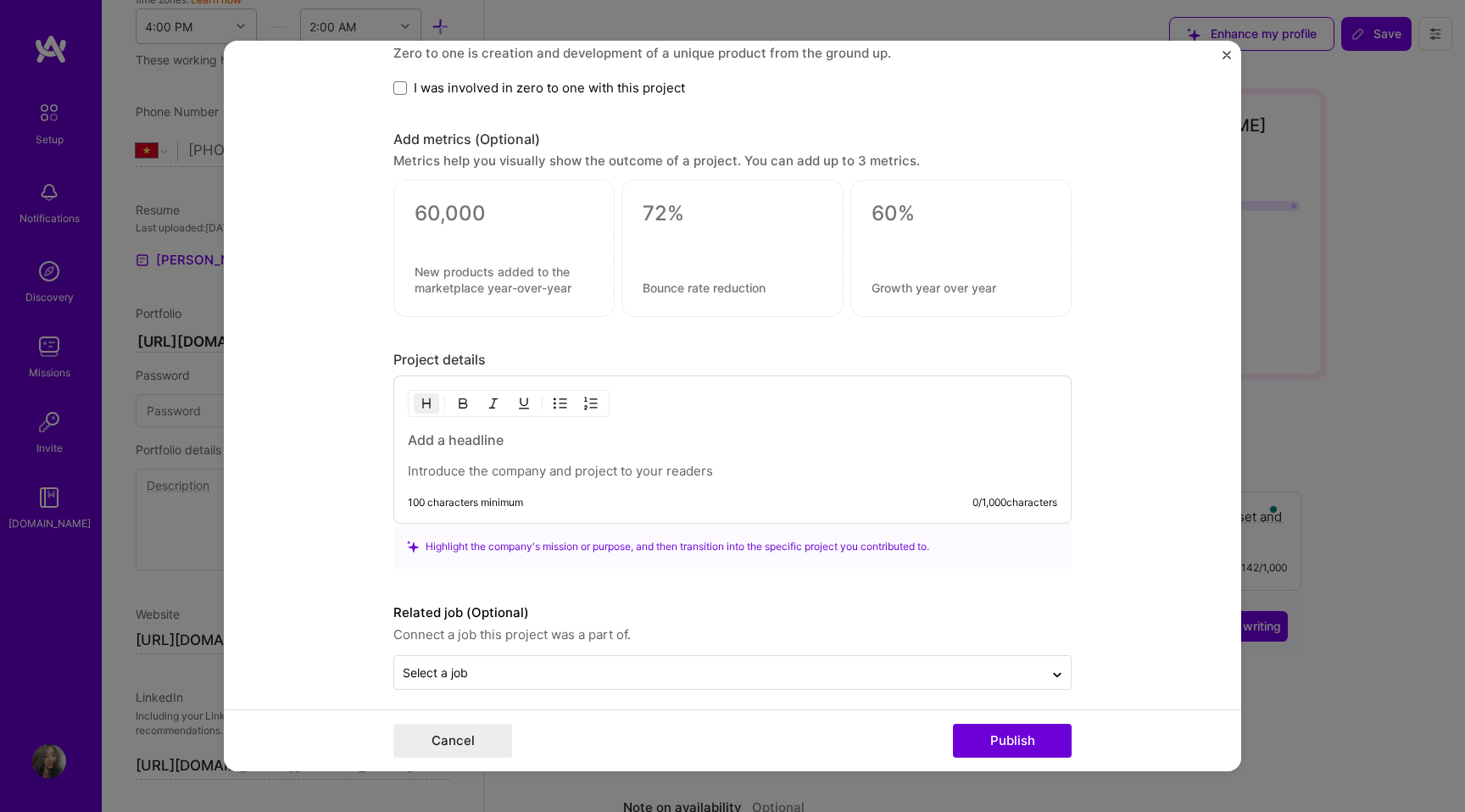
scroll to position [1048, 0]
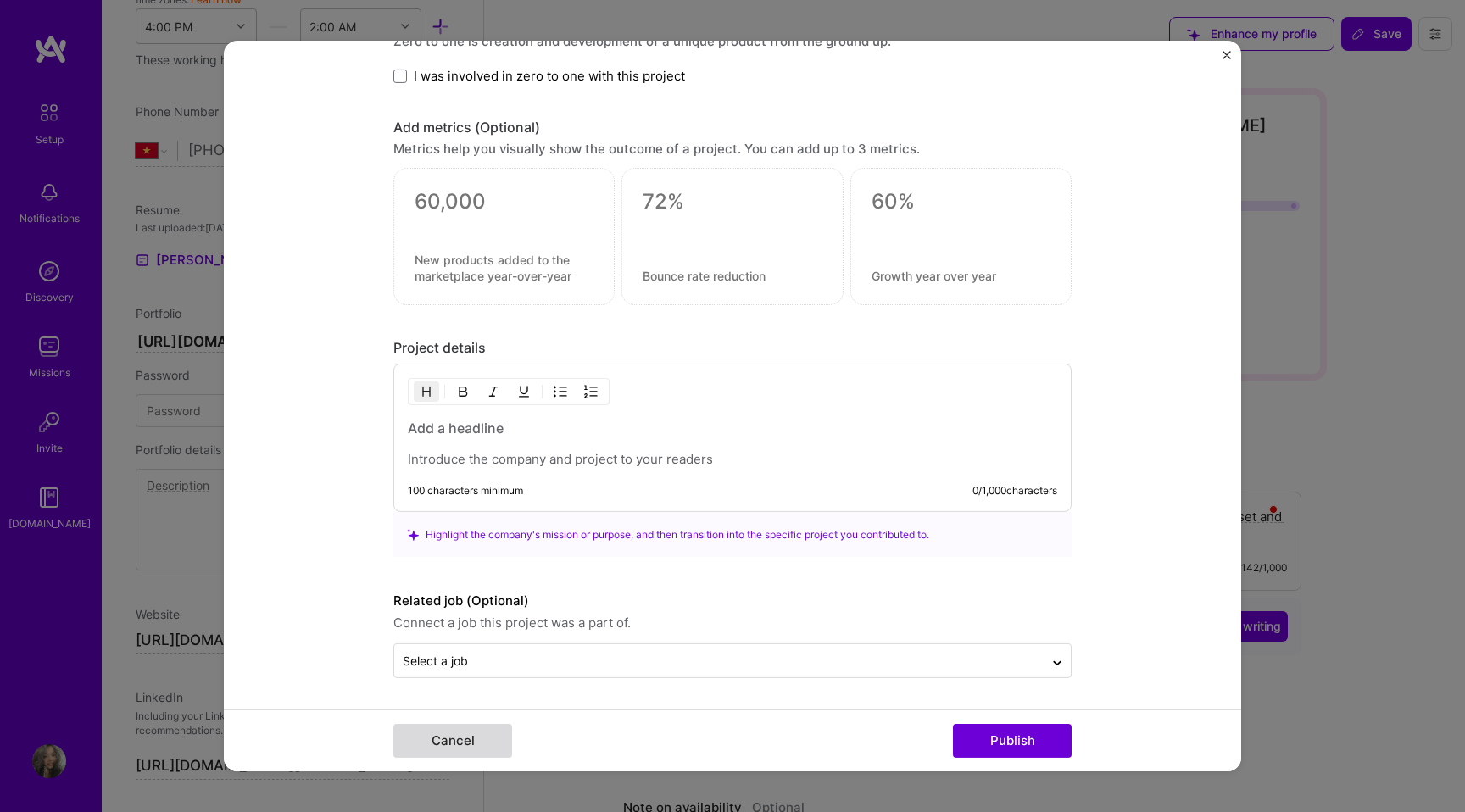
click at [479, 731] on button "Cancel" at bounding box center [453, 740] width 119 height 33
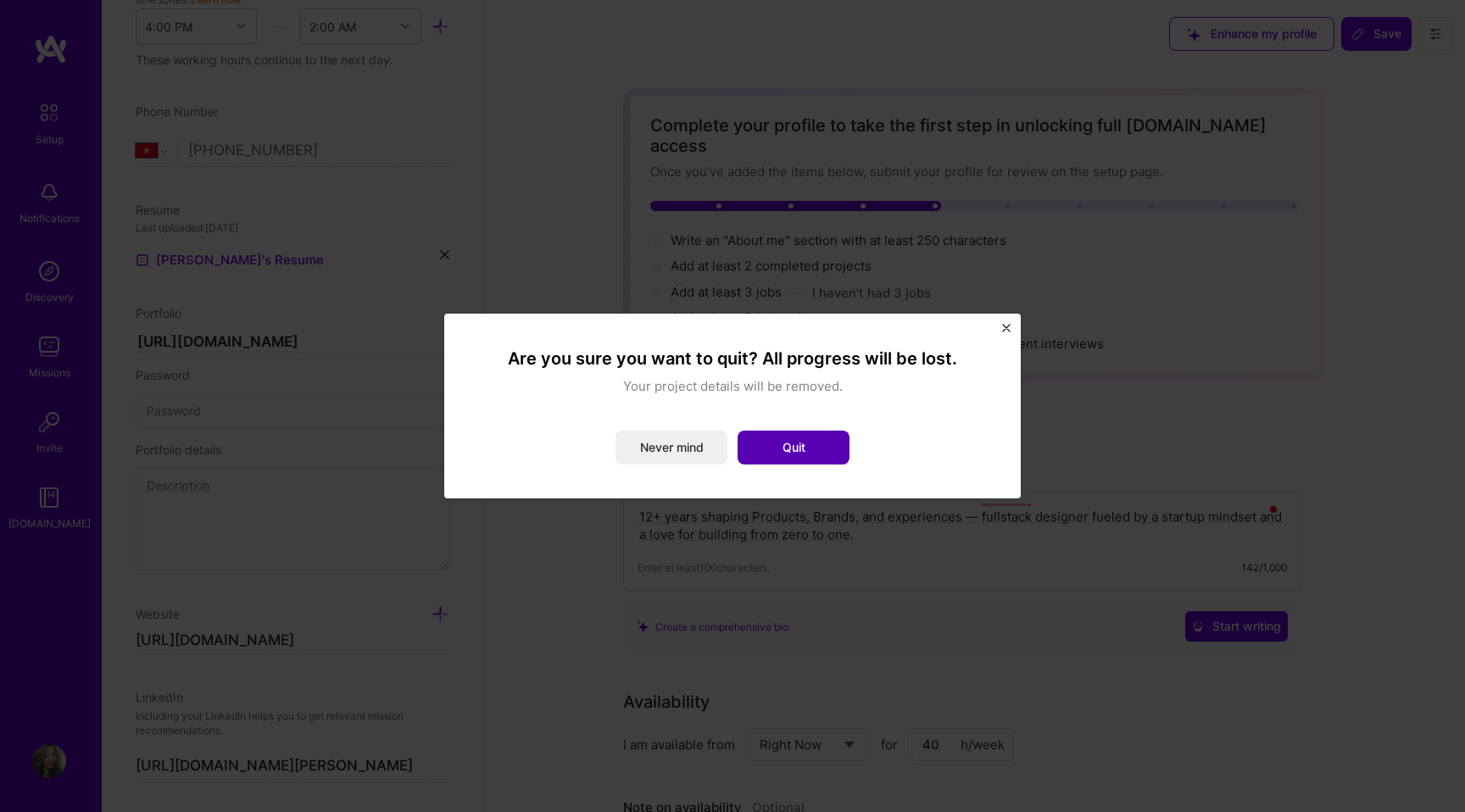
click at [798, 452] on button "Quit" at bounding box center [794, 447] width 112 height 33
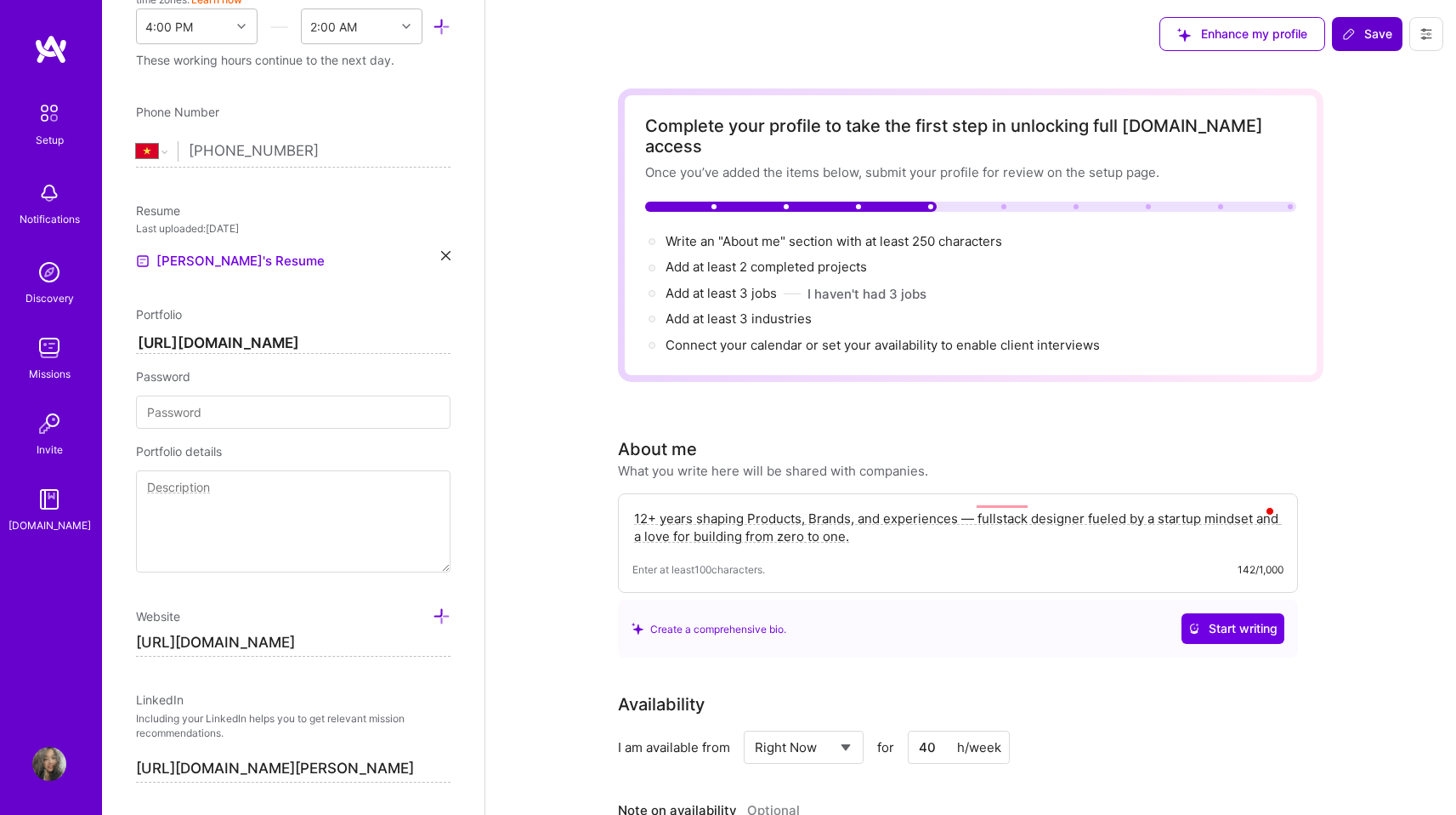
click at [1372, 29] on span "Save" at bounding box center [1367, 34] width 50 height 17
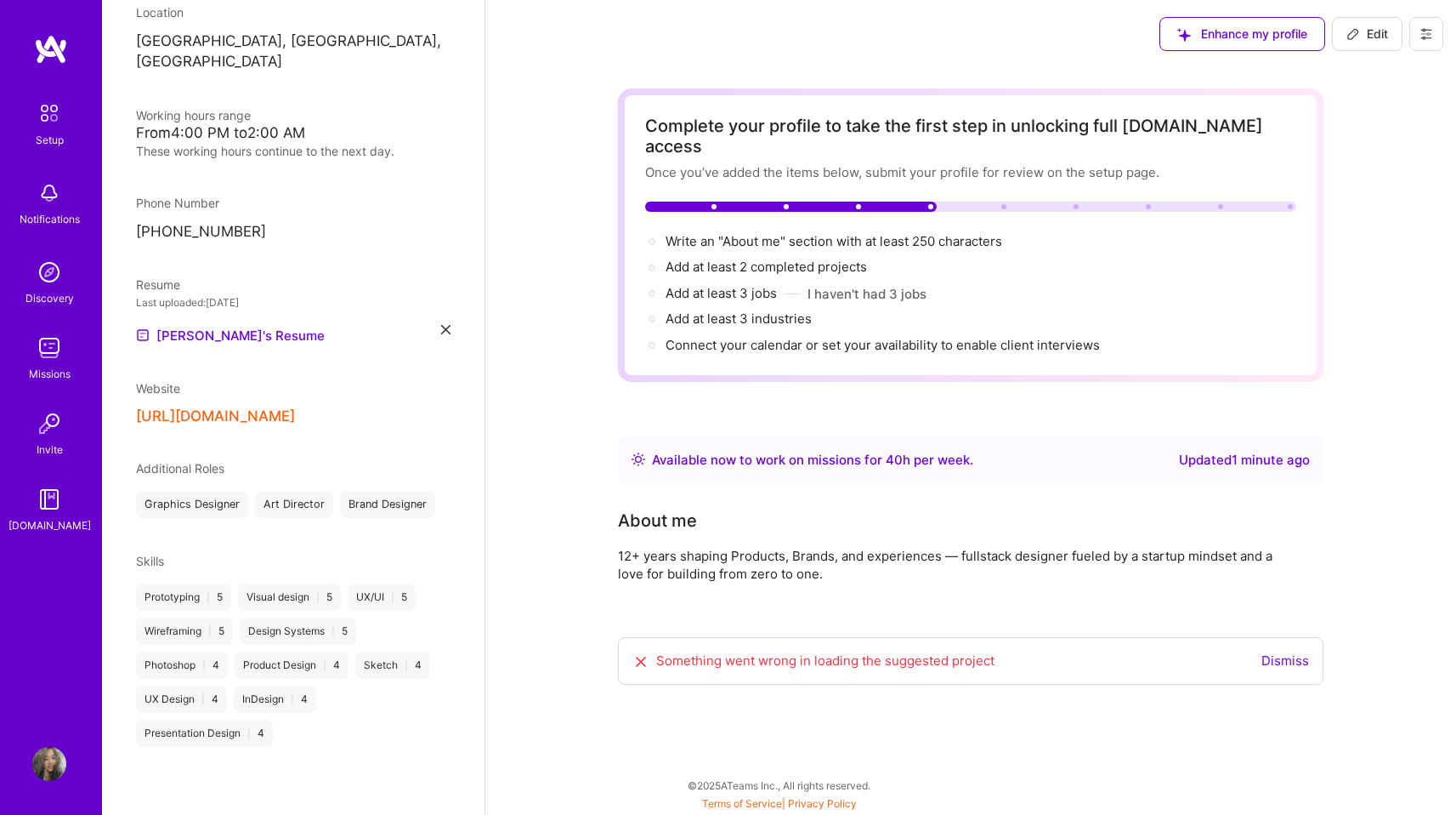
scroll to position [296, 0]
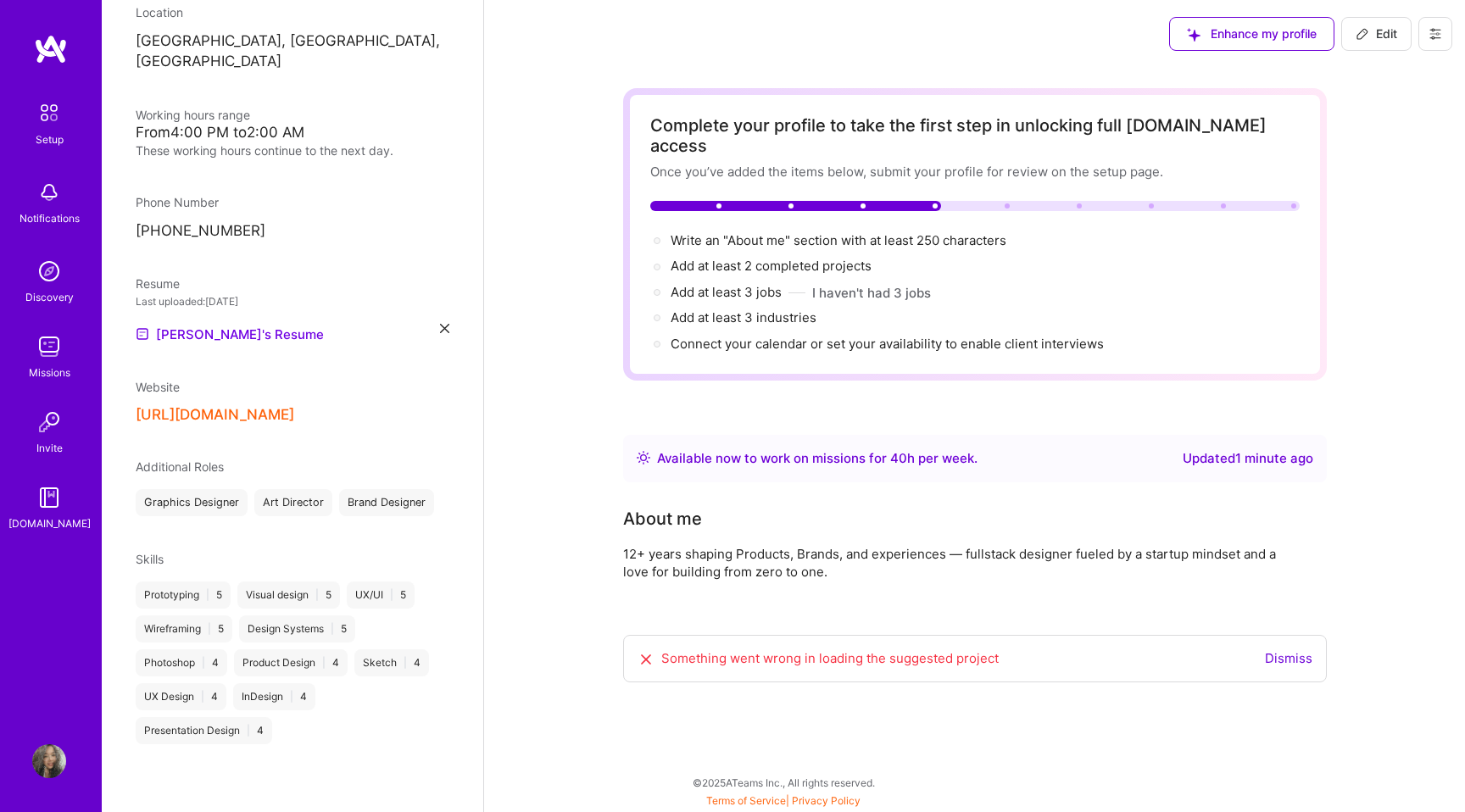
click at [1292, 650] on link "Dismiss" at bounding box center [1288, 658] width 47 height 16
drag, startPoint x: 702, startPoint y: 547, endPoint x: 631, endPoint y: 548, distance: 71.0
click at [631, 548] on div "12+ years shaping Products, Brands, and experiences — fullstack designer fueled…" at bounding box center [962, 562] width 679 height 35
click at [805, 544] on div "12+ years shaping Products, Brands, and experiences — fullstack designer fueled…" at bounding box center [962, 562] width 679 height 35
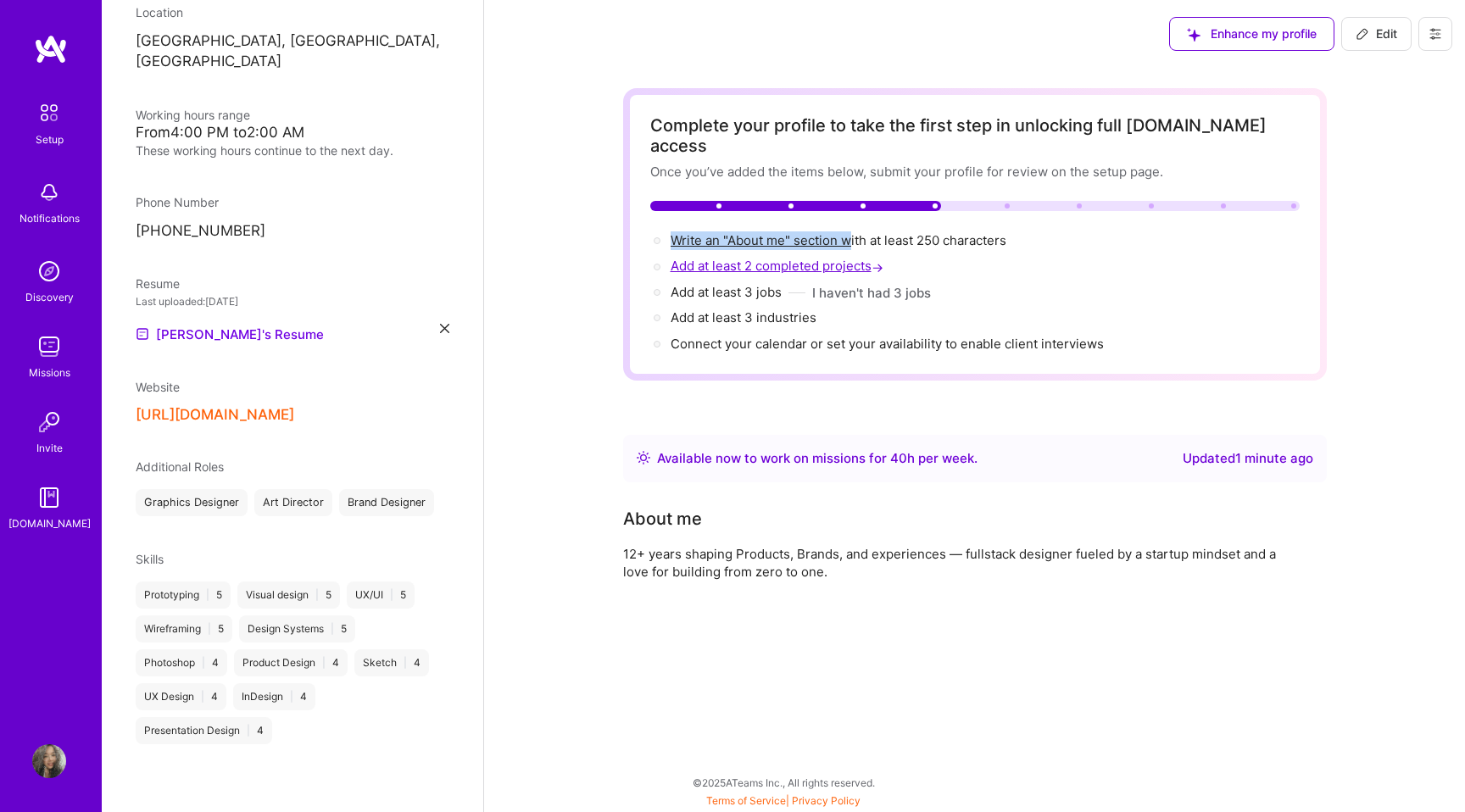
drag, startPoint x: 670, startPoint y: 219, endPoint x: 853, endPoint y: 247, distance: 185.1
click at [852, 231] on div "Write an "About me" section with at least 250 characters →" at bounding box center [975, 241] width 650 height 19
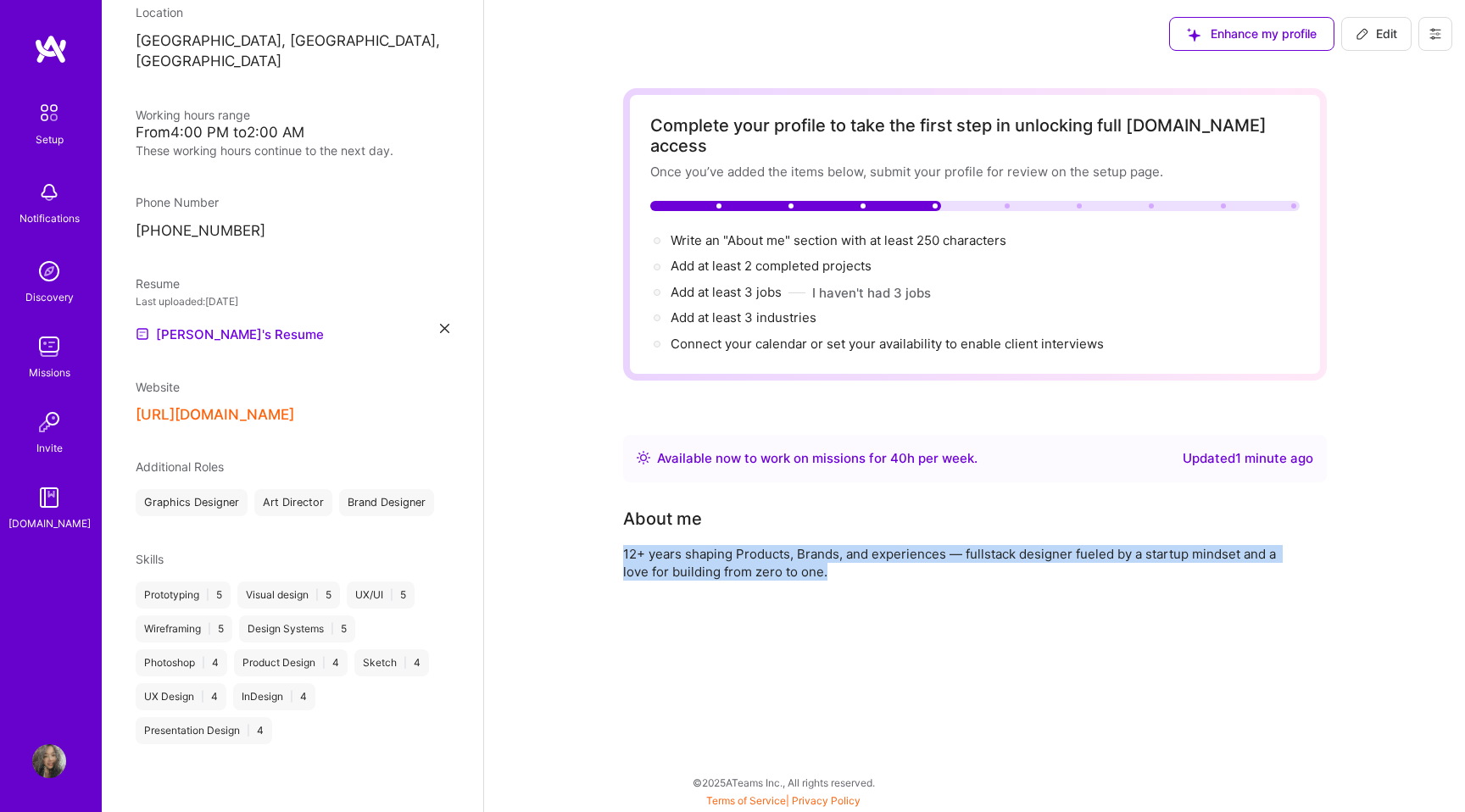
drag, startPoint x: 632, startPoint y: 562, endPoint x: 617, endPoint y: 513, distance: 51.2
click at [617, 513] on div "Complete your profile to take the first step in unlocking full [DOMAIN_NAME] ac…" at bounding box center [974, 388] width 981 height 641
copy div "12+ years shaping Products, Brands, and experiences — fullstack designer fueled…"
click at [1366, 42] on span "Edit" at bounding box center [1376, 33] width 42 height 17
select select "Right Now"
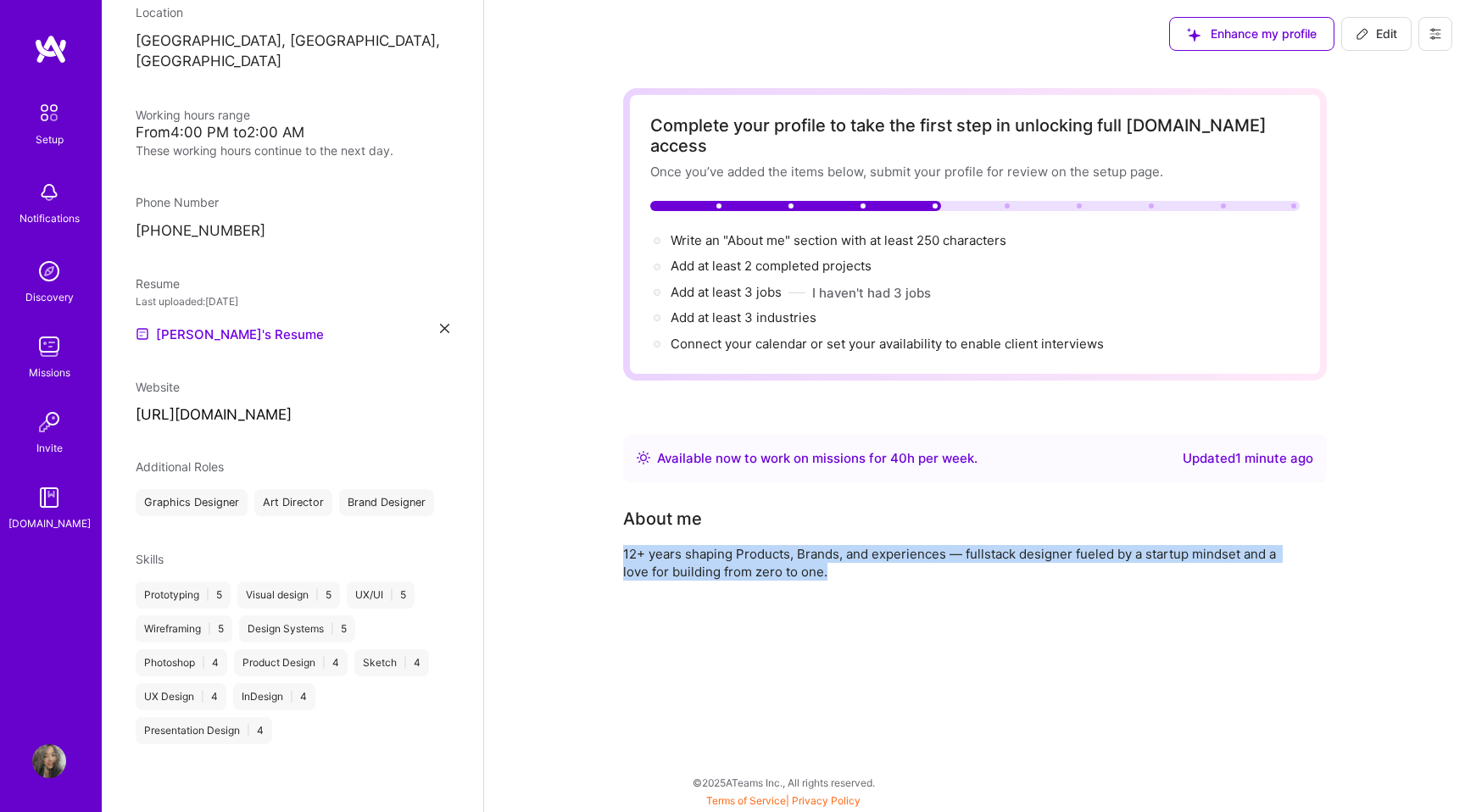
select select "VN"
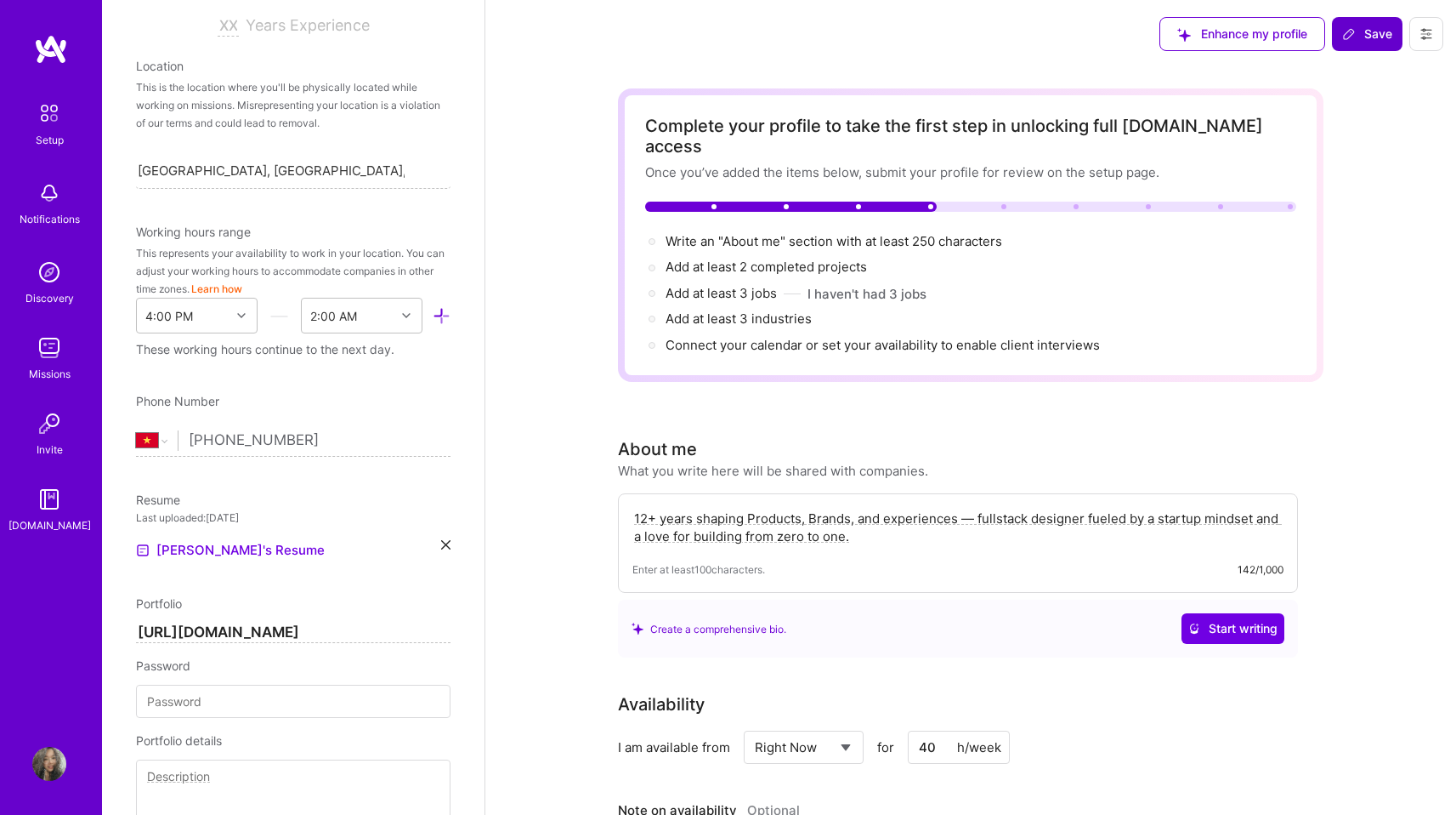
scroll to position [585, 0]
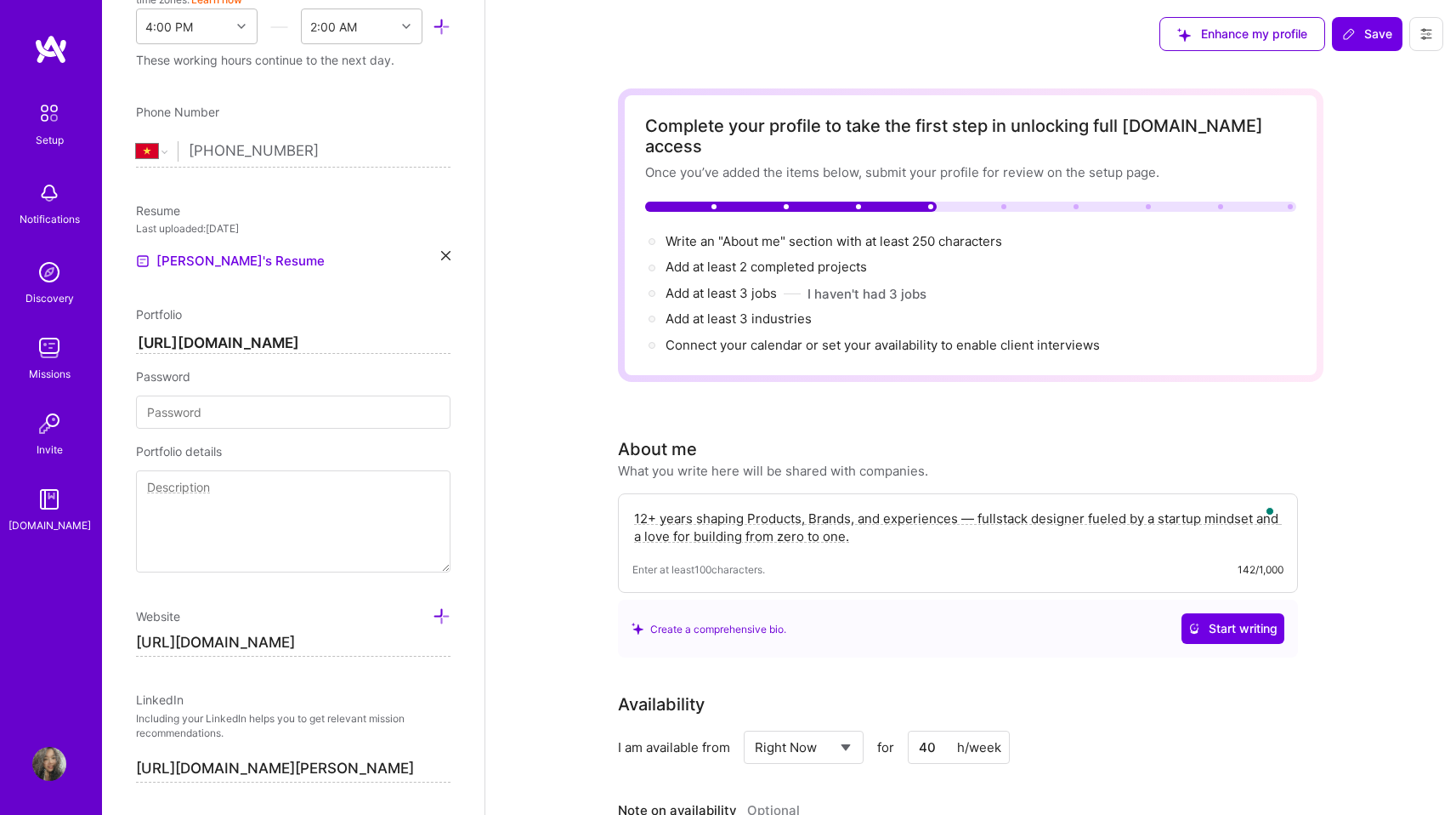
click at [823, 527] on div "12+ years shaping Products, Brands, and experiences — fullstack designer fueled…" at bounding box center [958, 543] width 680 height 100
click at [824, 510] on textarea "12+ years shaping Products, Brands, and experiences — fullstack designer fueled…" at bounding box center [958, 528] width 652 height 39
click at [744, 508] on textarea "12+ years shaping Products, Brands, and experiences — fullstack designer fueled…" at bounding box center [958, 528] width 652 height 39
paste textarea "a full-stack designer with 12+ years of experience shaping products, brands, an…"
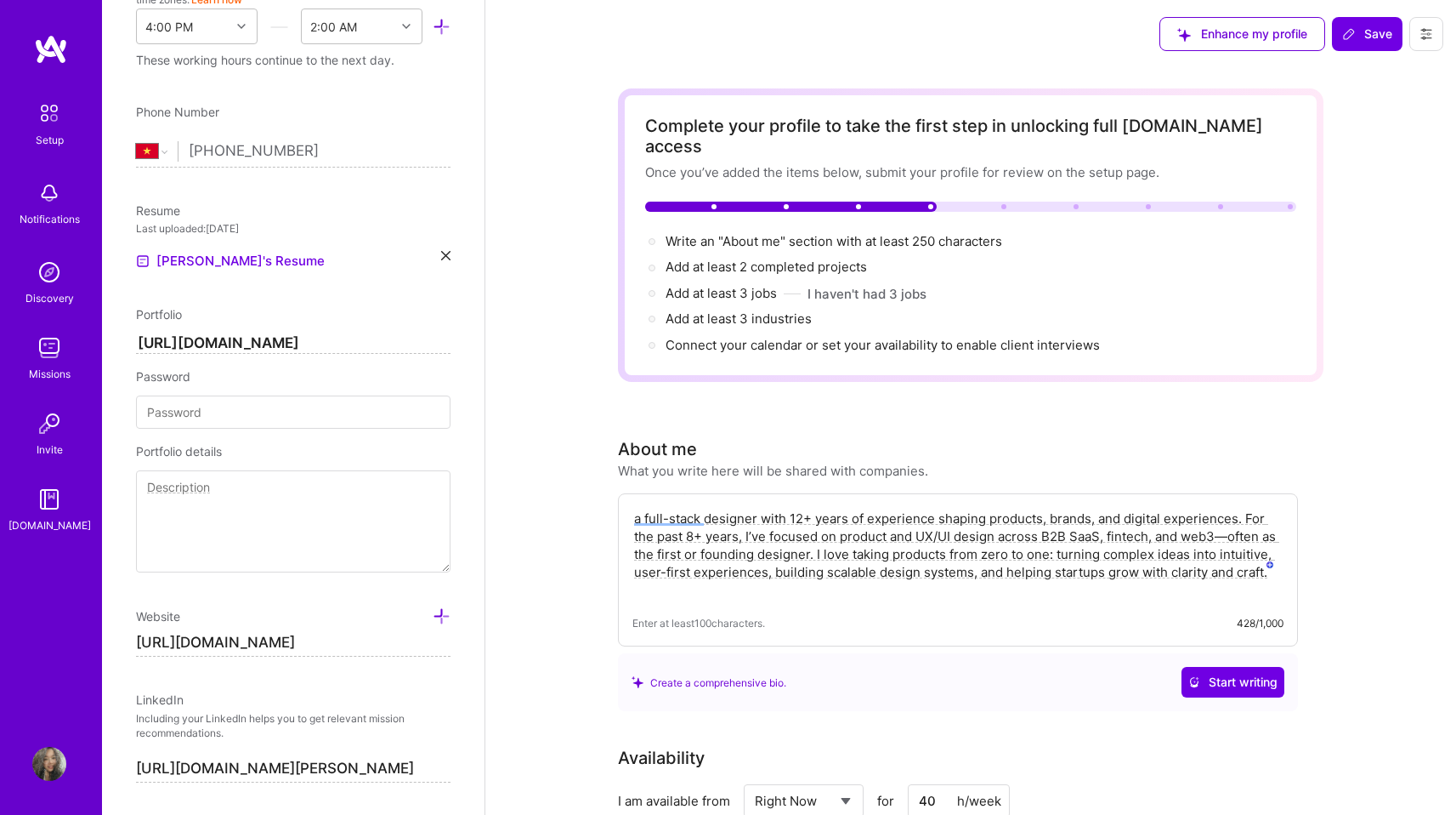
drag, startPoint x: 644, startPoint y: 498, endPoint x: 631, endPoint y: 493, distance: 13.9
click at [631, 493] on div "a full-stack designer with 12+ years of experience shaping products, brands, an…" at bounding box center [958, 570] width 680 height 153
type textarea "A full-stack designer with 12+ years of experience shaping products, brands, an…"
click at [790, 508] on textarea "A full-stack designer with 12+ years of experience shaping products, brands, an…" at bounding box center [958, 554] width 652 height 92
click at [1059, 508] on textarea "A full-stack designer with 12+ years of experience shaping products, brands, an…" at bounding box center [958, 554] width 652 height 92
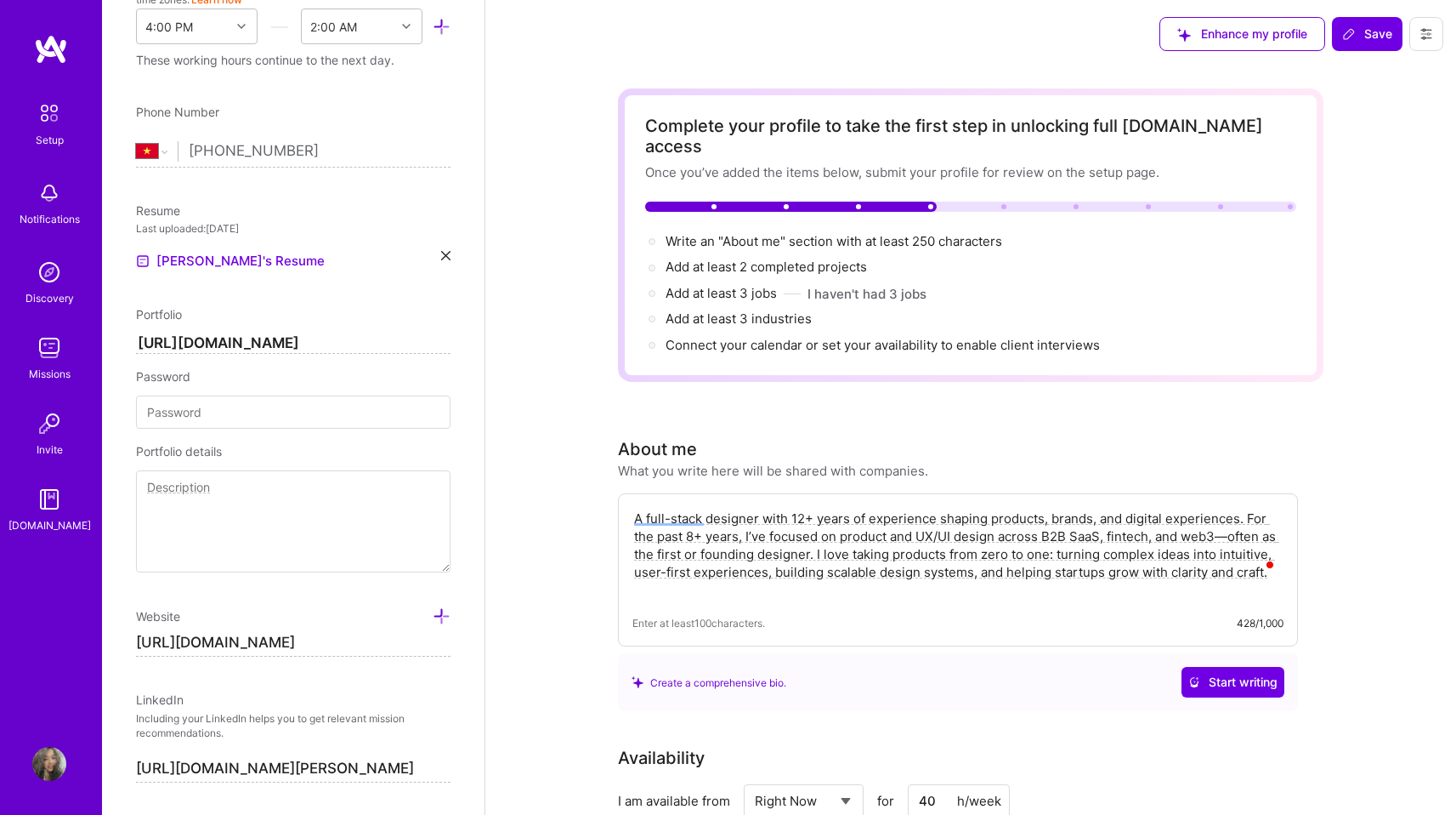
click at [1208, 508] on textarea "A full-stack designer with 12+ years of experience shaping products, brands, an…" at bounding box center [958, 554] width 652 height 92
drag, startPoint x: 904, startPoint y: 516, endPoint x: 914, endPoint y: 516, distance: 10.0
click at [906, 516] on textarea "A full-stack designer with 12+ years of experience shaping products, brands, an…" at bounding box center [958, 554] width 652 height 92
click at [1163, 518] on textarea "A full-stack designer with 12+ years of experience shaping products, brands, an…" at bounding box center [958, 554] width 652 height 92
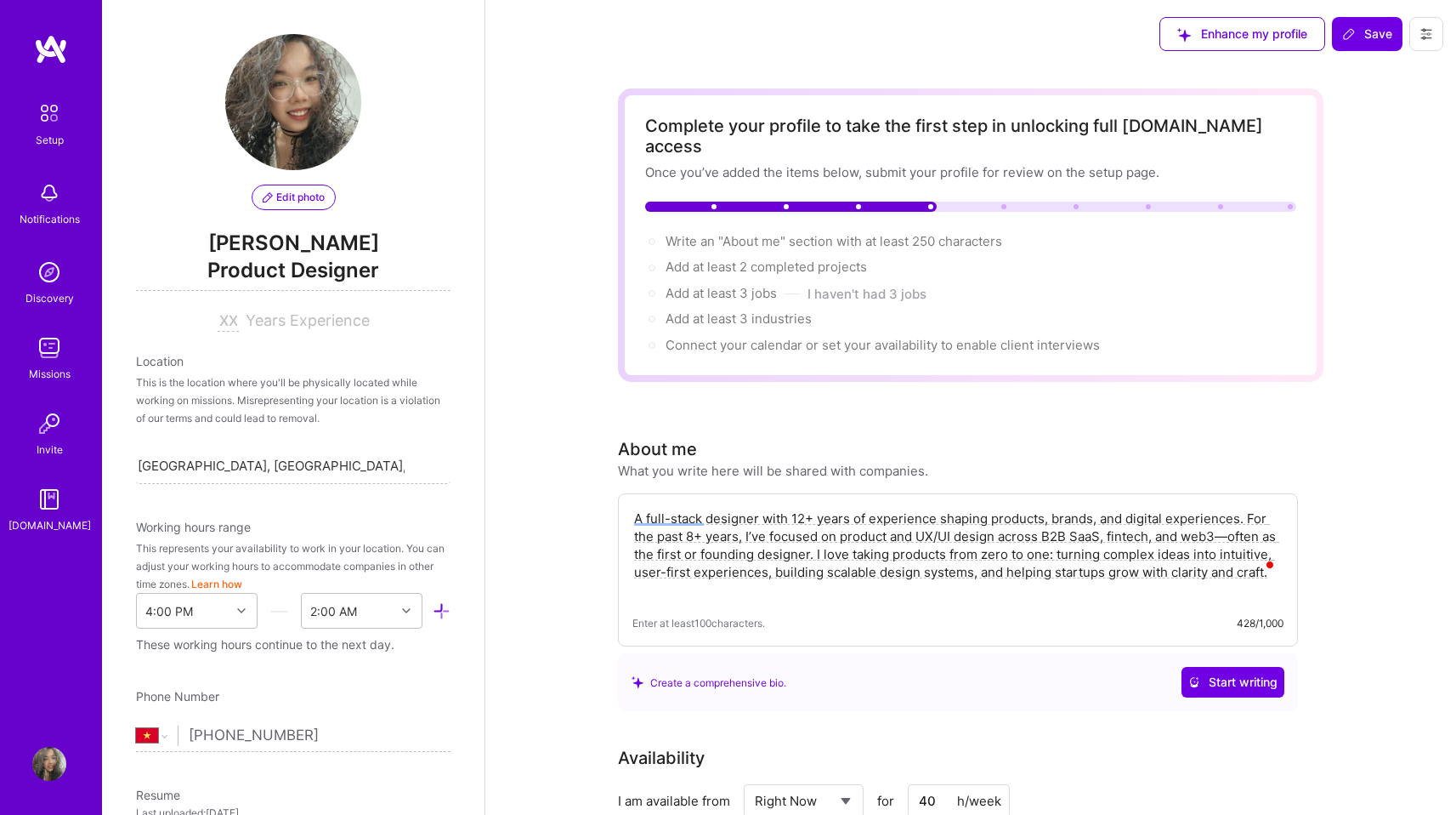
select select "VN"
select select "Right Now"
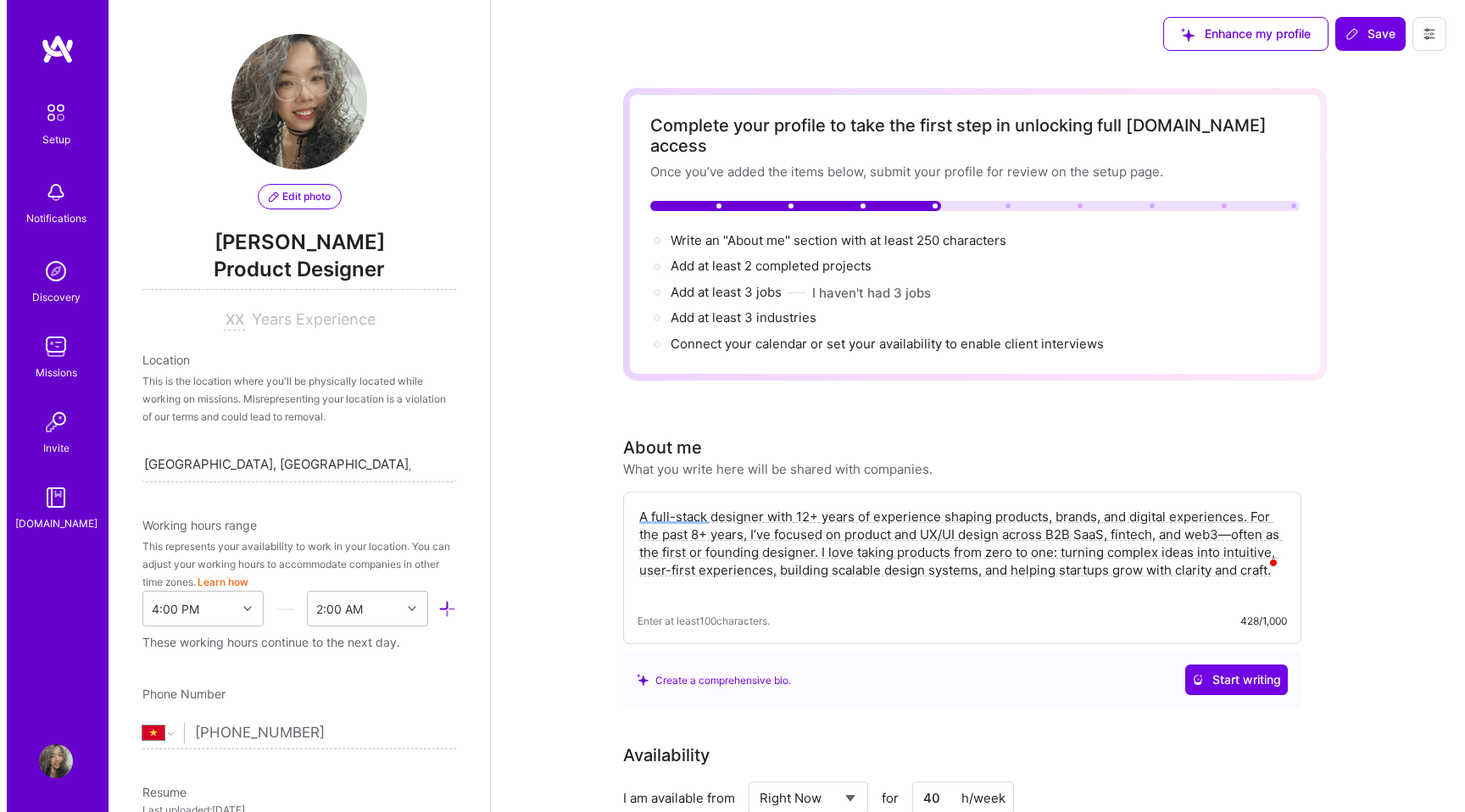
scroll to position [583, 0]
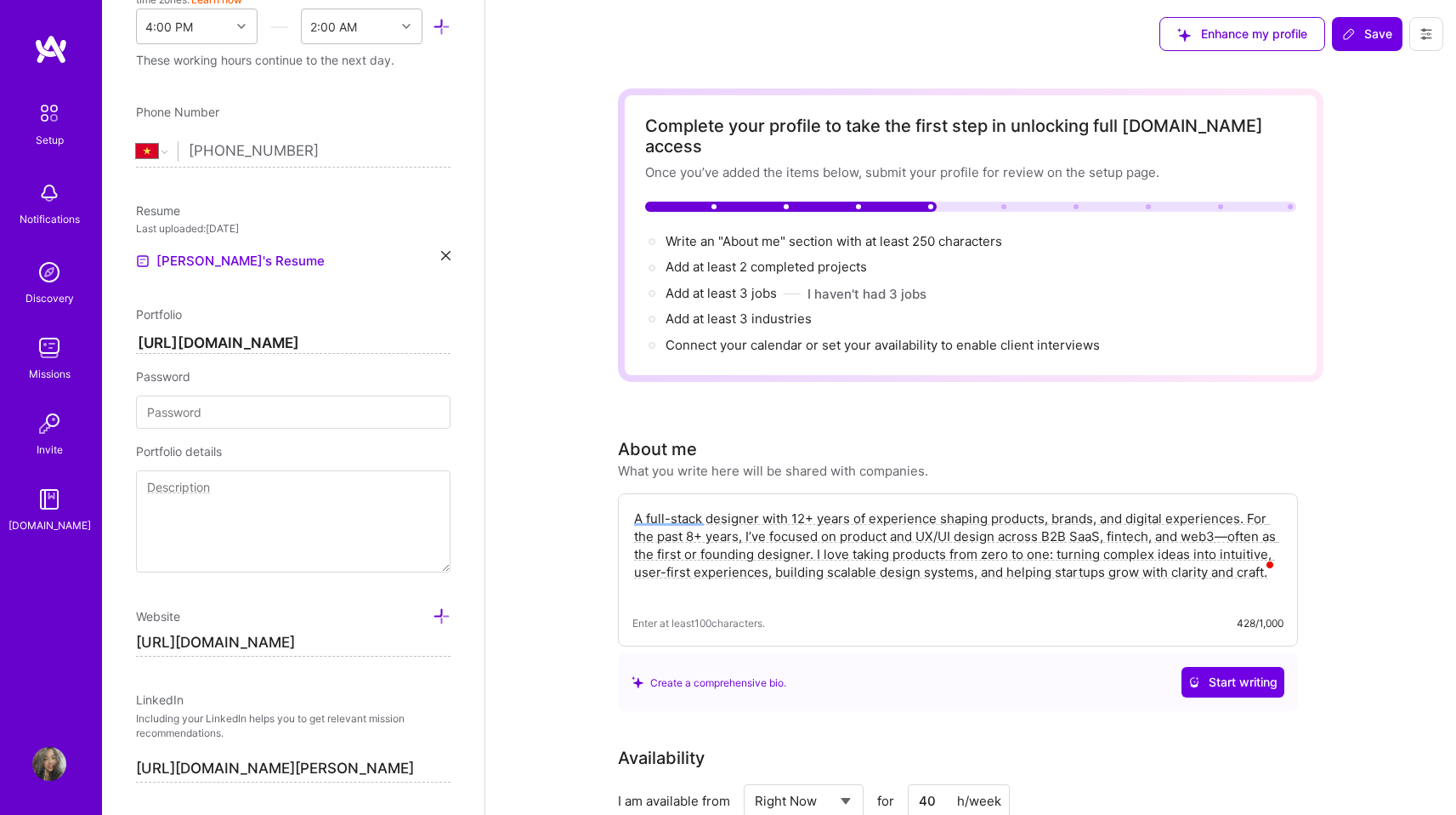
drag, startPoint x: 935, startPoint y: 532, endPoint x: 981, endPoint y: 529, distance: 46.1
click at [938, 532] on textarea "A full-stack designer with 12+ years of experience shaping products, brands, an…" at bounding box center [958, 554] width 652 height 92
click at [1132, 550] on textarea "A full-stack designer with 12+ years of experience shaping products, brands, an…" at bounding box center [958, 554] width 652 height 92
type textarea "A full-stack designer with 12+ years of experience shaping products, brands, an…"
click at [1367, 32] on span "Save" at bounding box center [1367, 34] width 50 height 17
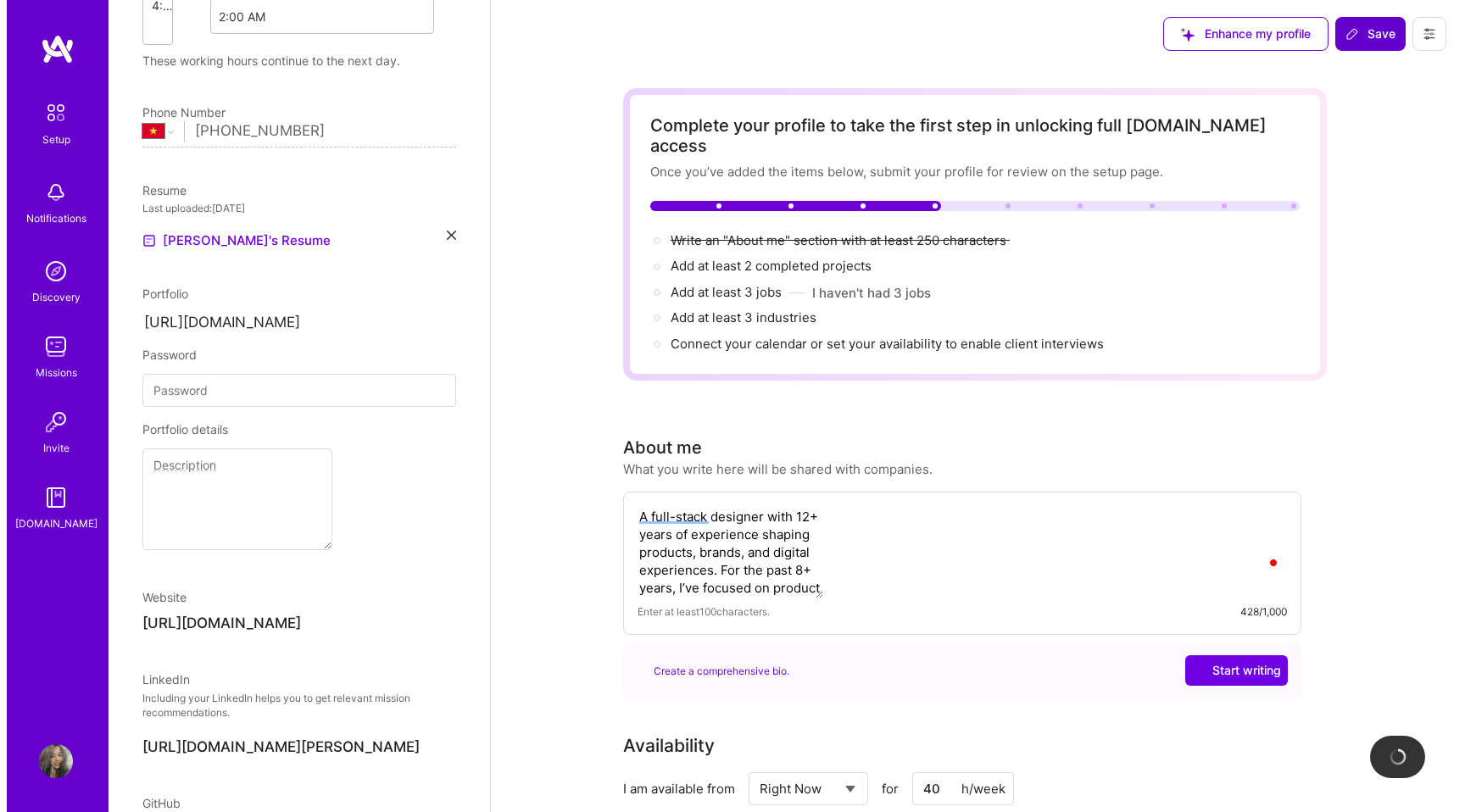
scroll to position [295, 0]
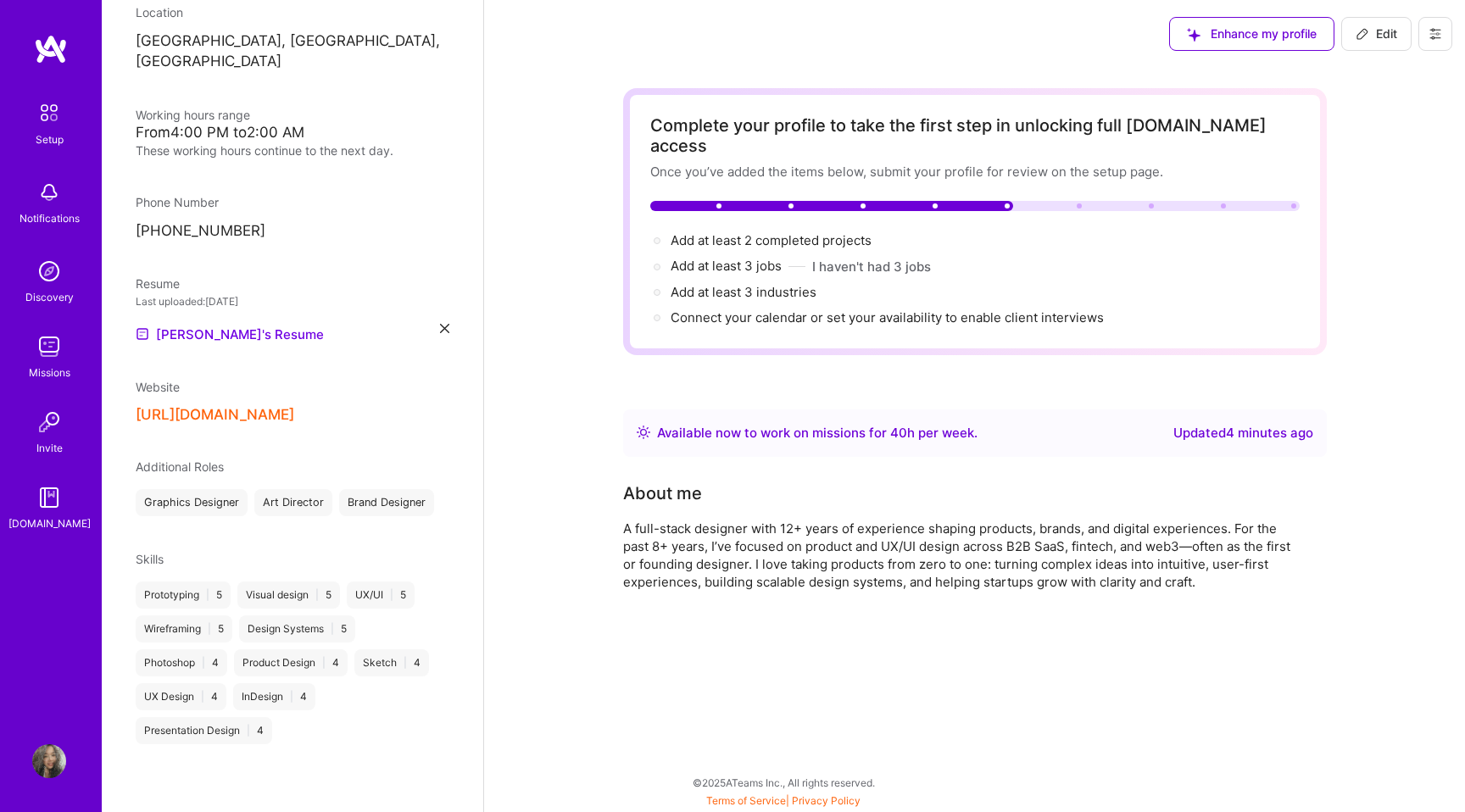
click at [1426, 434] on div "Complete your profile to take the first step in unlocking full A.Team access On…" at bounding box center [974, 393] width 981 height 651
click at [42, 351] on img at bounding box center [49, 347] width 33 height 33
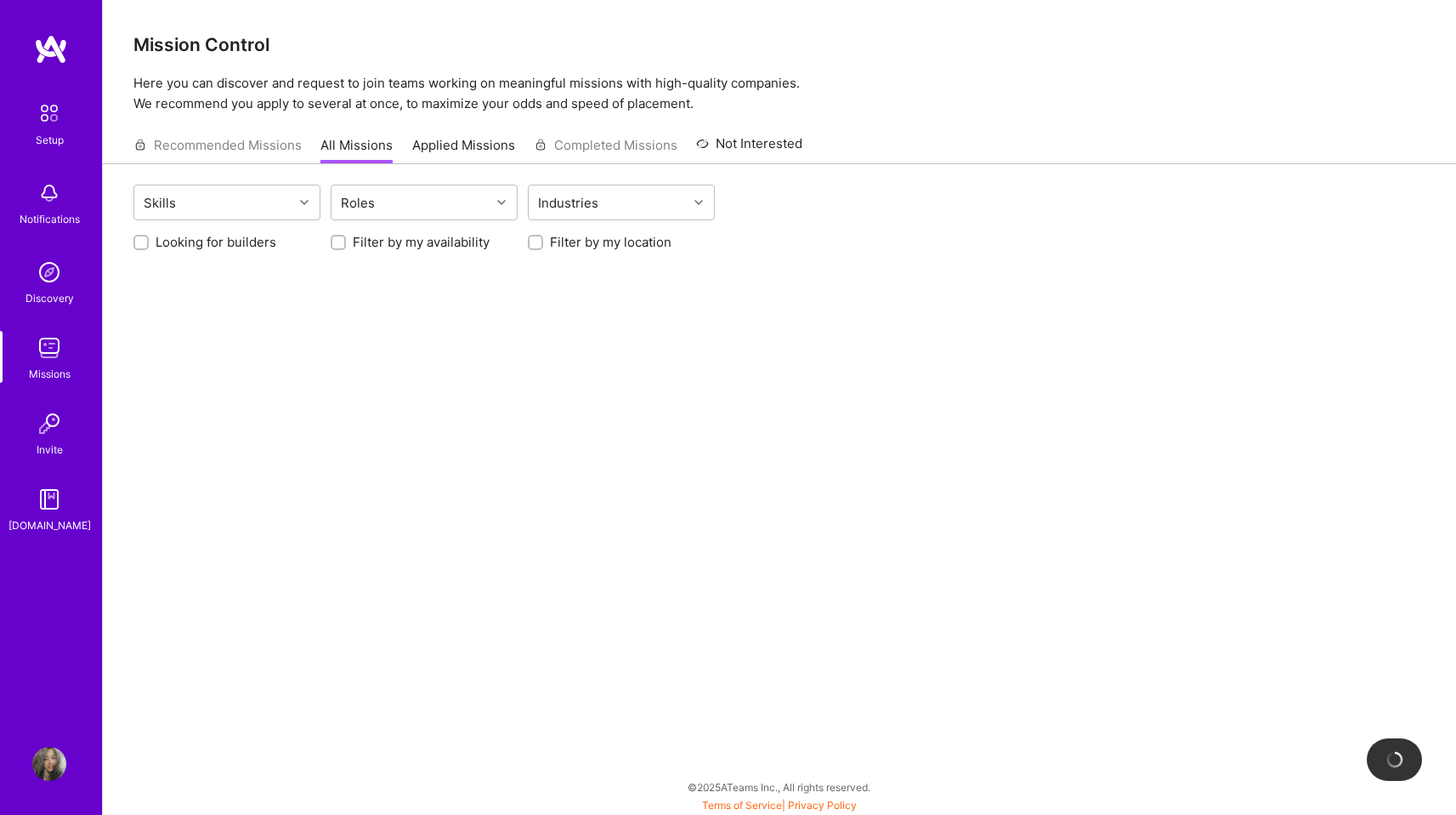
click at [245, 142] on div "Recommended Missions All Missions Applied Missions Completed Missions Not Inter…" at bounding box center [468, 145] width 669 height 36
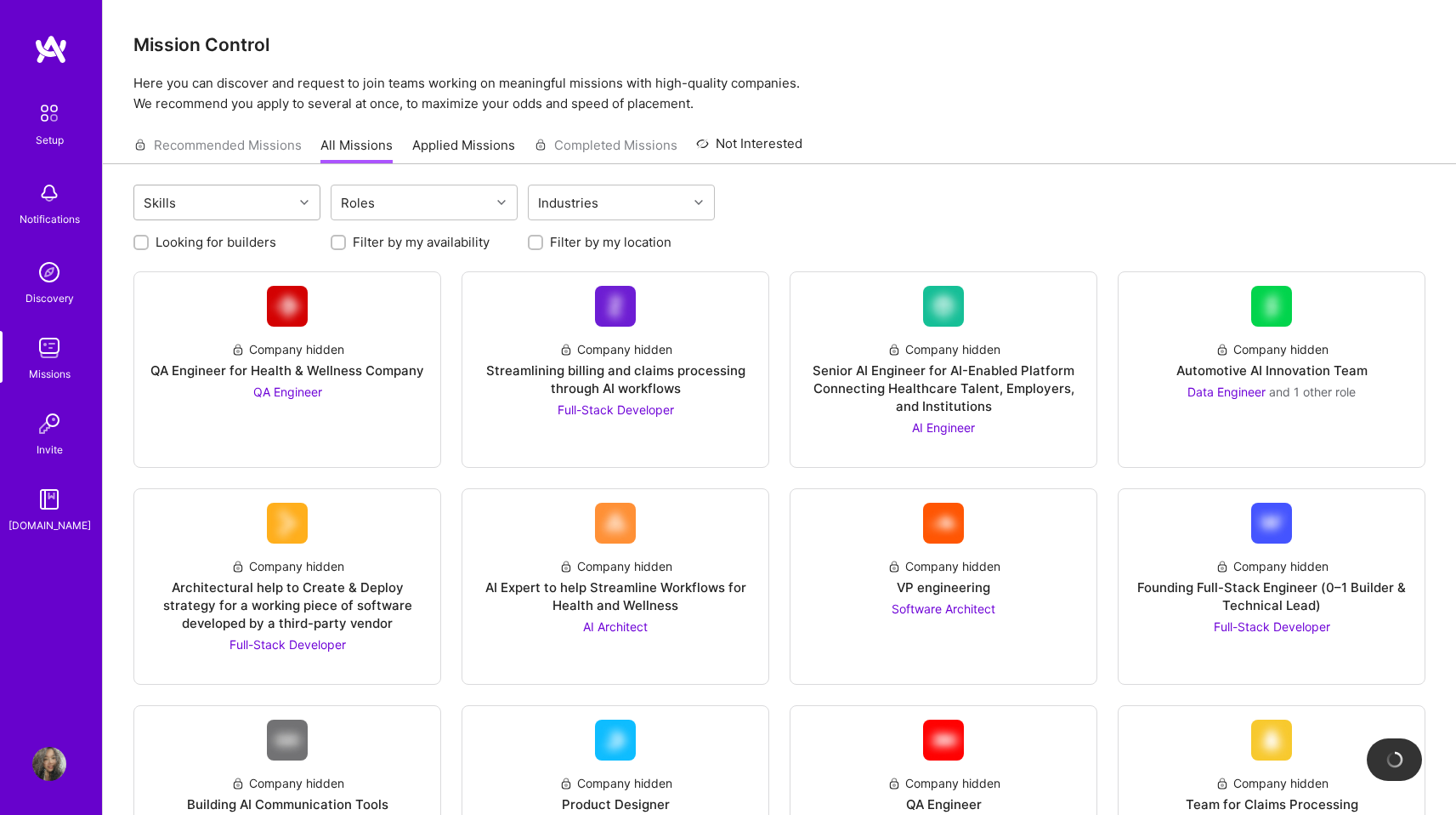
click at [256, 199] on div "Skills" at bounding box center [213, 202] width 159 height 34
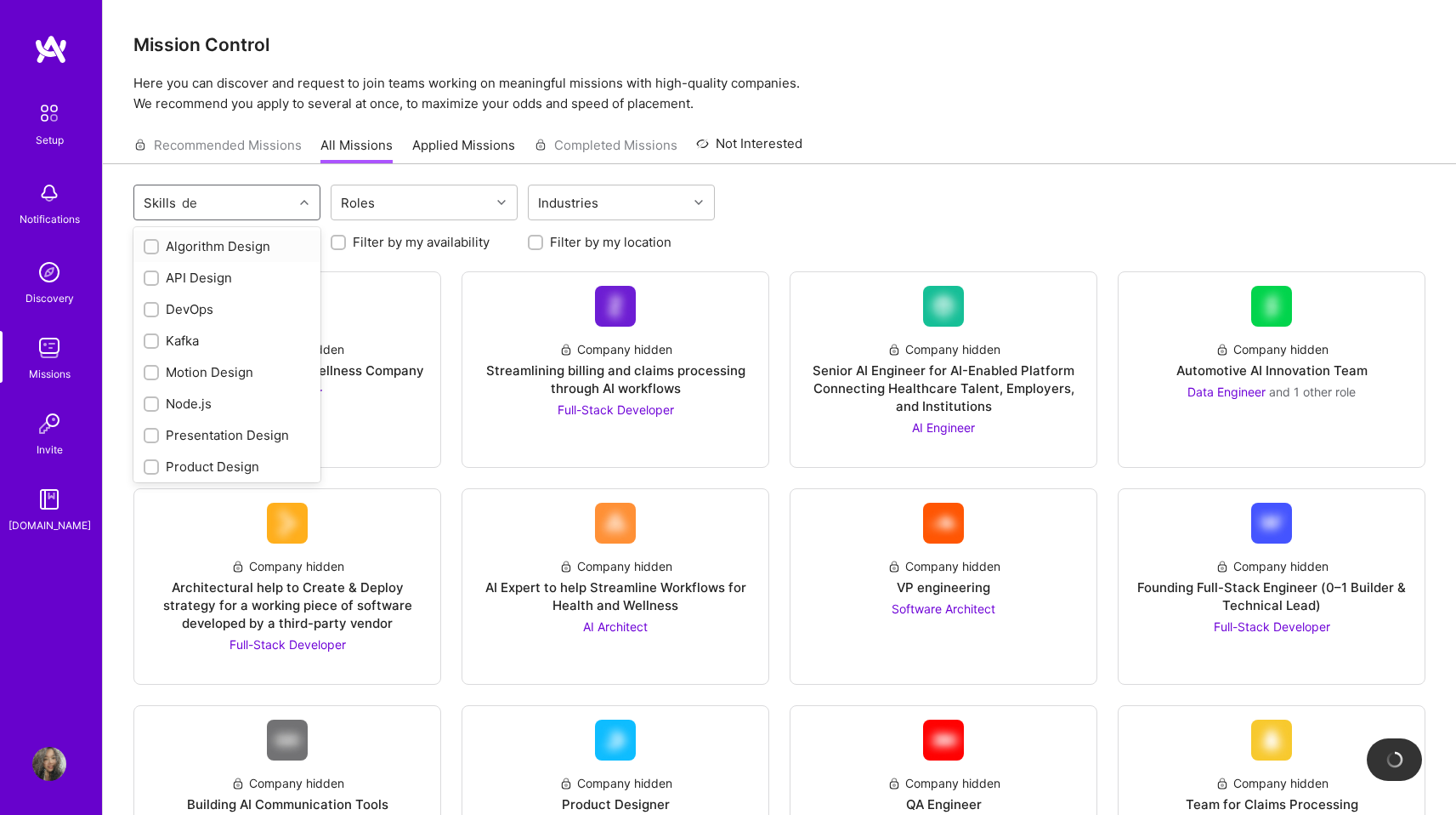
type input "d"
type input "pr"
click at [149, 334] on div at bounding box center [151, 341] width 15 height 15
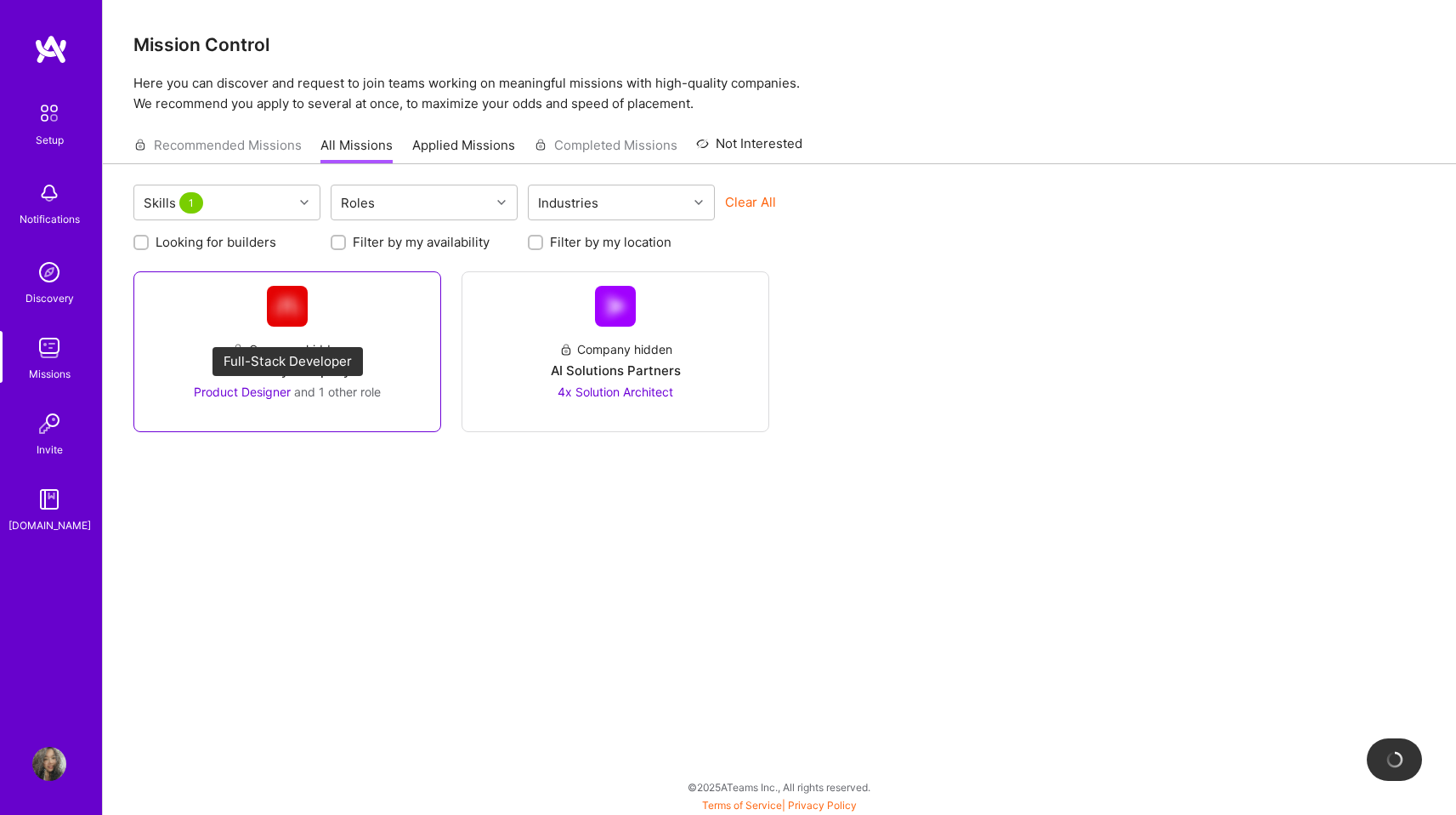
click at [213, 392] on span "Product Designer" at bounding box center [242, 392] width 97 height 15
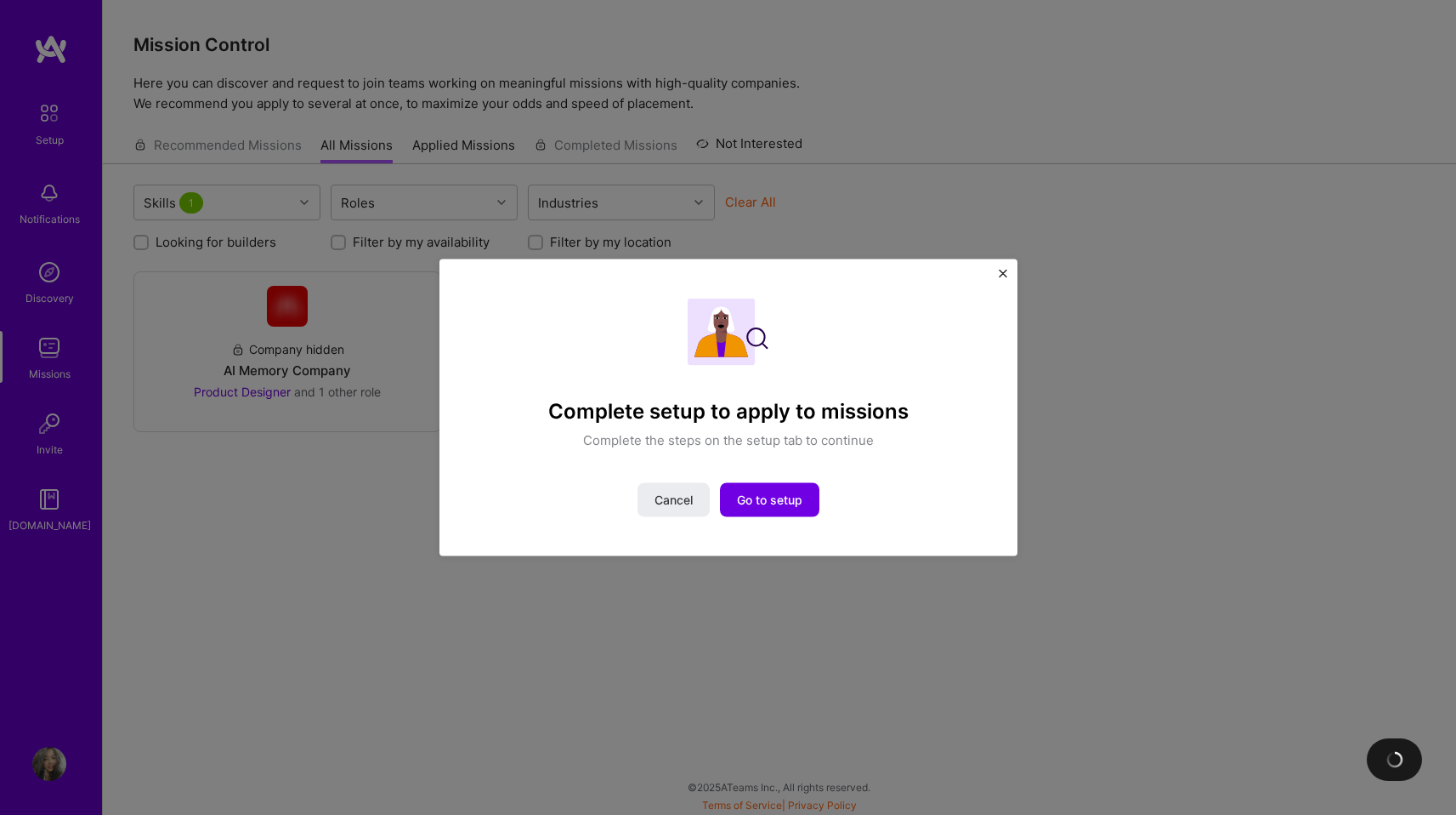
click at [995, 269] on div "Complete setup to apply to missions Complete the steps on the setup tab to cont…" at bounding box center [729, 408] width 578 height 297
click at [1003, 264] on div "Complete setup to apply to missions Complete the steps on the setup tab to cont…" at bounding box center [729, 408] width 578 height 297
click at [1000, 269] on img "Close" at bounding box center [1003, 273] width 8 height 8
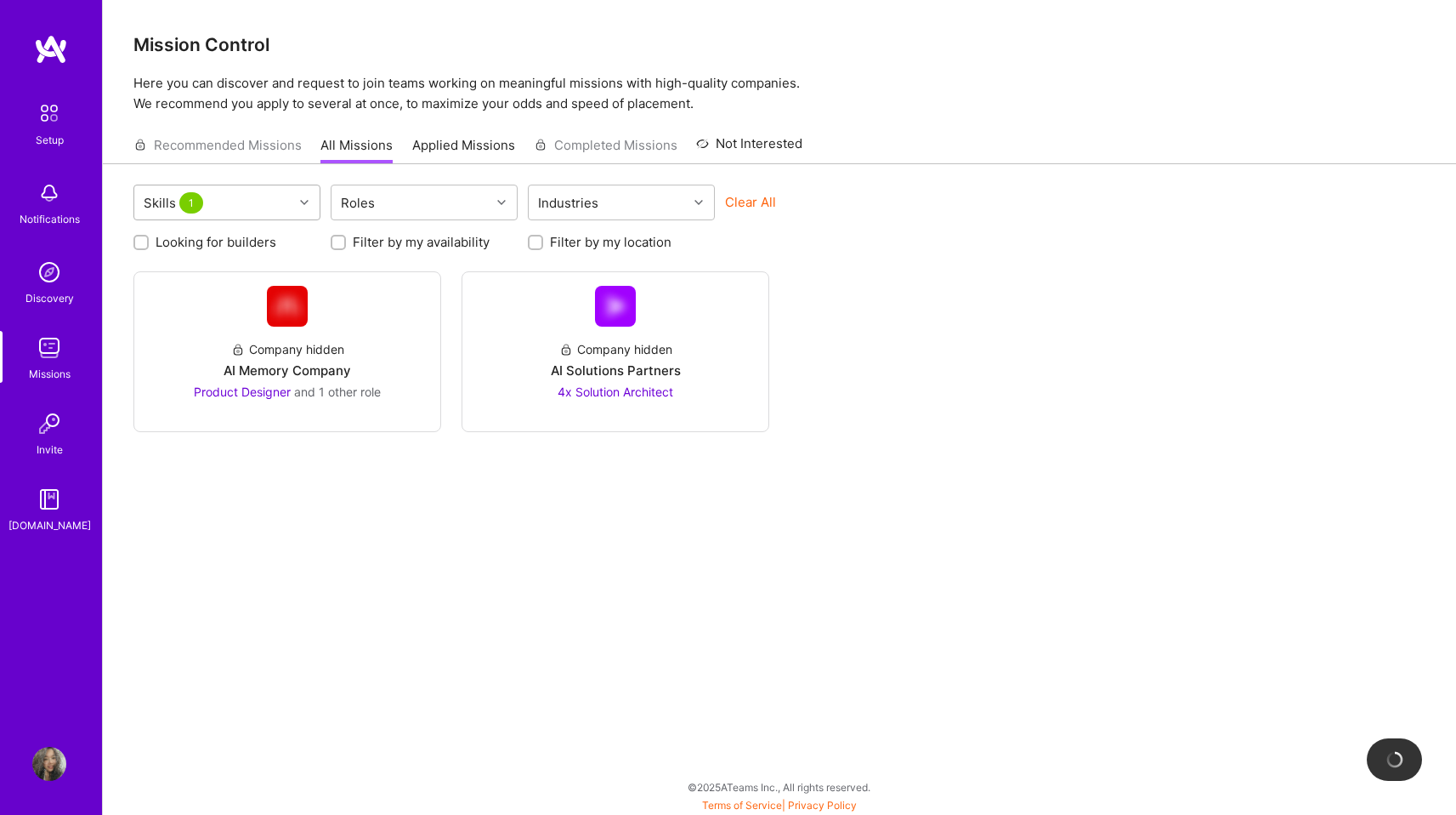
click at [301, 204] on icon at bounding box center [304, 202] width 8 height 8
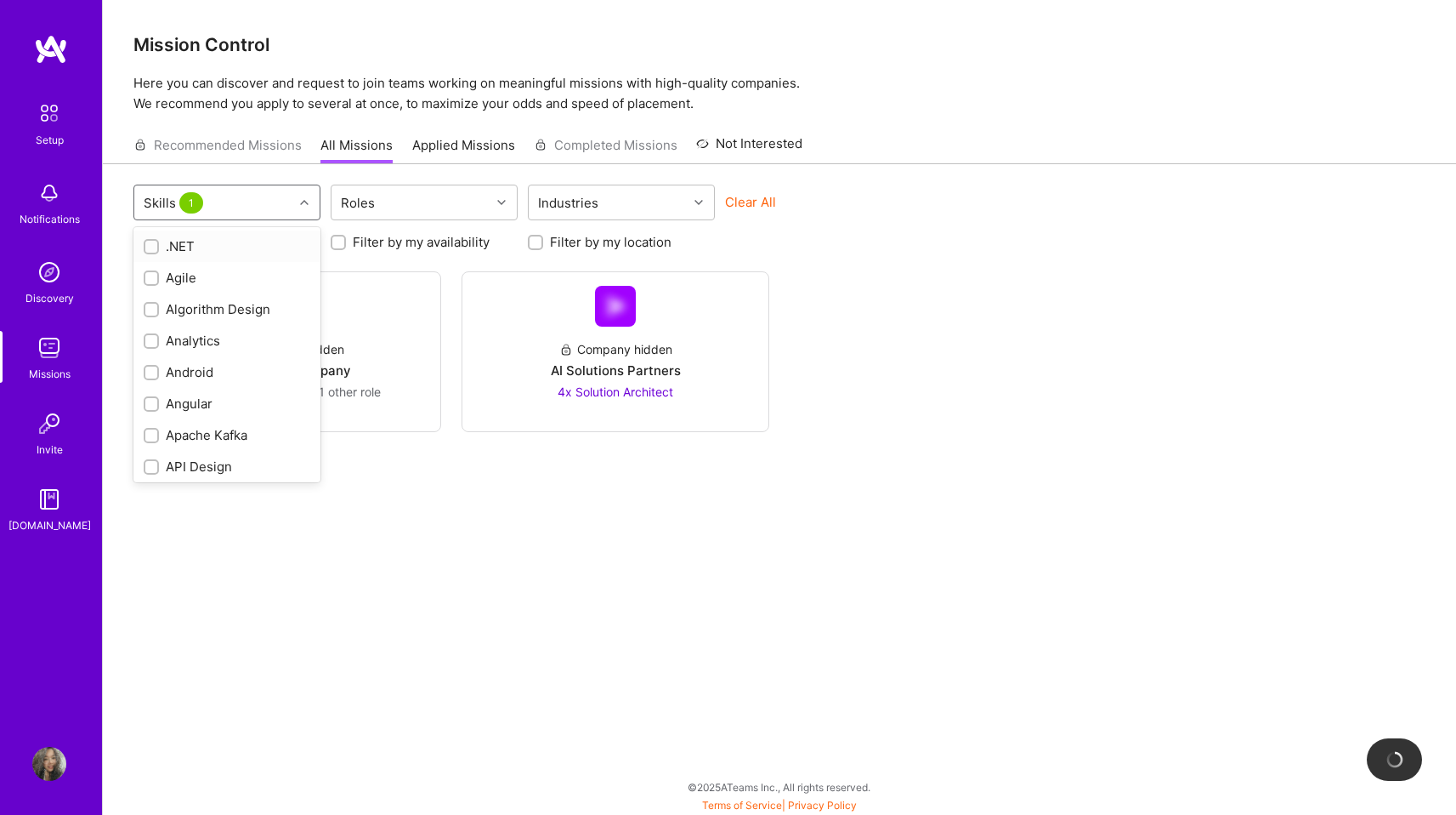
checkbox input "false"
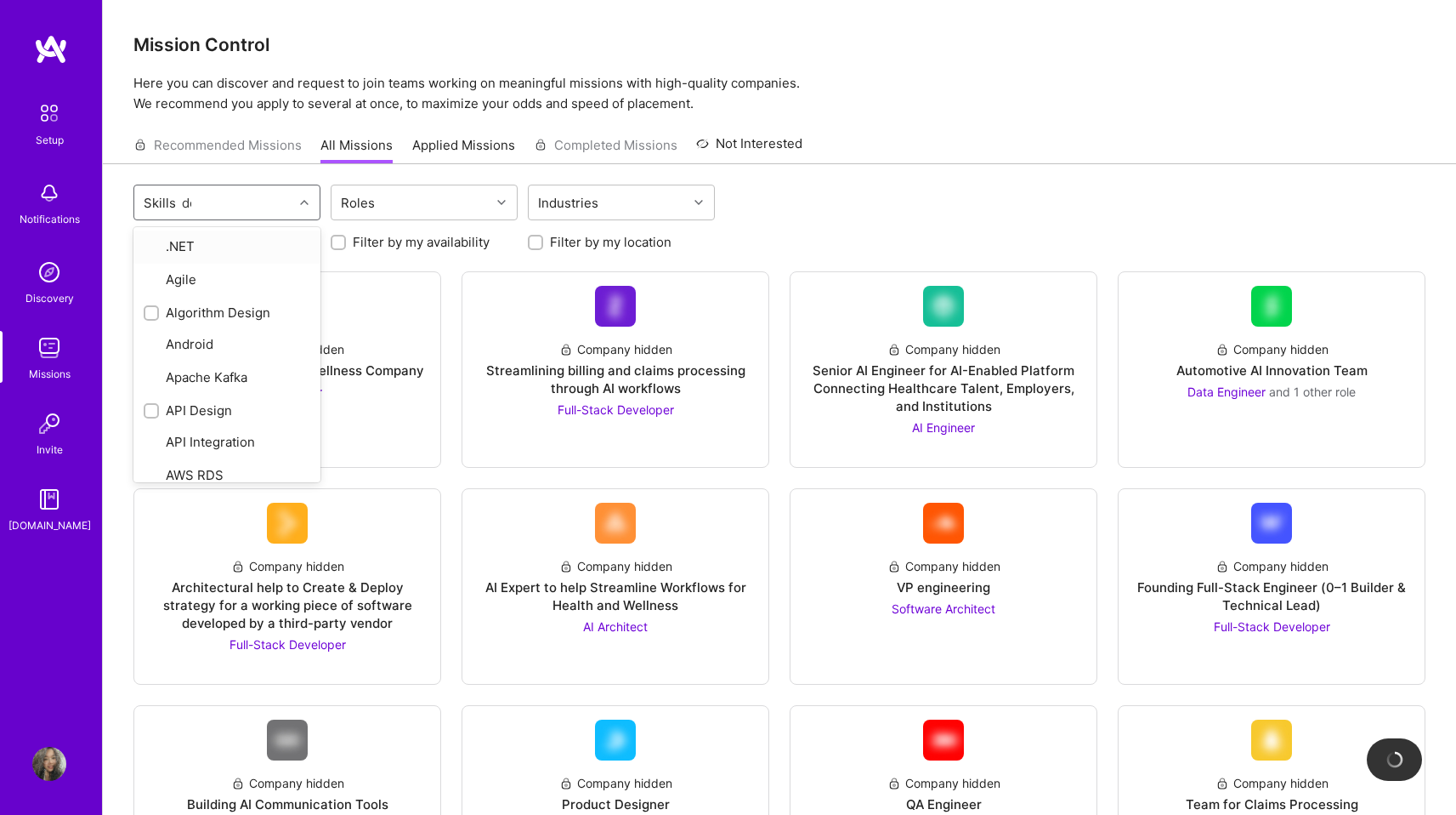
type input "des"
click at [152, 403] on input "checkbox" at bounding box center [153, 405] width 12 height 12
checkbox input "true"
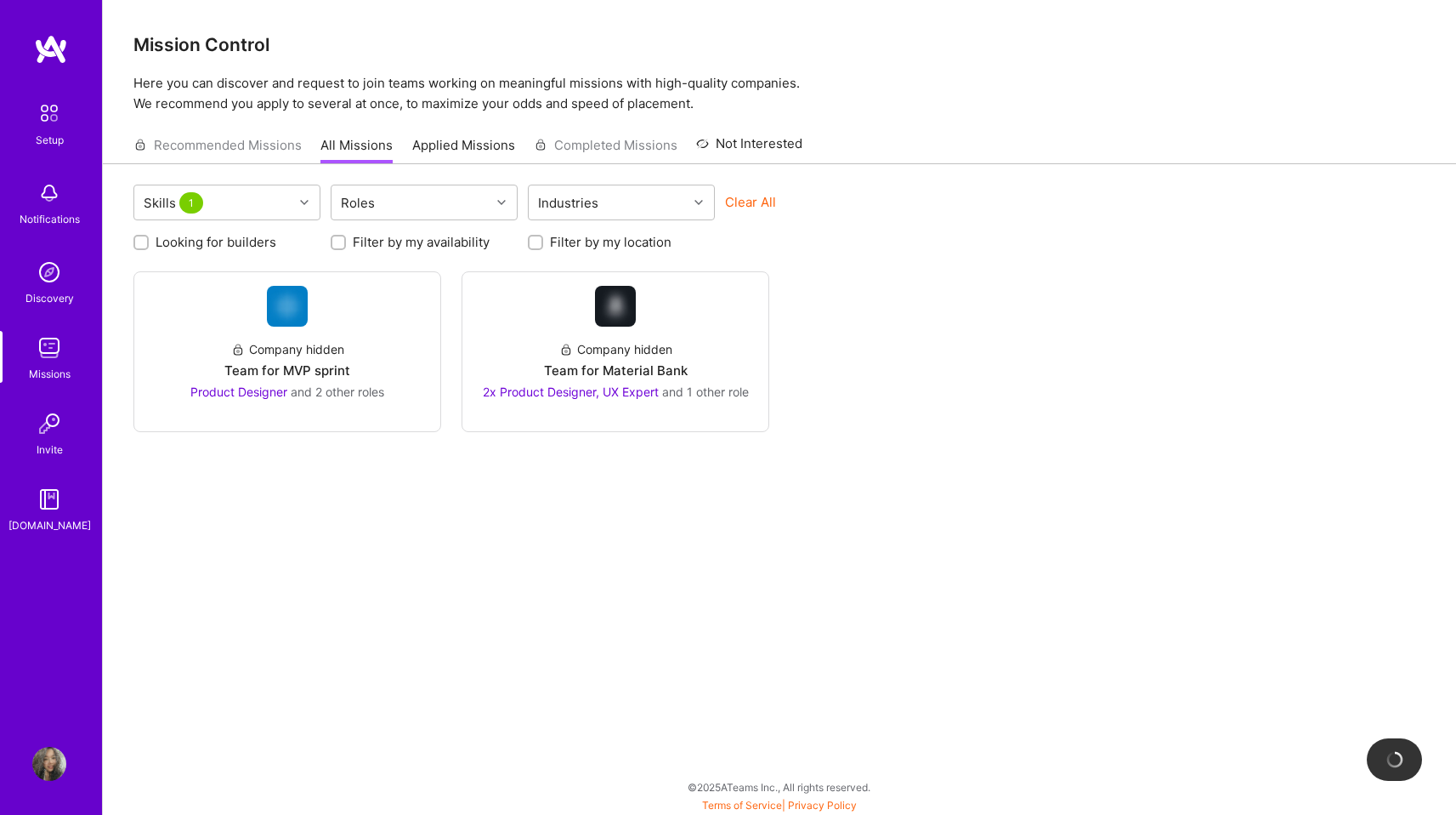
click at [721, 527] on div "Skills 1 Roles Industries Clear All Looking for builders Filter by my availabil…" at bounding box center [779, 490] width 1353 height 652
click at [541, 392] on span "2x Product Designer, UX Expert" at bounding box center [570, 392] width 176 height 15
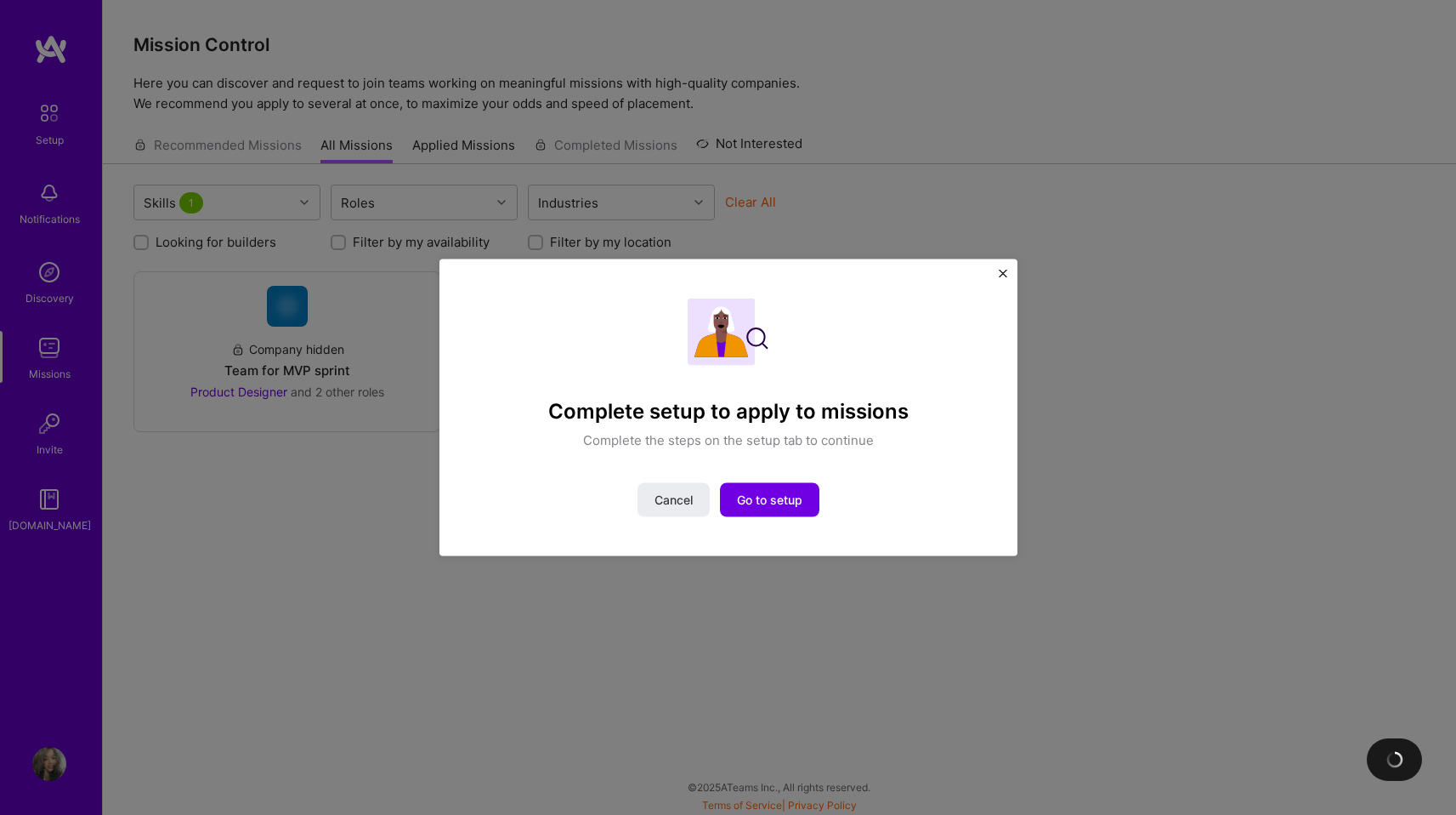
click at [1010, 276] on div "Complete setup to apply to missions Complete the steps on the setup tab to cont…" at bounding box center [729, 408] width 578 height 297
click at [1004, 276] on img "Close" at bounding box center [1003, 273] width 8 height 8
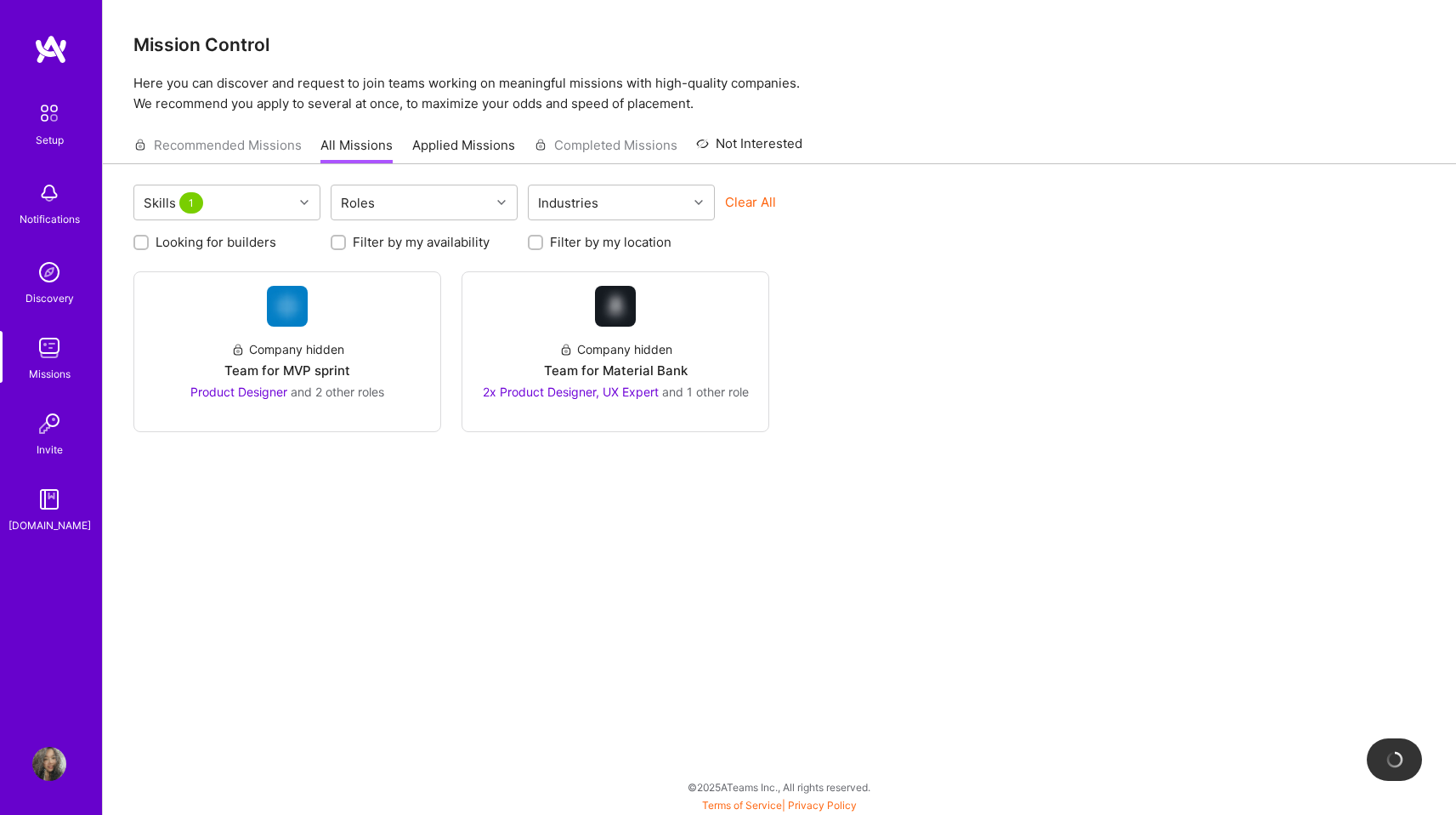
click at [45, 277] on img at bounding box center [49, 272] width 34 height 34
